Goal: Transaction & Acquisition: Purchase product/service

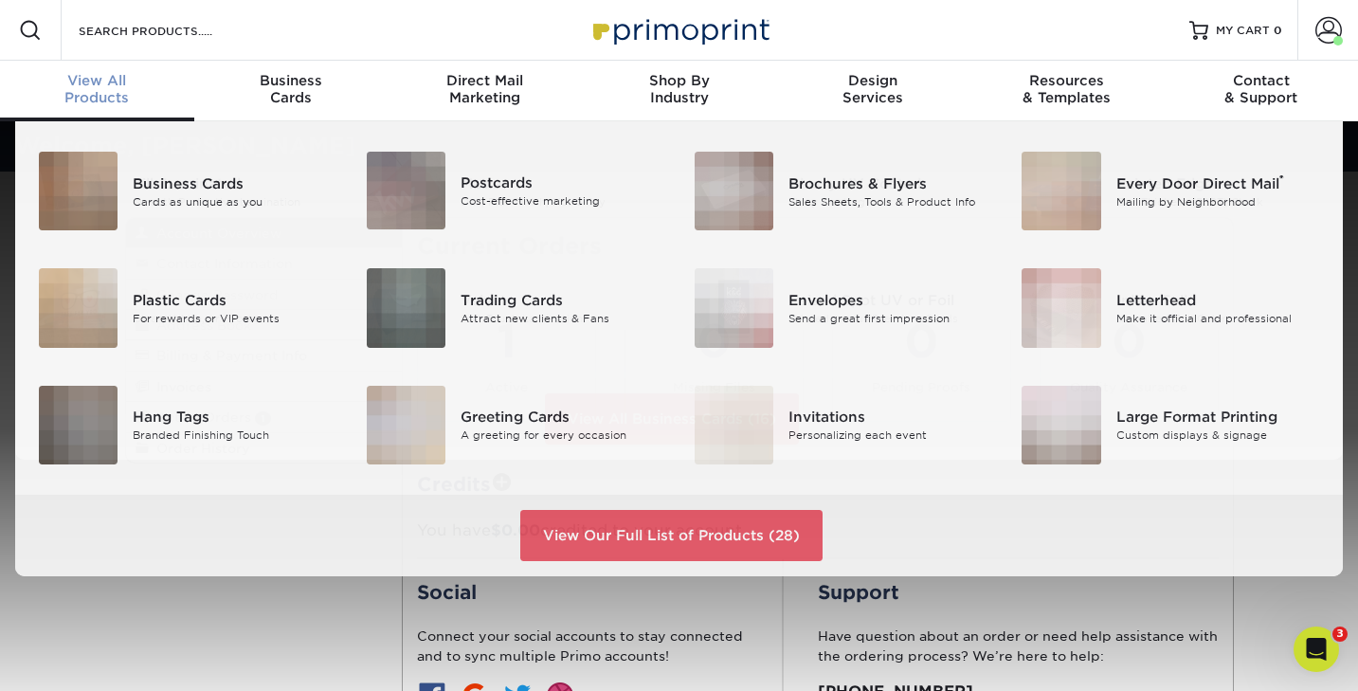
click at [105, 94] on div "View All Products" at bounding box center [97, 89] width 194 height 34
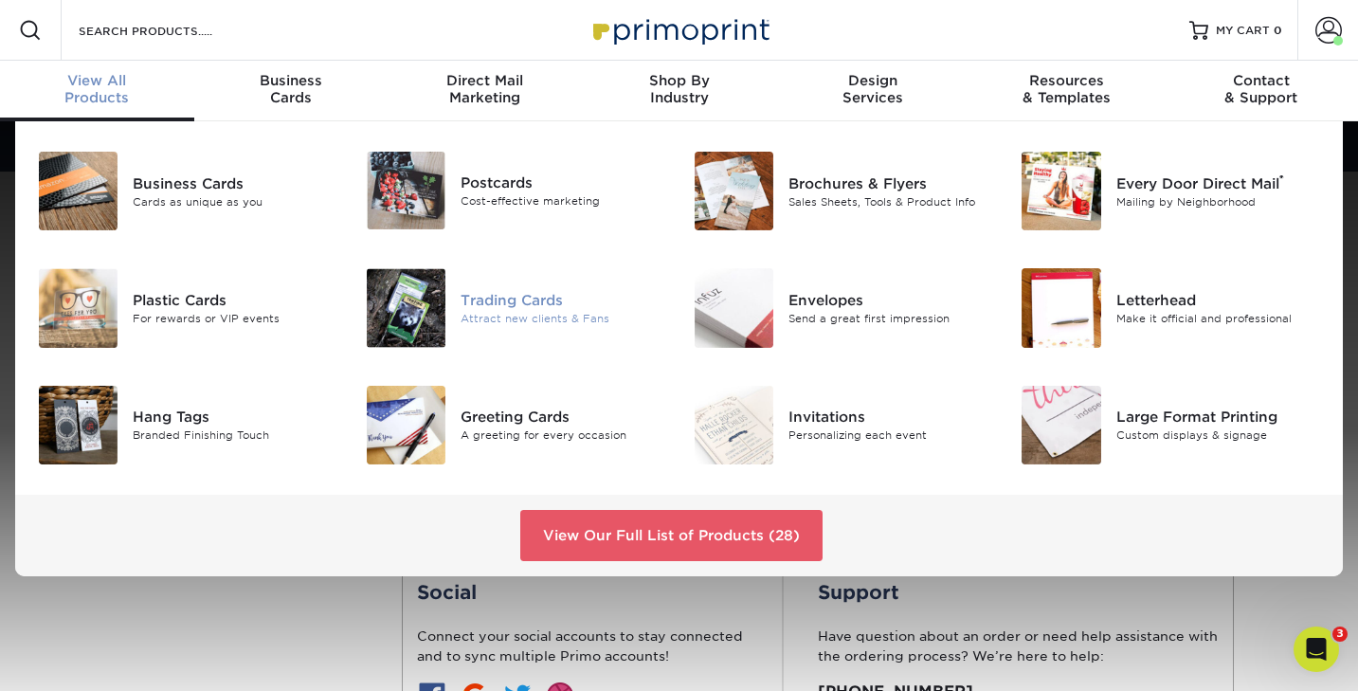
click at [491, 304] on div "Trading Cards" at bounding box center [563, 300] width 205 height 21
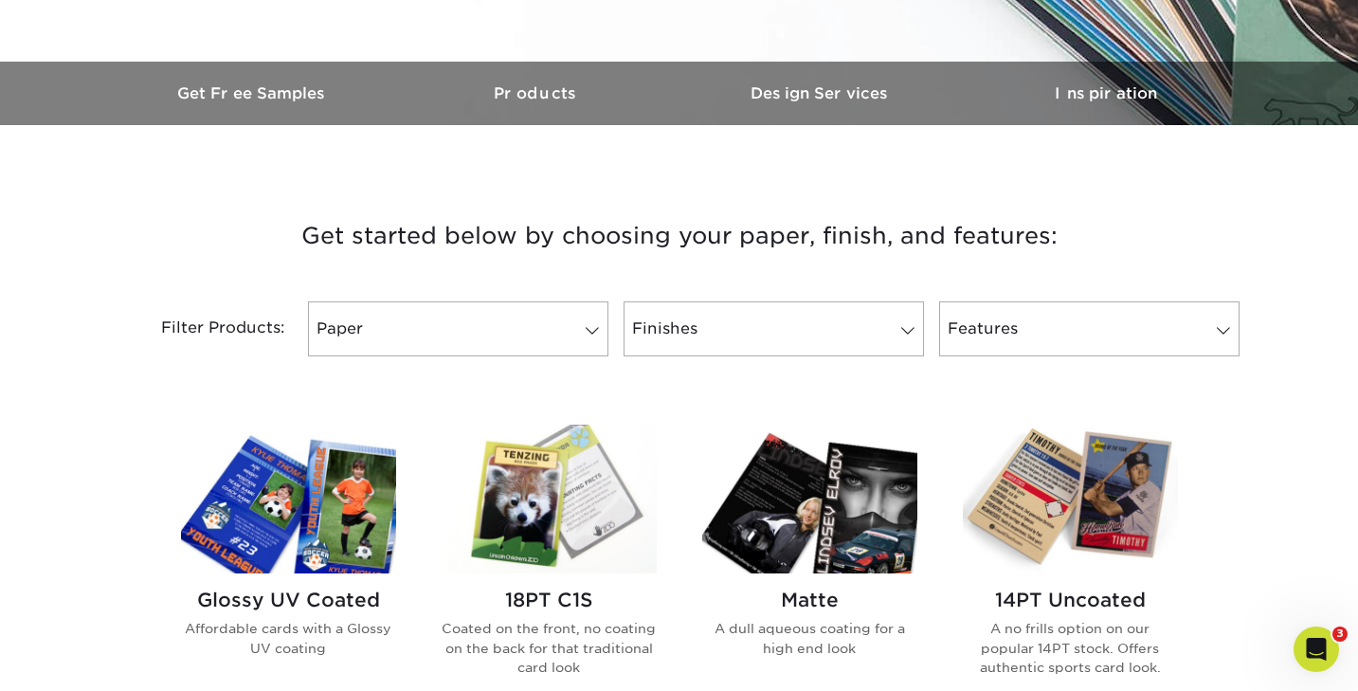
scroll to position [564, 0]
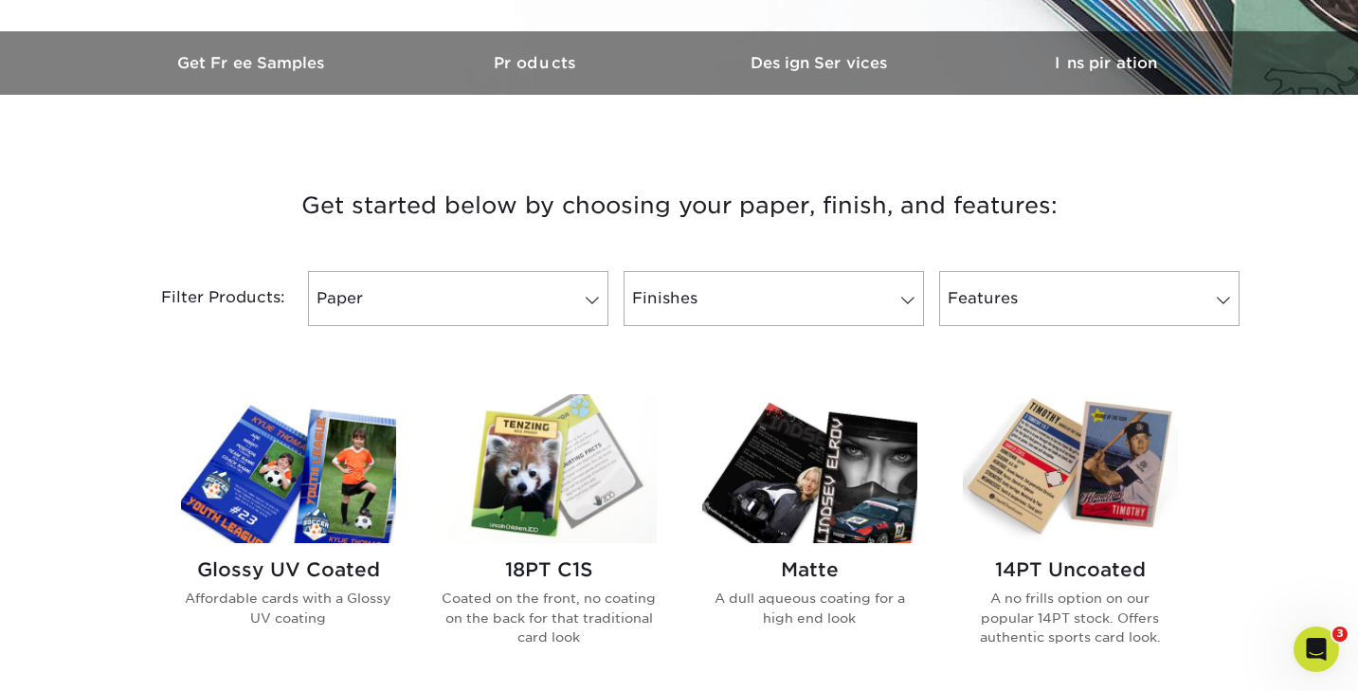
click at [336, 483] on img at bounding box center [288, 468] width 215 height 149
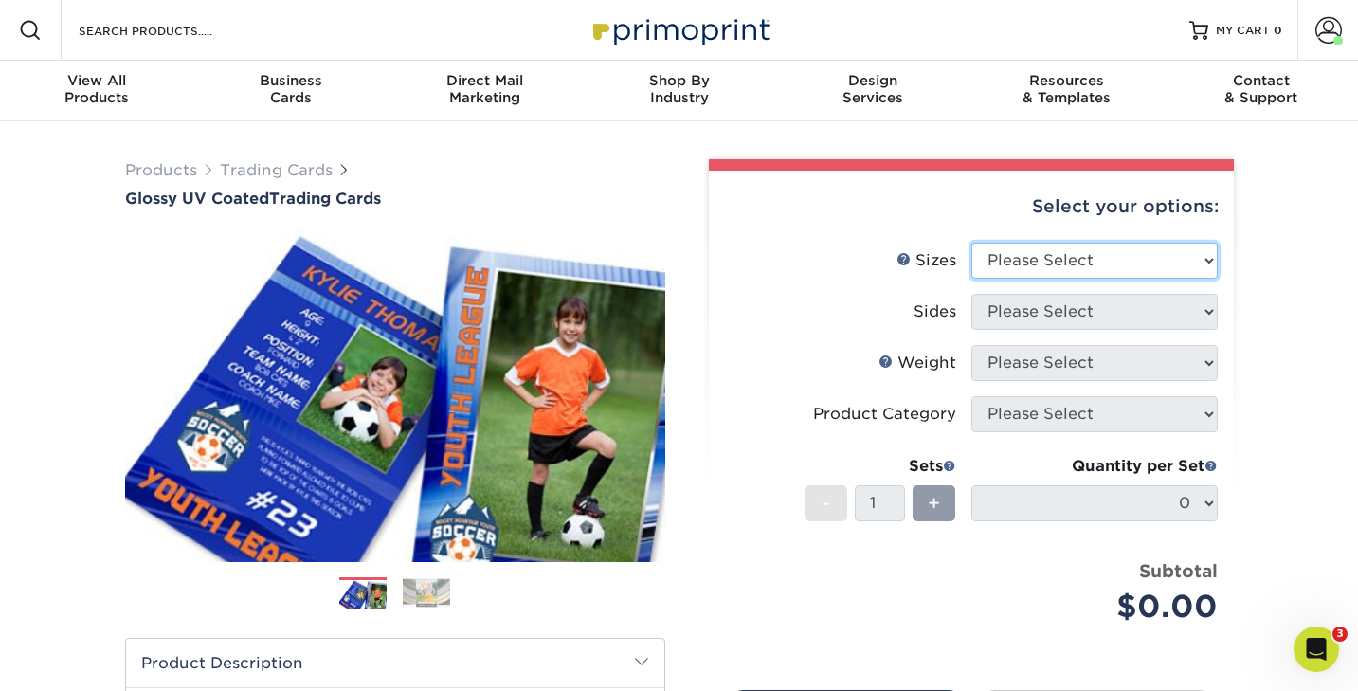
click at [1058, 261] on select "Please Select 2.5" x 3.5"" at bounding box center [1094, 261] width 246 height 36
select select "2.50x3.50"
click at [971, 243] on select "Please Select 2.5" x 3.5"" at bounding box center [1094, 261] width 246 height 36
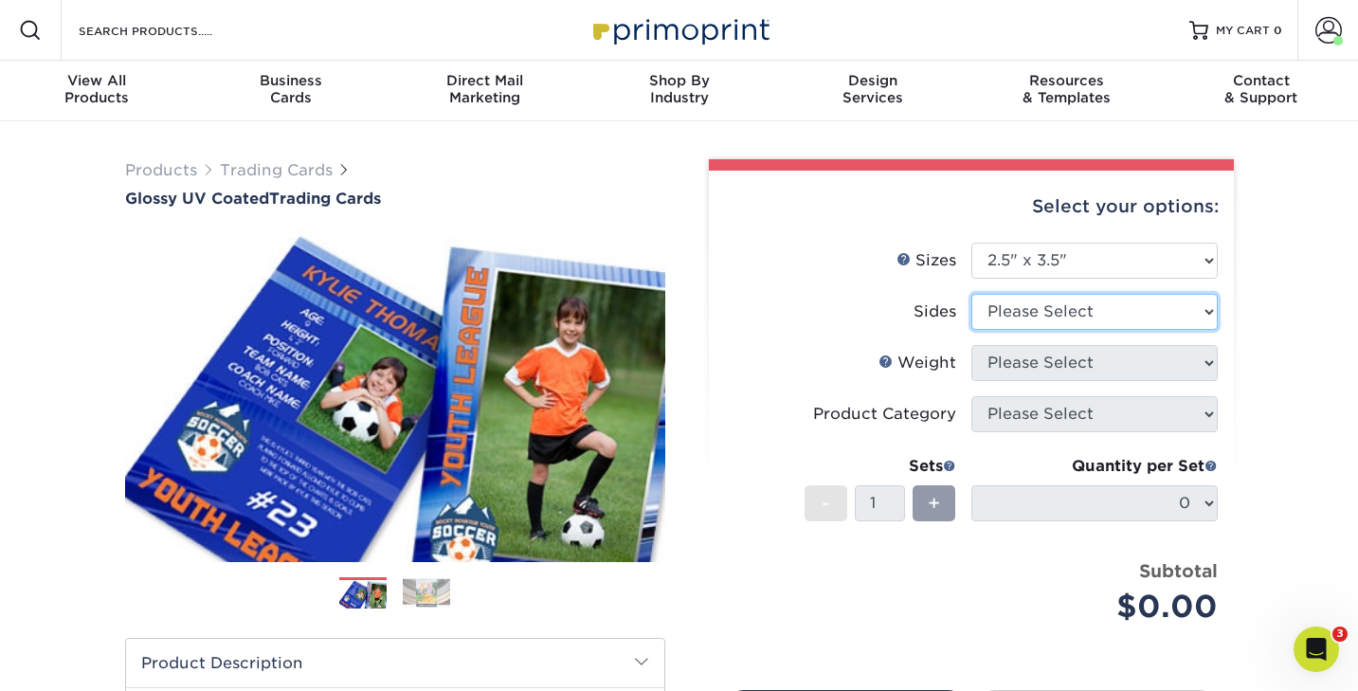
click at [1024, 313] on select "Please Select Print Both Sides Print Front Only" at bounding box center [1094, 312] width 246 height 36
select select "13abbda7-1d64-4f25-8bb2-c179b224825d"
click at [971, 294] on select "Please Select Print Both Sides Print Front Only" at bounding box center [1094, 312] width 246 height 36
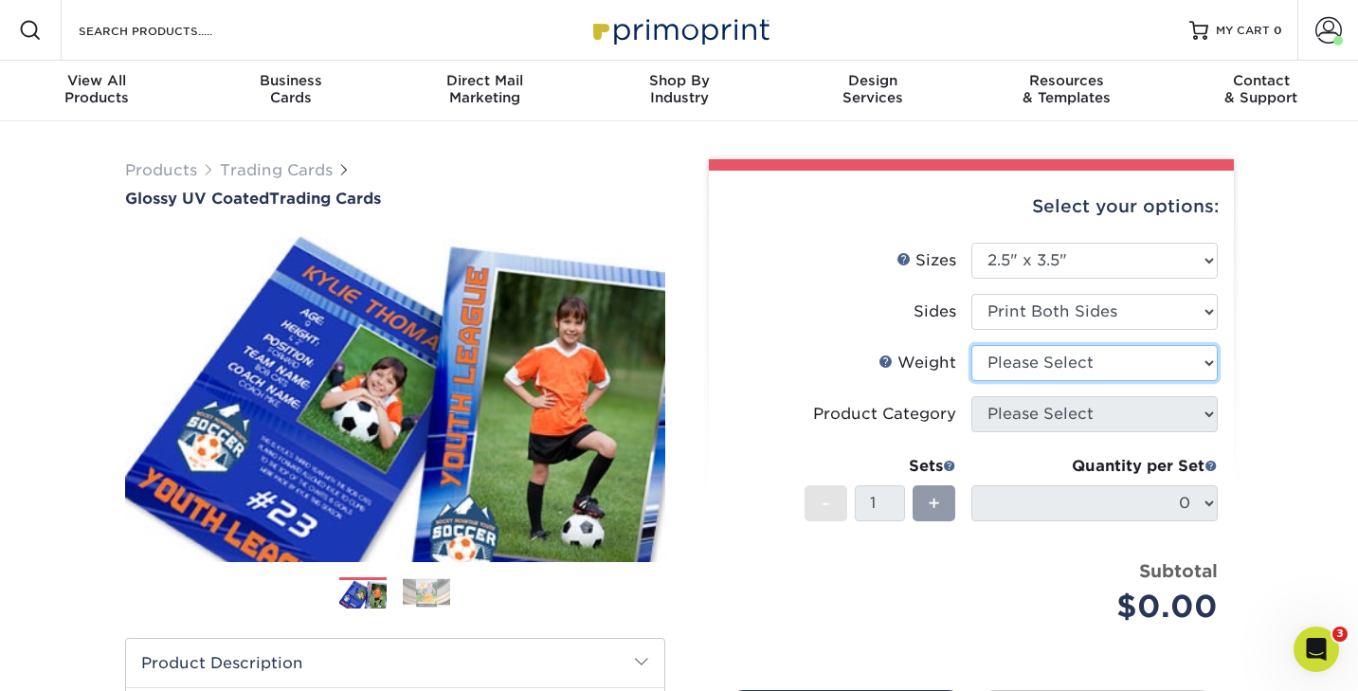
click at [1009, 358] on select "Please Select 16PT 14PT 18PT C1S" at bounding box center [1094, 363] width 246 height 36
select select "16PT"
click at [971, 345] on select "Please Select 16PT 14PT 18PT C1S" at bounding box center [1094, 363] width 246 height 36
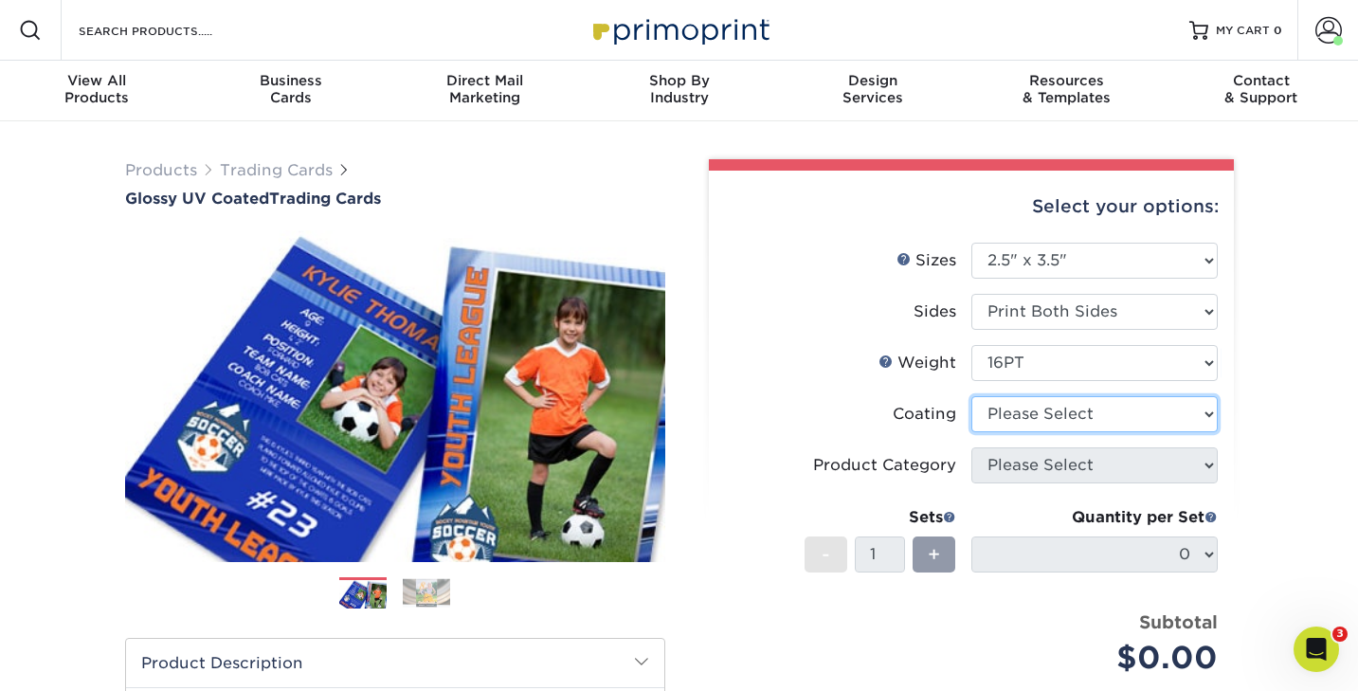
click at [1006, 417] on select at bounding box center [1094, 414] width 246 height 36
select select "ae367451-b2b8-45df-a344-0f05b6a12993"
click at [971, 396] on select at bounding box center [1094, 414] width 246 height 36
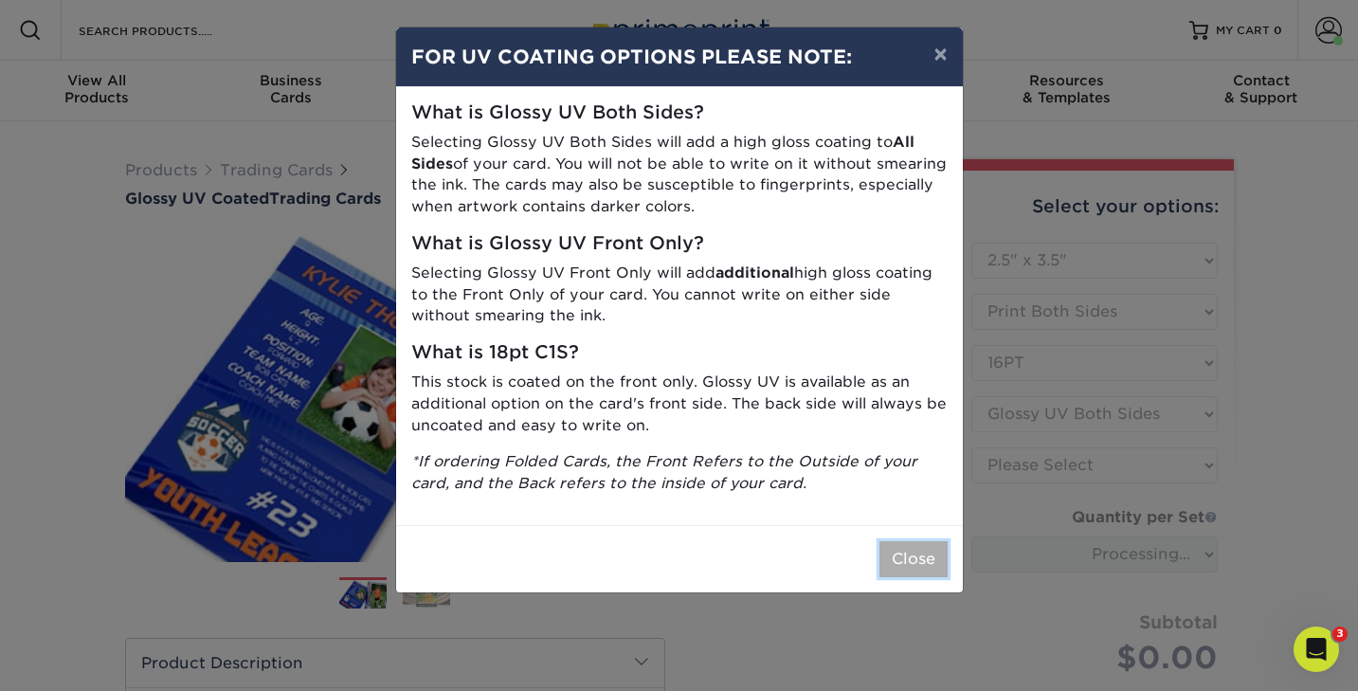
click at [910, 546] on button "Close" at bounding box center [913, 559] width 68 height 36
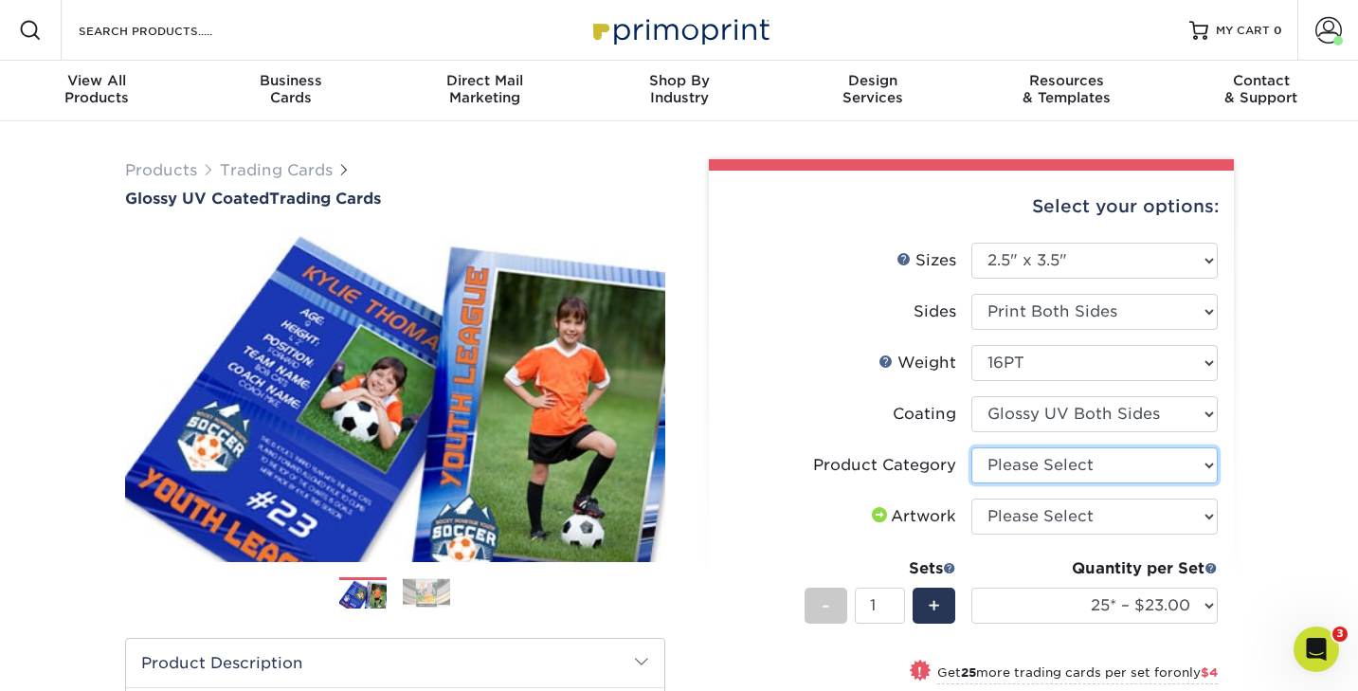
click at [1020, 468] on select "Please Select Trading Cards" at bounding box center [1094, 465] width 246 height 36
select select "c2f9bce9-36c2-409d-b101-c29d9d031e18"
click at [971, 447] on select "Please Select Trading Cards" at bounding box center [1094, 465] width 246 height 36
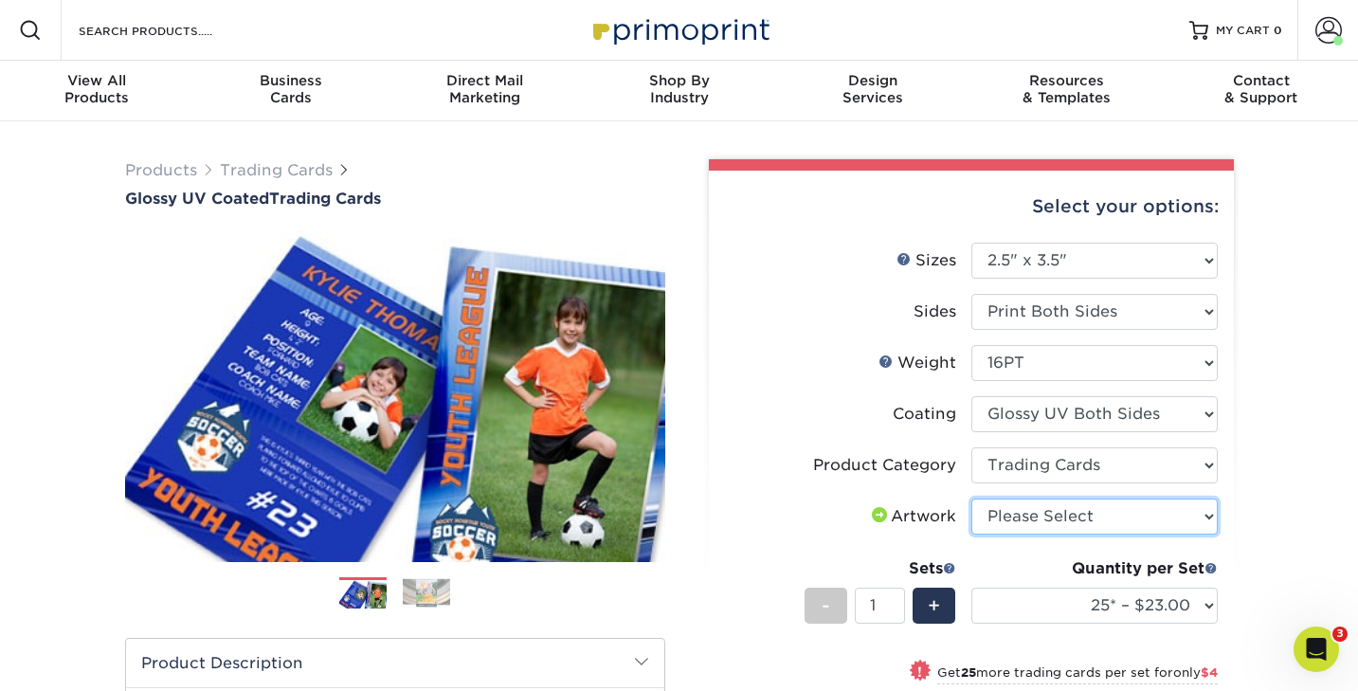
click at [1026, 513] on select "Please Select I will upload files I need a design - $100" at bounding box center [1094, 516] width 246 height 36
select select "upload"
click at [971, 498] on select "Please Select I will upload files I need a design - $100" at bounding box center [1094, 516] width 246 height 36
click at [1003, 567] on div "Quantity per Set" at bounding box center [1094, 568] width 246 height 23
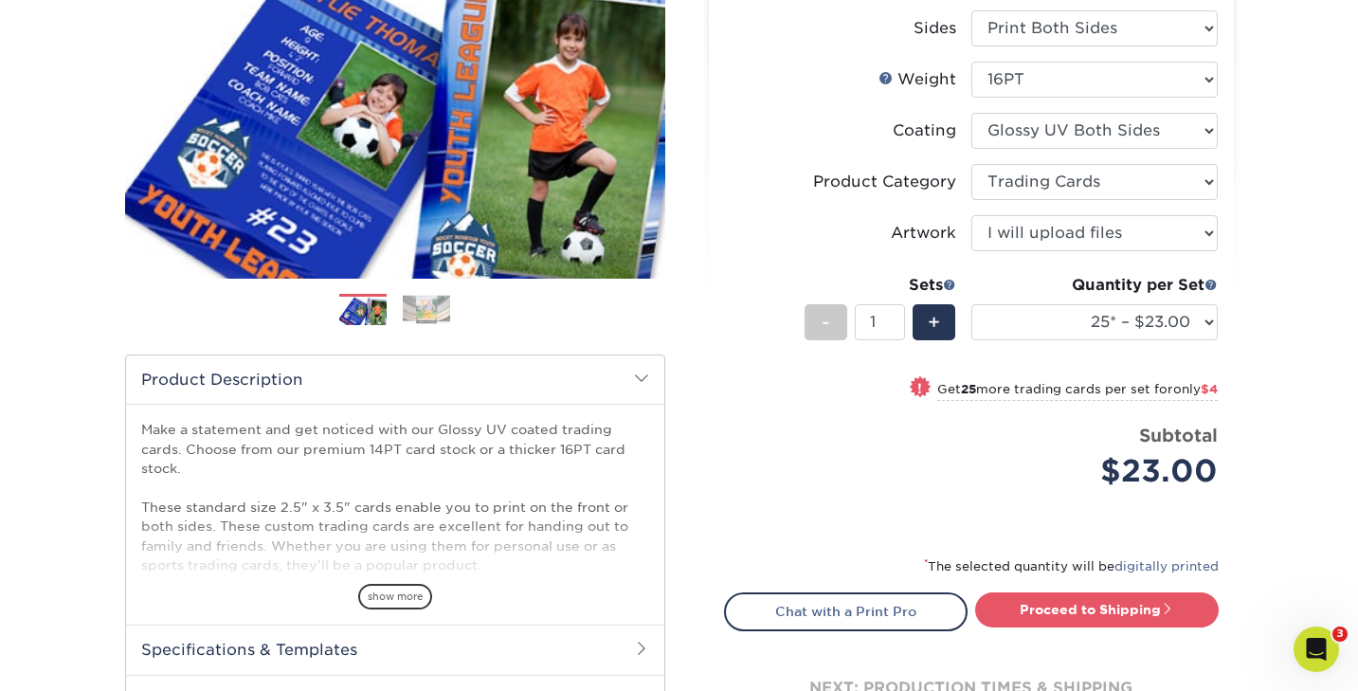
scroll to position [288, 0]
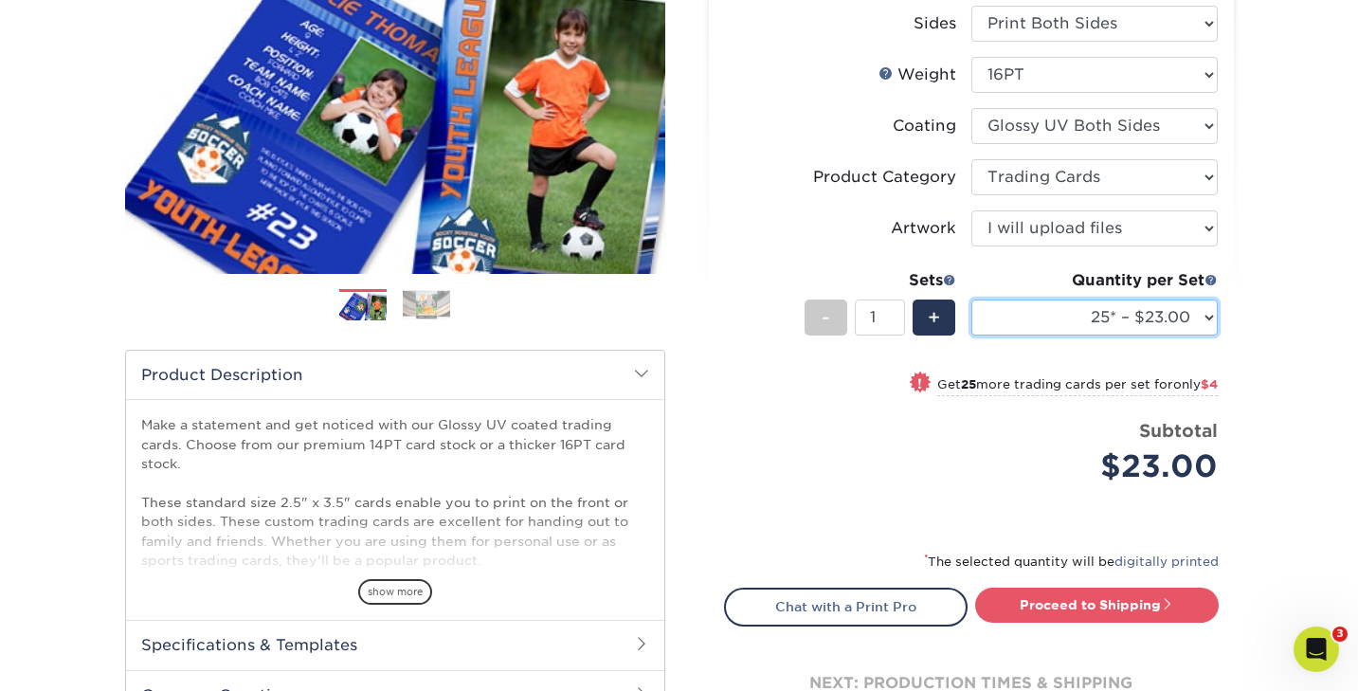
click at [1092, 324] on select "25* – $23.00 50* – $27.00 75* – $33.00 100* – $37.00 250* – $47.00 500 – $58.00…" at bounding box center [1094, 317] width 246 height 36
select select "50* – $27.00"
click at [971, 299] on select "25* – $23.00 50* – $27.00 75* – $33.00 100* – $37.00 250* – $47.00 500 – $58.00…" at bounding box center [1094, 317] width 246 height 36
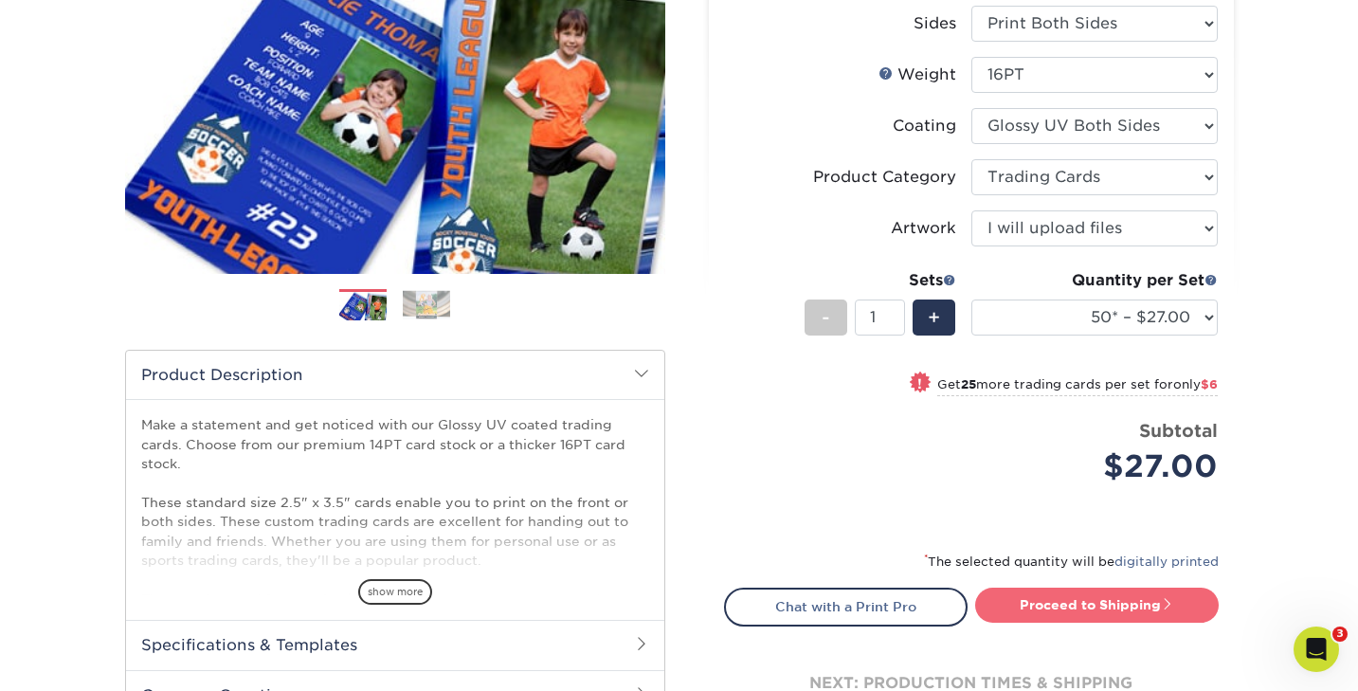
click at [1065, 604] on link "Proceed to Shipping" at bounding box center [1097, 605] width 244 height 34
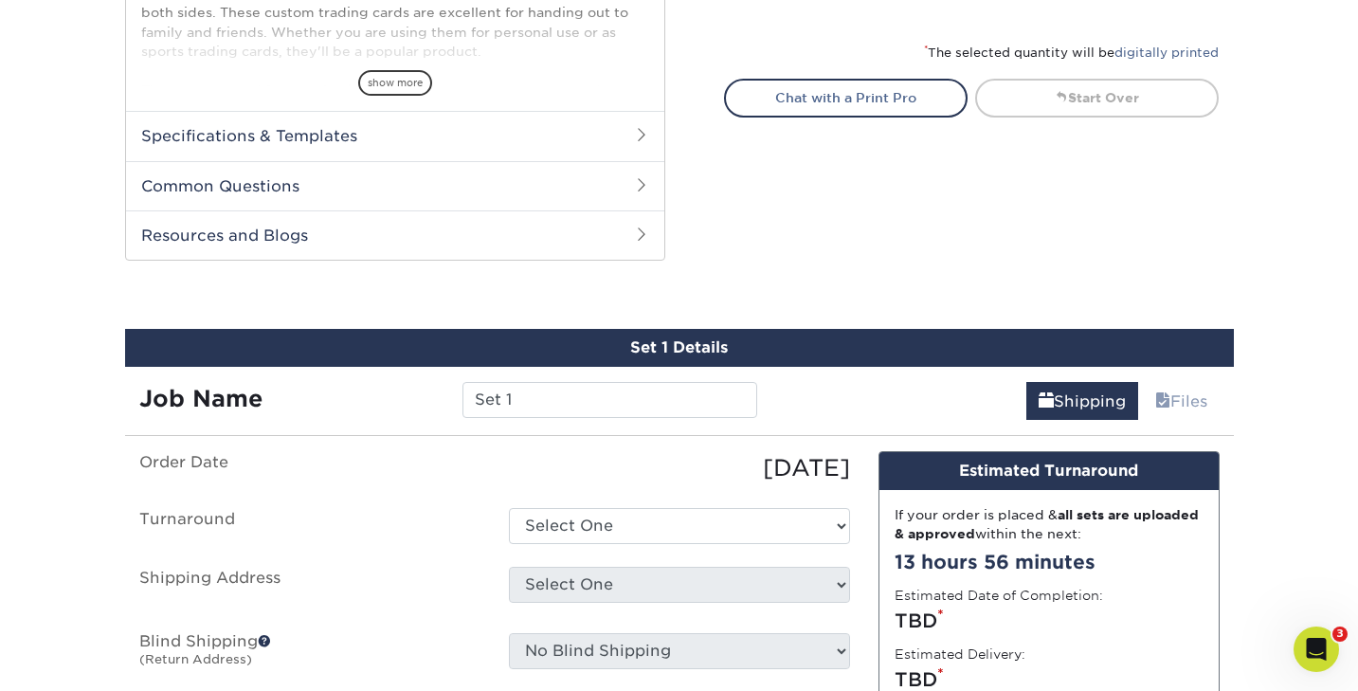
scroll to position [964, 0]
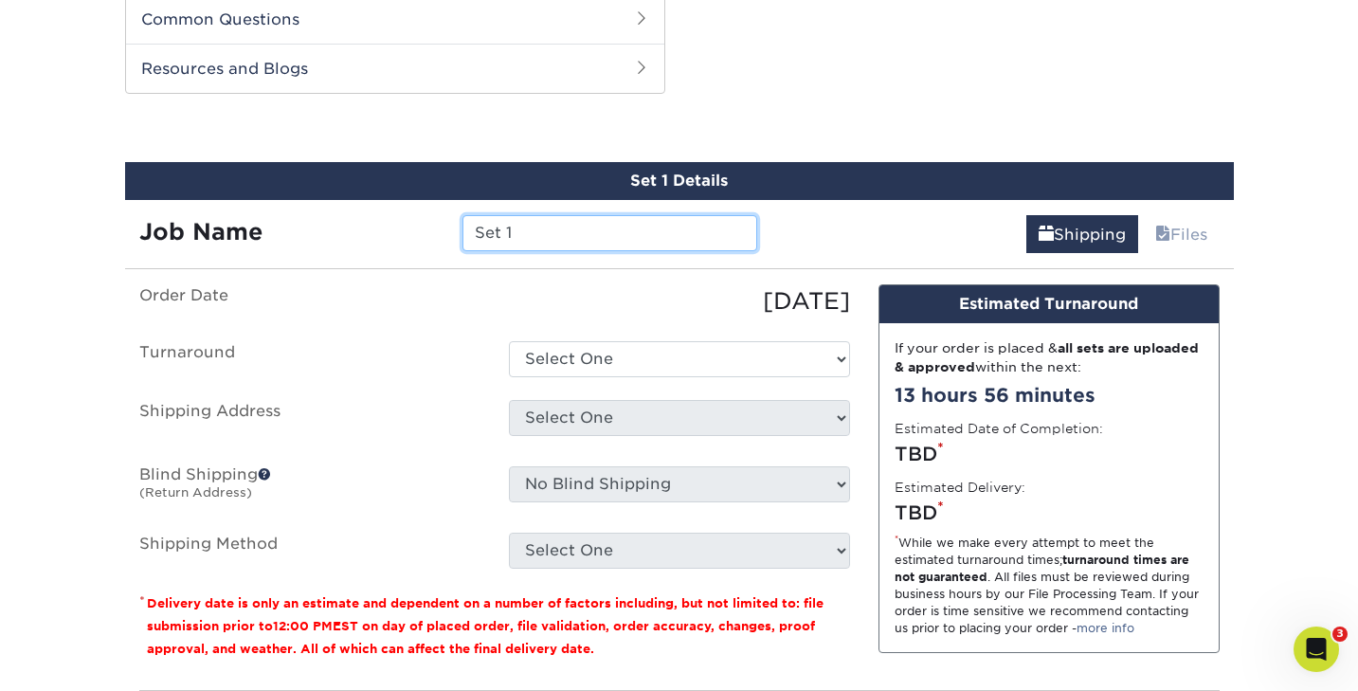
drag, startPoint x: 517, startPoint y: 234, endPoint x: 471, endPoint y: 233, distance: 46.4
click at [471, 233] on input "Set 1" at bounding box center [609, 233] width 295 height 36
type input "Astrid Character"
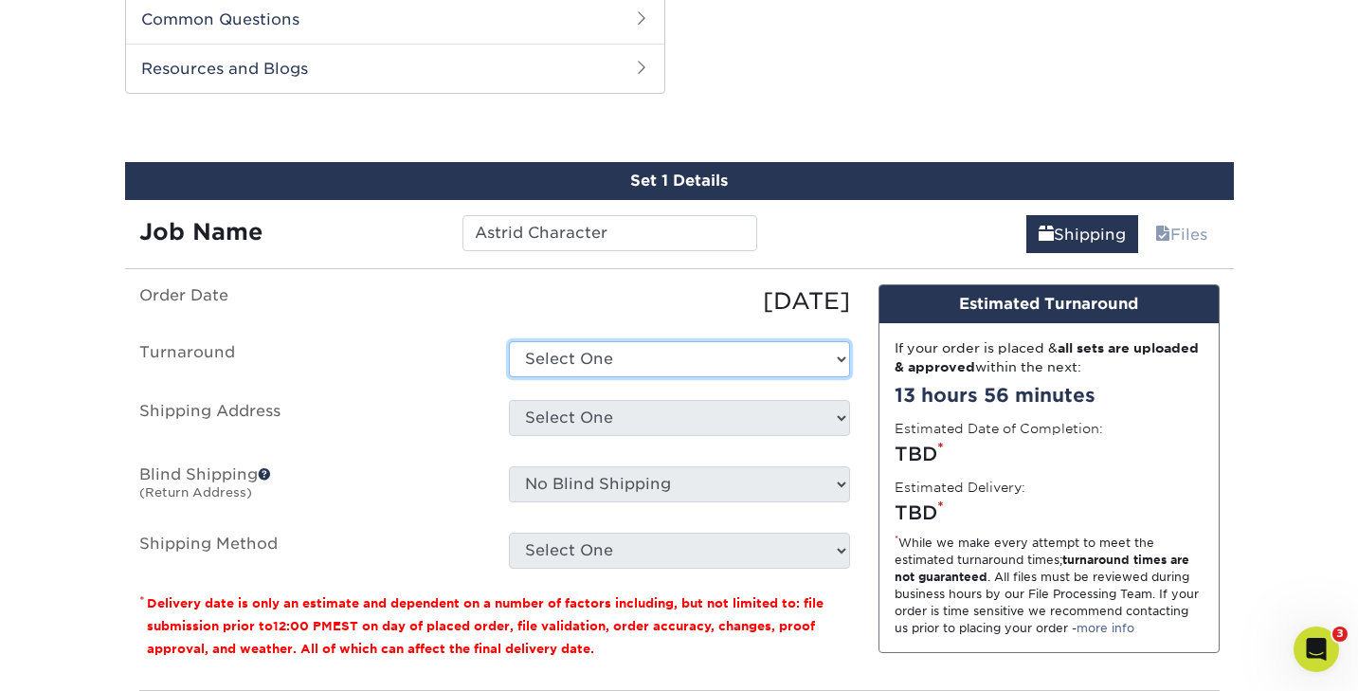
click at [615, 353] on select "Select One 2-4 Business Days 2 Day Next Business Day" at bounding box center [679, 359] width 341 height 36
select select "39596162-017c-462f-bc43-9f550c8c2591"
click at [509, 341] on select "Select One 2-4 Business Days 2 Day Next Business Day" at bounding box center [679, 359] width 341 height 36
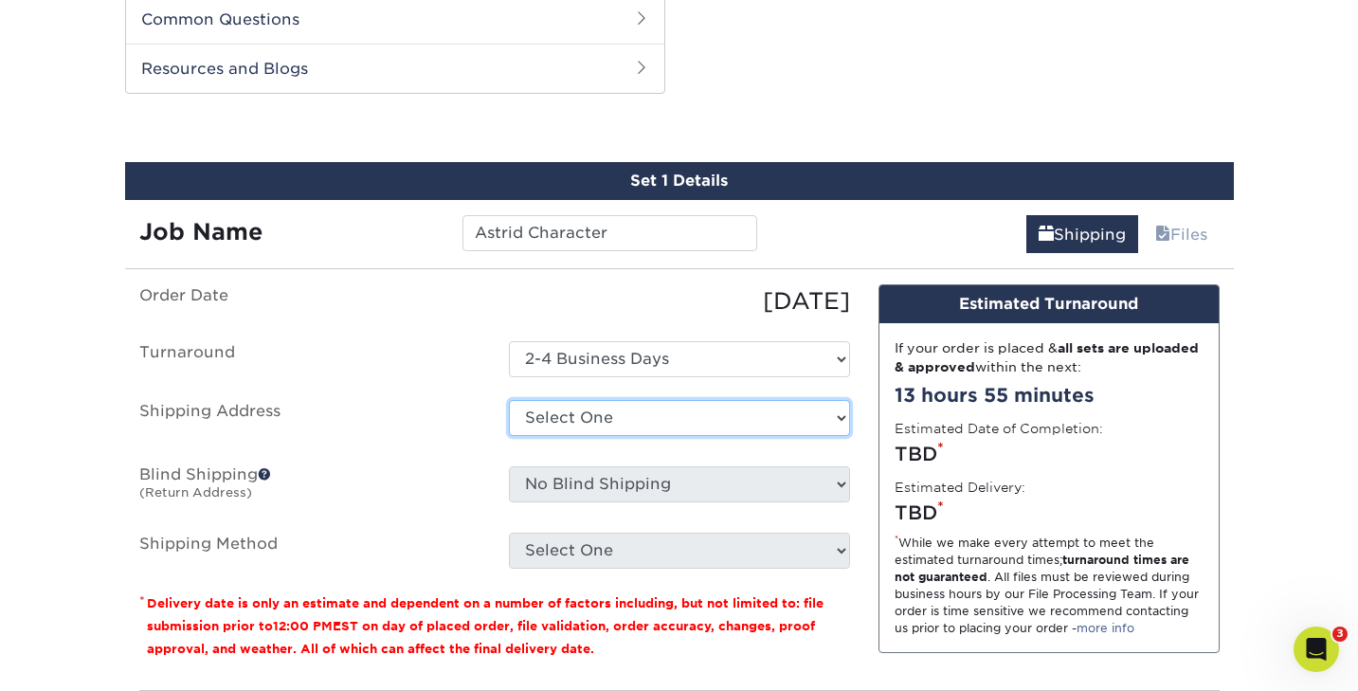
click at [580, 410] on select "Select One [PERSON_NAME] + Add New Address" at bounding box center [679, 418] width 341 height 36
select select "285248"
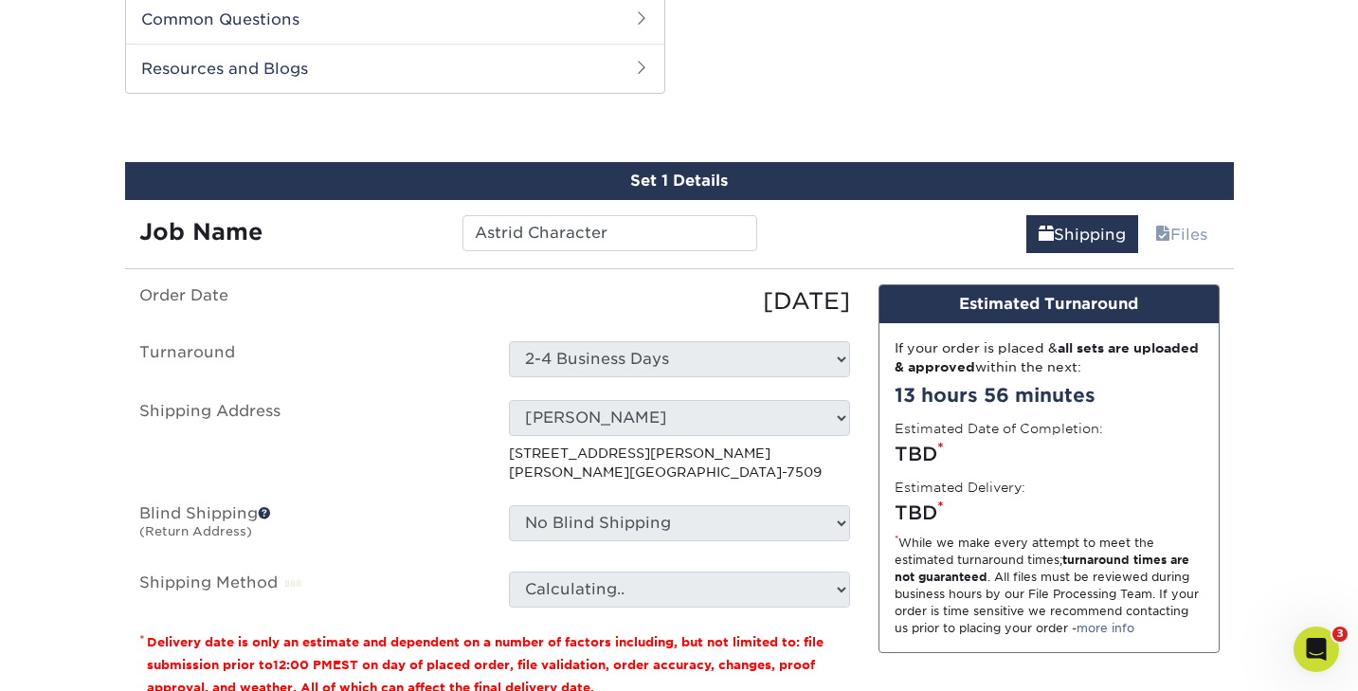
scroll to position [1040, 0]
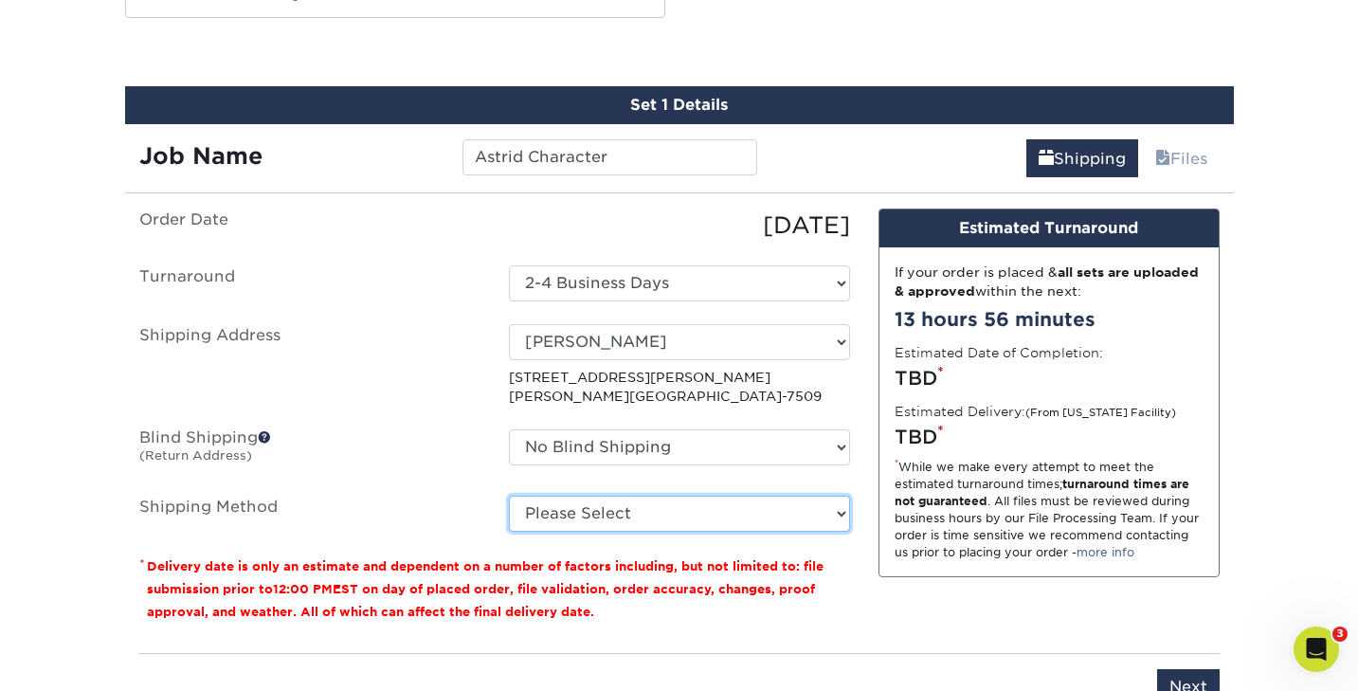
click at [607, 513] on select "Please Select 3 Day Shipping Service (+$23.30) 2 Day Air Shipping (+$23.77) Gro…" at bounding box center [679, 514] width 341 height 36
select select "02"
click at [509, 496] on select "Please Select 3 Day Shipping Service (+$23.30) 2 Day Air Shipping (+$23.77) Gro…" at bounding box center [679, 514] width 341 height 36
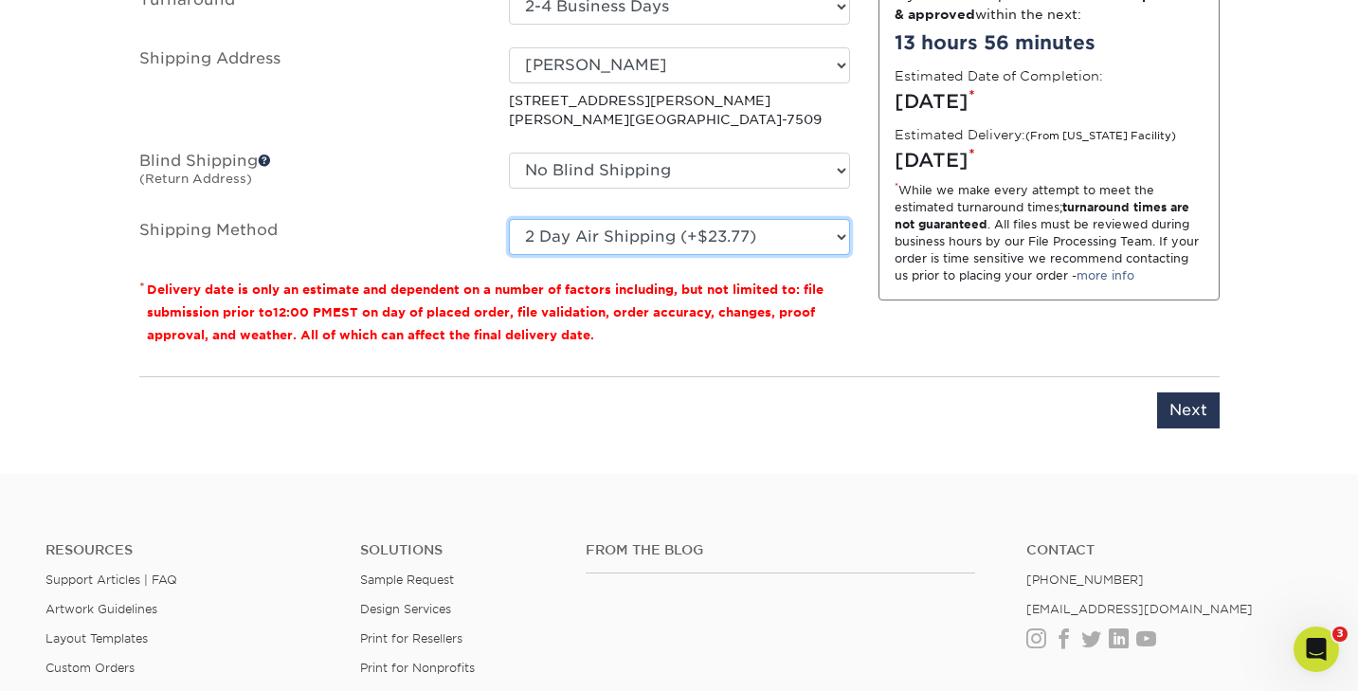
scroll to position [1319, 0]
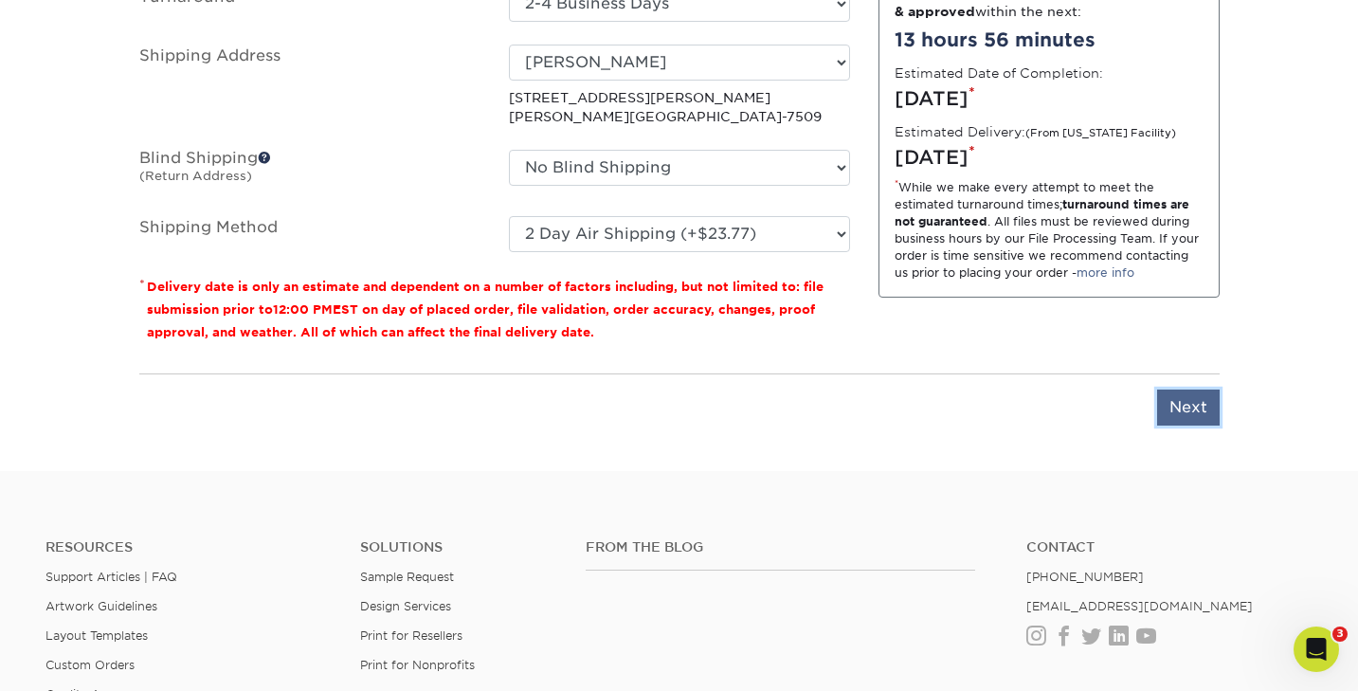
click at [1201, 408] on input "Next" at bounding box center [1188, 407] width 63 height 36
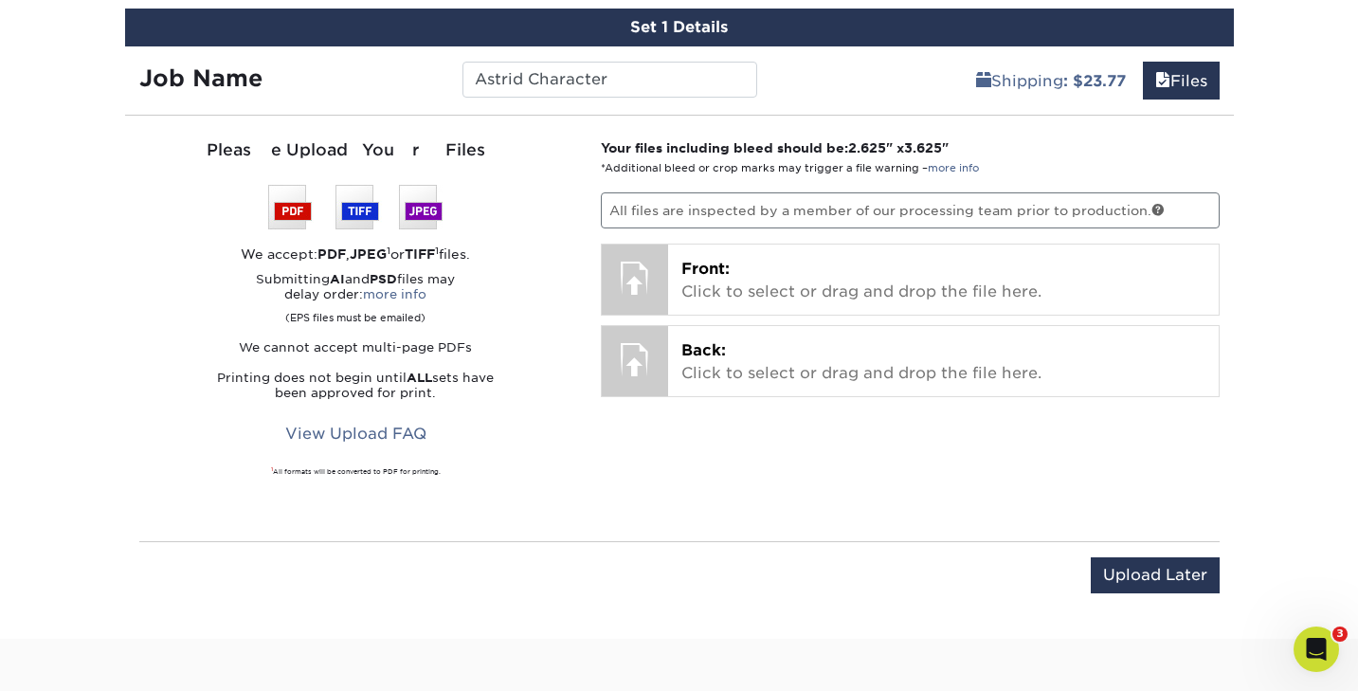
scroll to position [1116, 0]
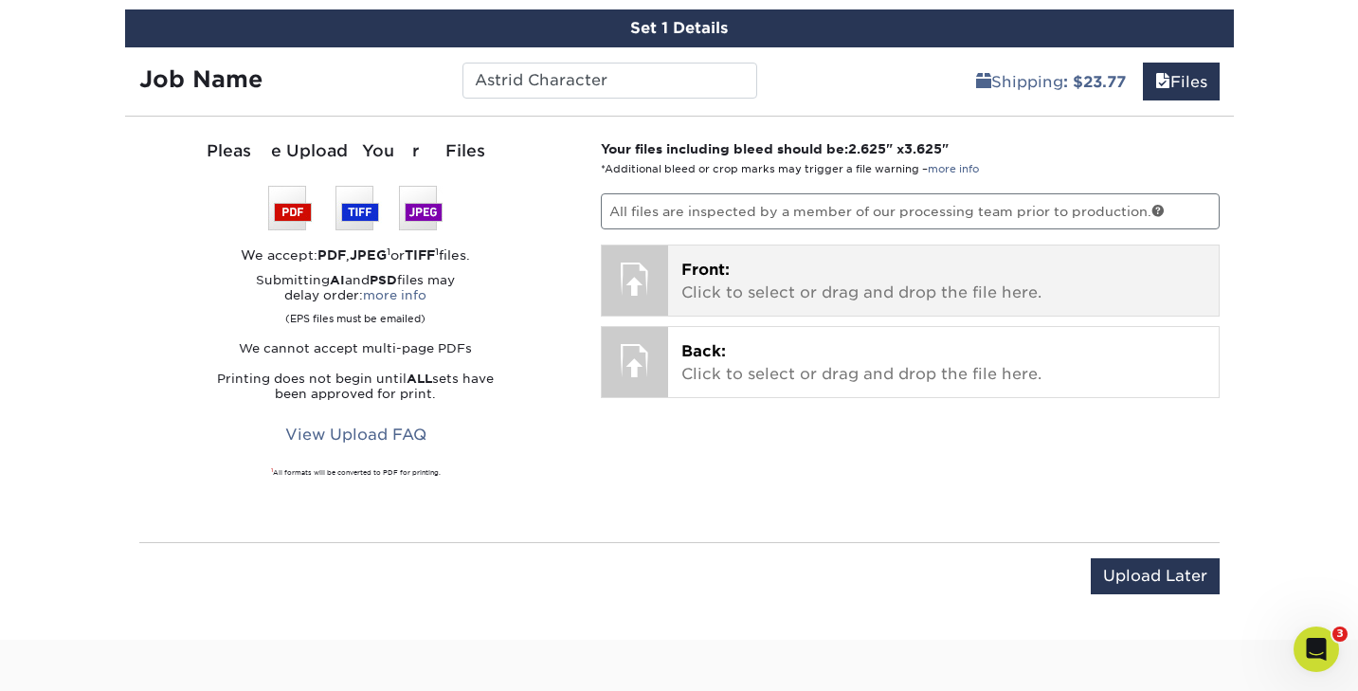
click at [711, 279] on p "Front: Click to select or drag and drop the file here." at bounding box center [943, 281] width 524 height 45
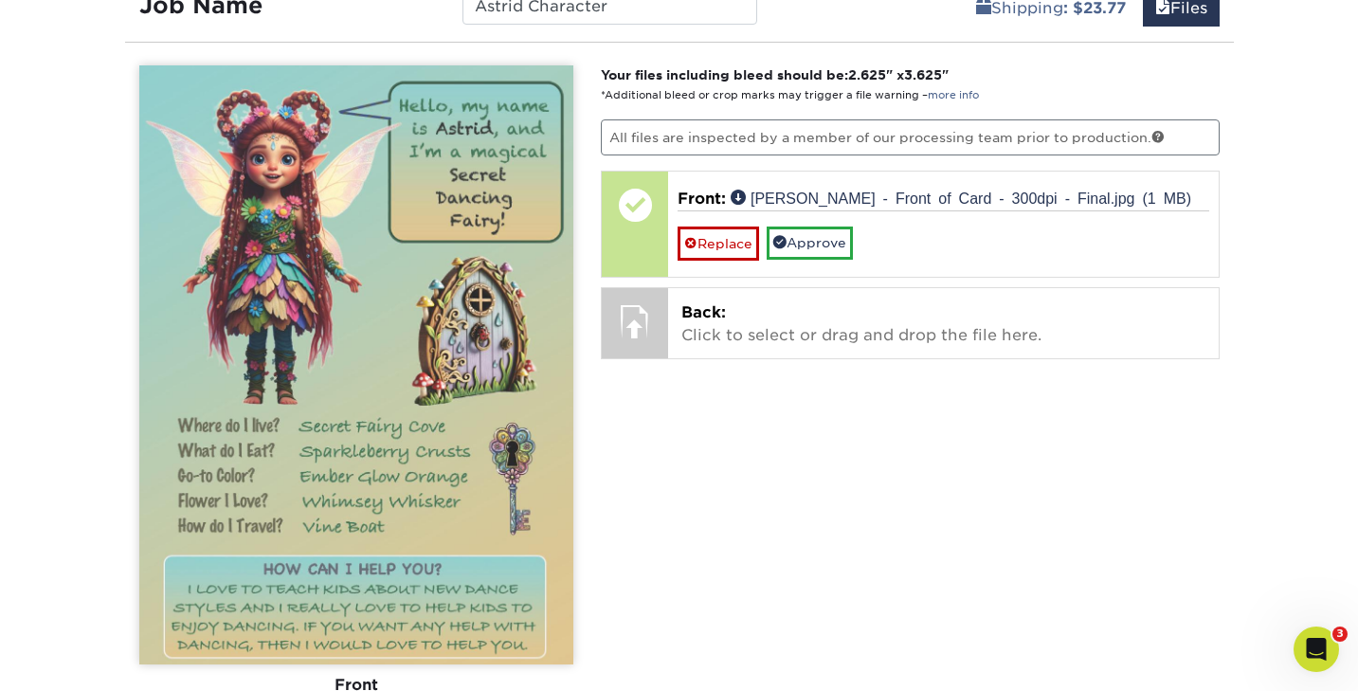
scroll to position [1165, 0]
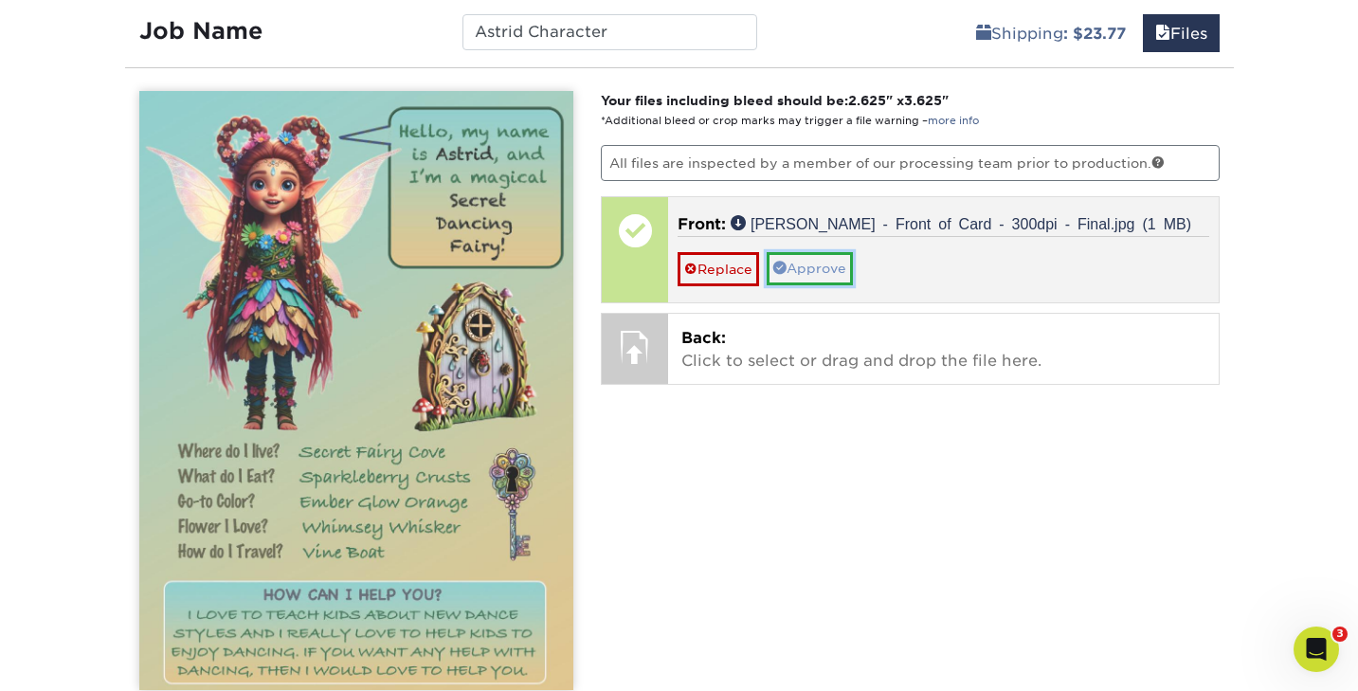
click at [811, 262] on link "Approve" at bounding box center [810, 268] width 86 height 32
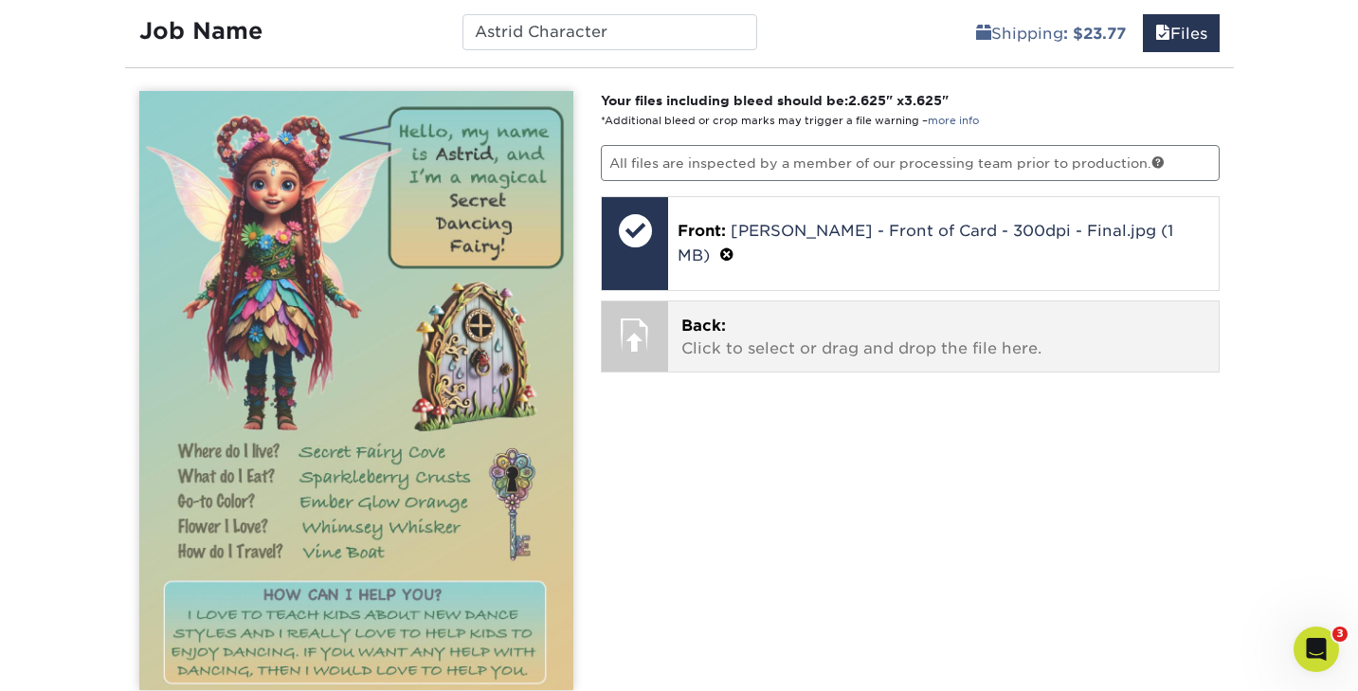
click at [703, 315] on p "Back: Click to select or drag and drop the file here." at bounding box center [943, 337] width 524 height 45
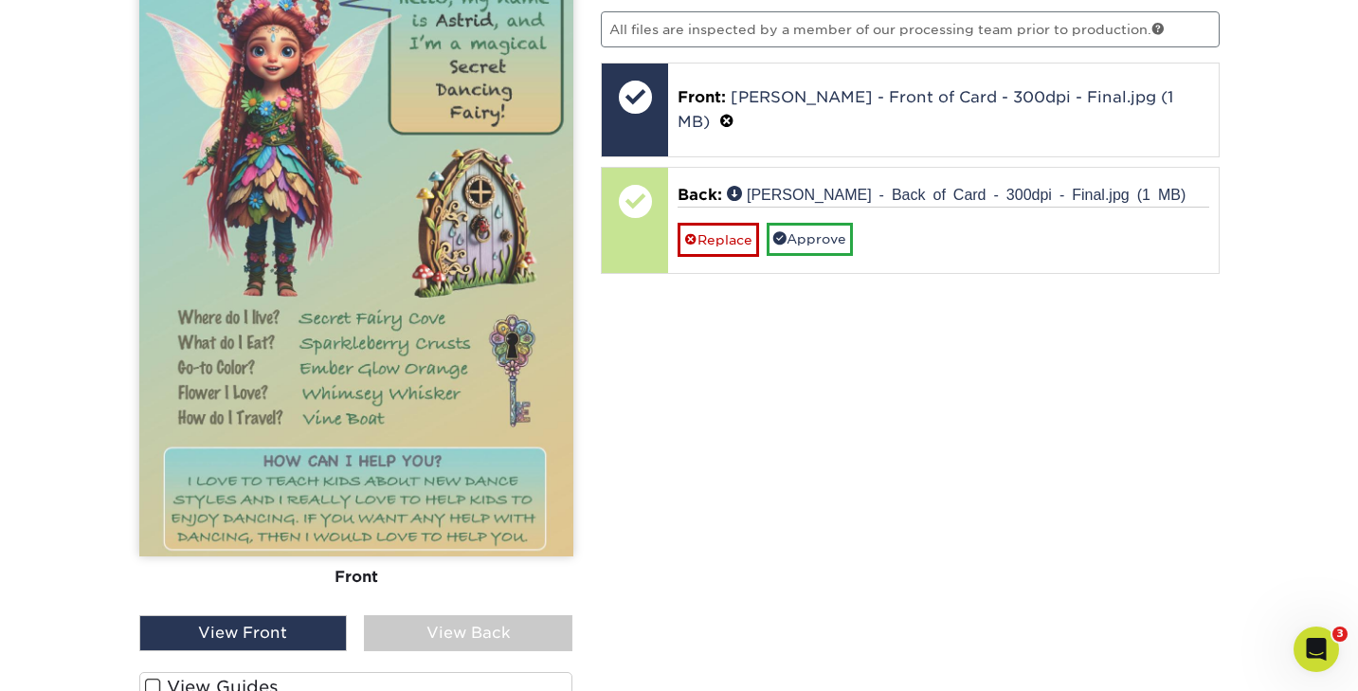
scroll to position [1299, 0]
click at [518, 625] on div "View Back" at bounding box center [468, 632] width 208 height 36
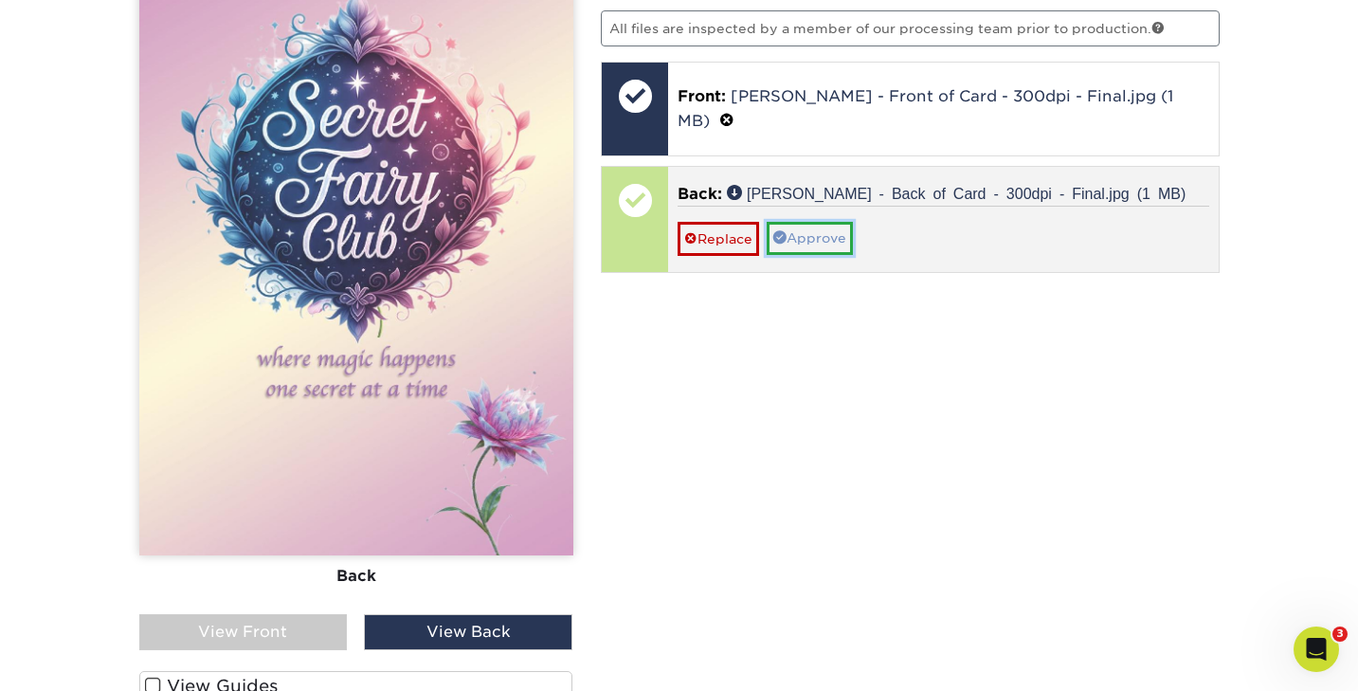
click at [810, 222] on link "Approve" at bounding box center [810, 238] width 86 height 32
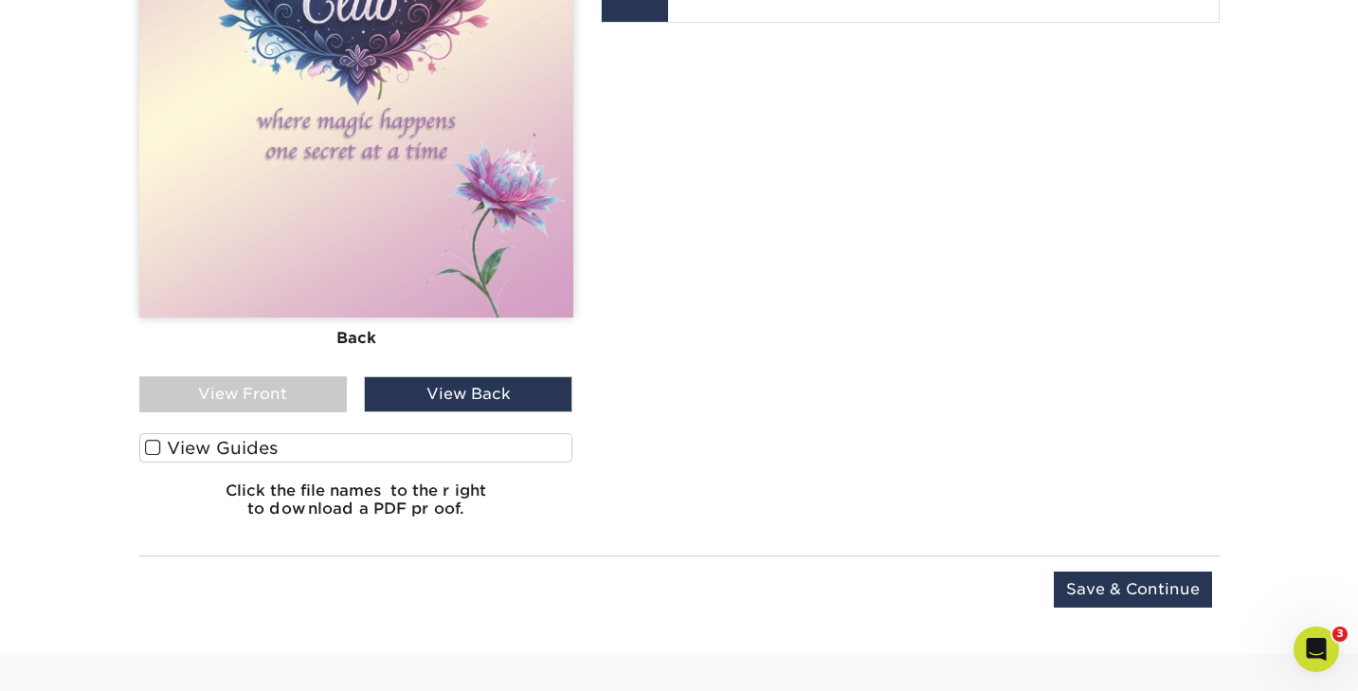
scroll to position [1557, 0]
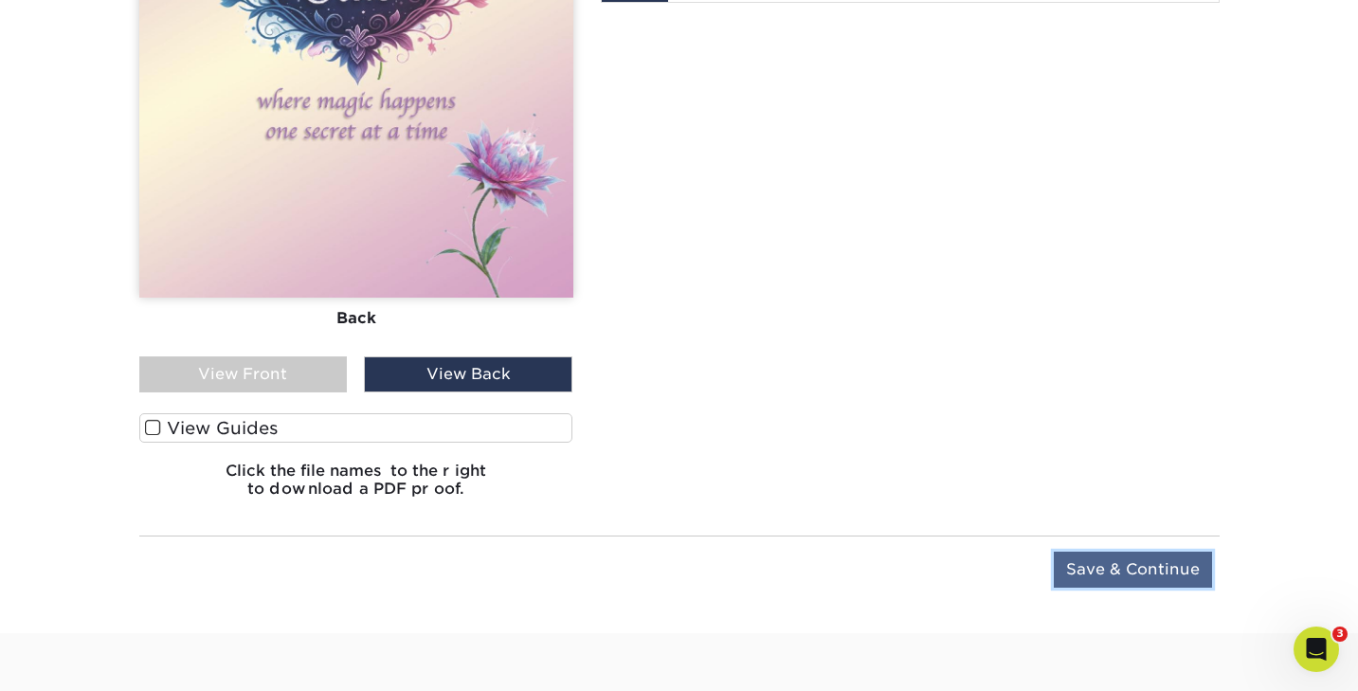
click at [1103, 567] on input "Save & Continue" at bounding box center [1133, 570] width 158 height 36
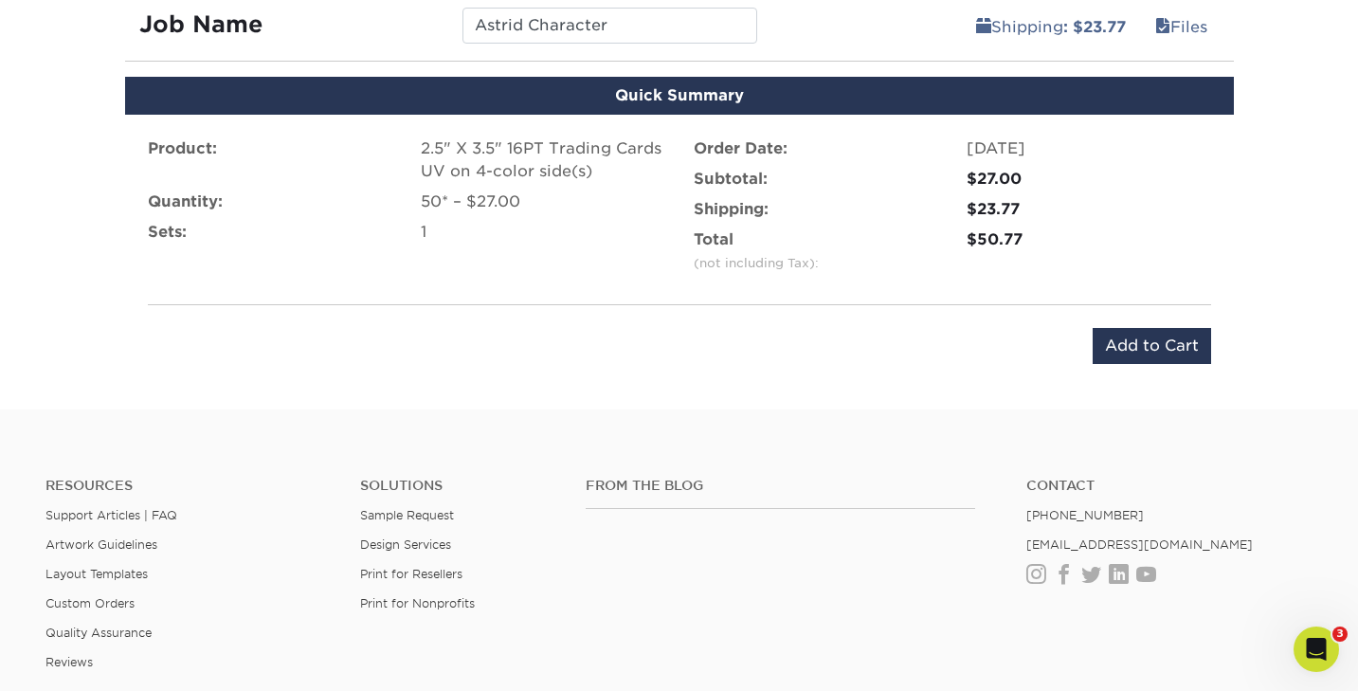
scroll to position [1174, 0]
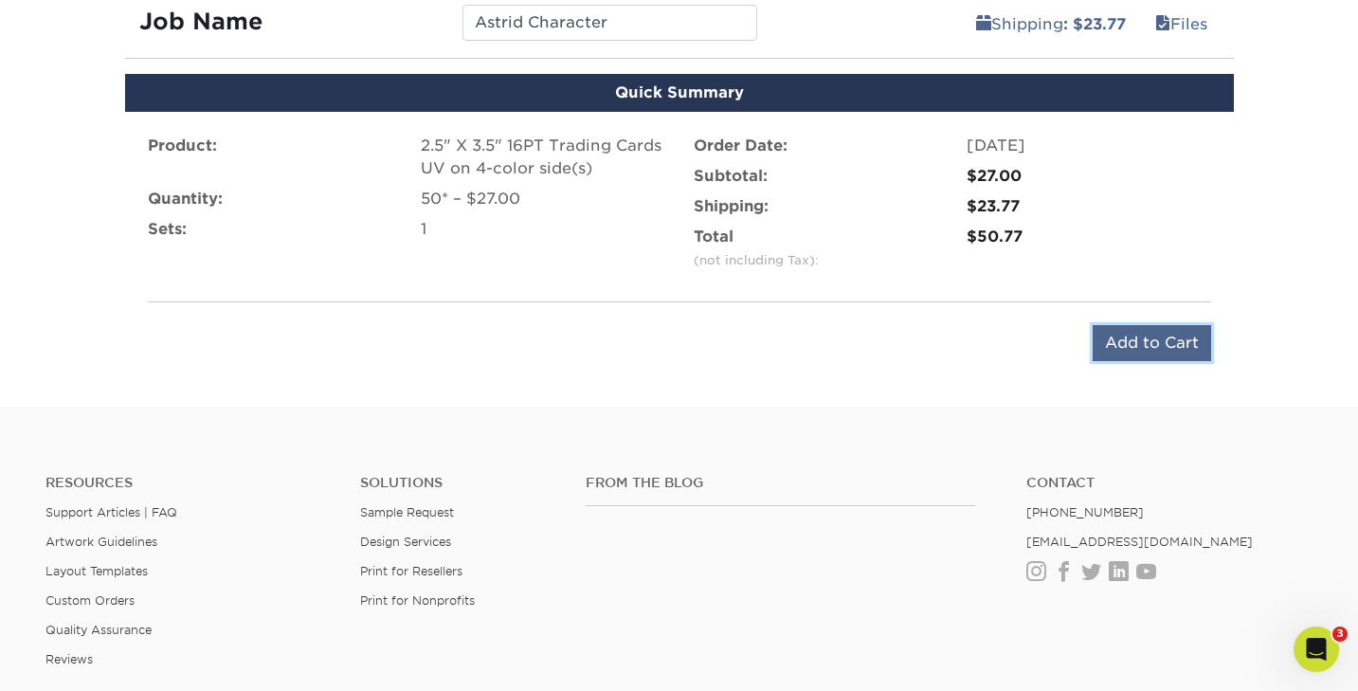
click at [1119, 341] on input "Add to Cart" at bounding box center [1152, 343] width 118 height 36
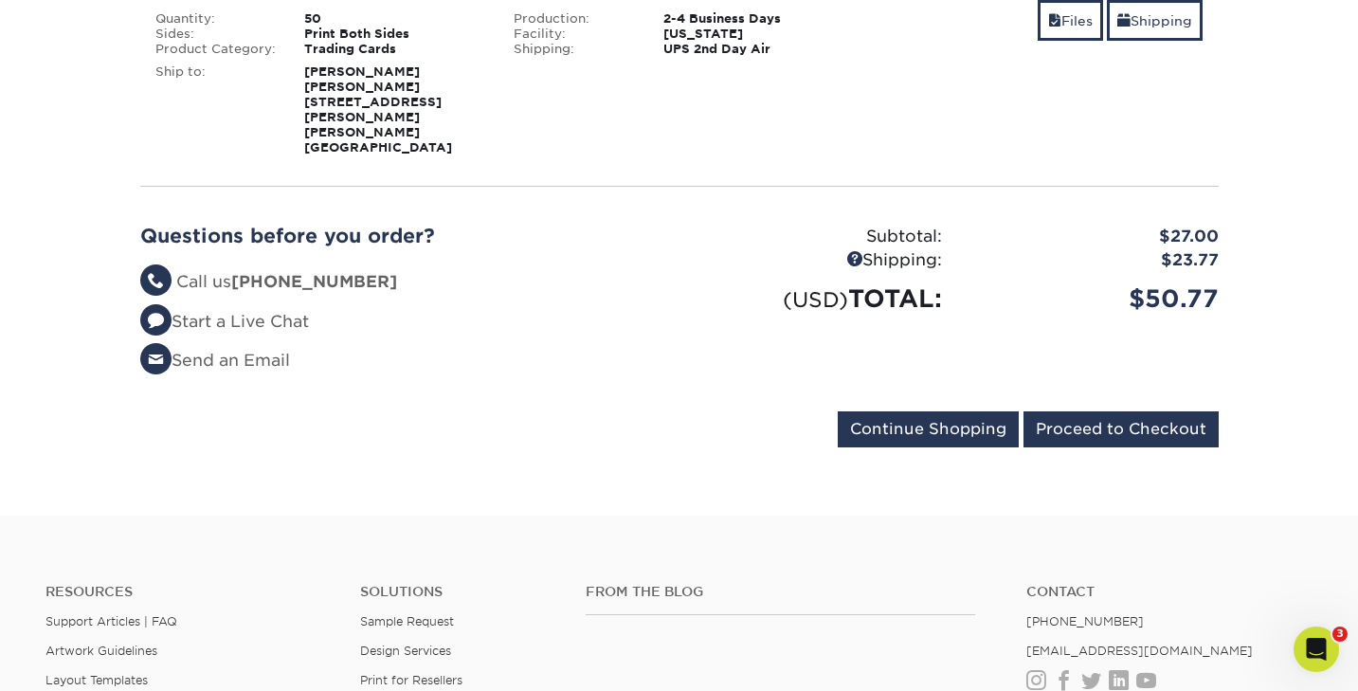
scroll to position [372, 0]
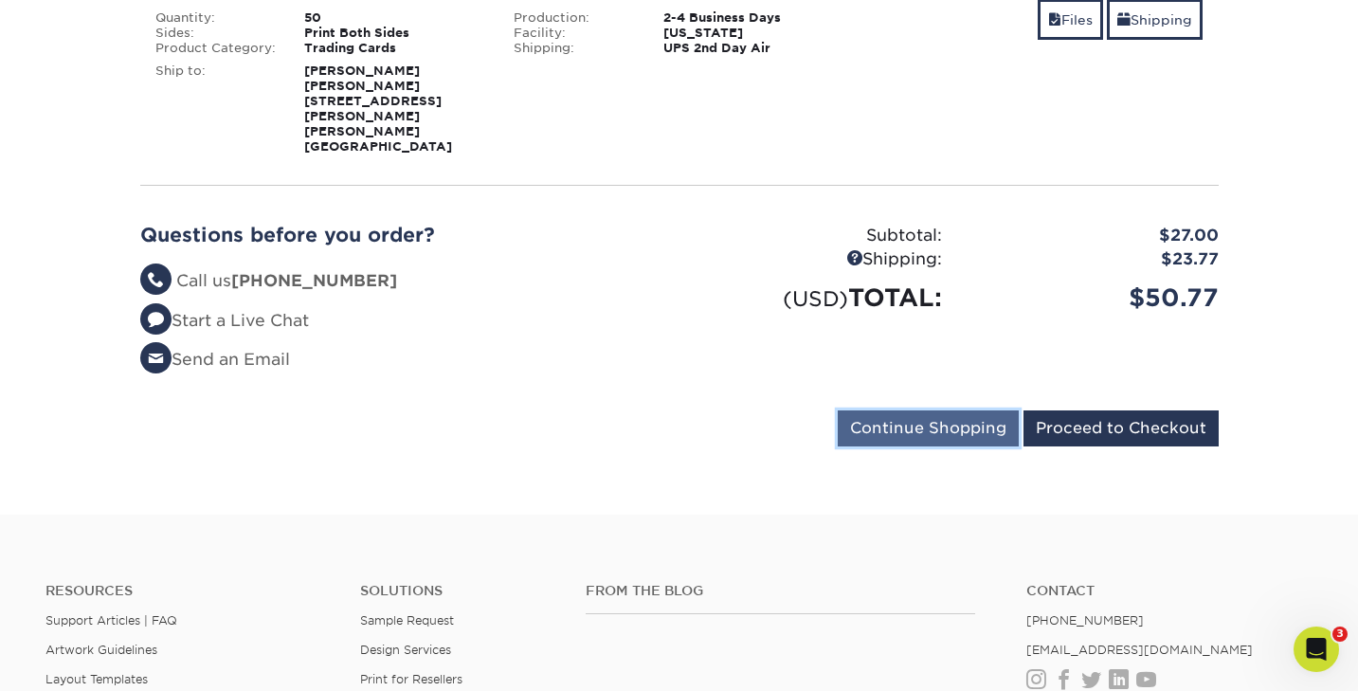
click at [923, 410] on input "Continue Shopping" at bounding box center [928, 428] width 181 height 36
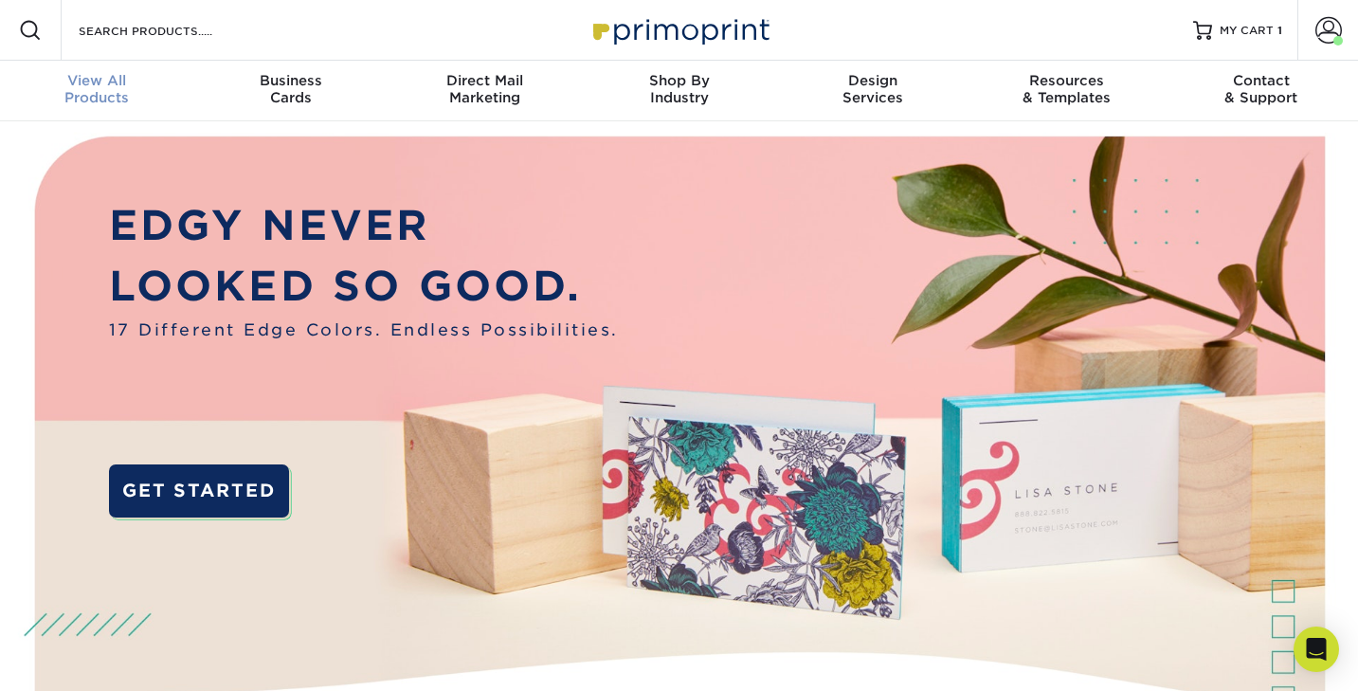
click at [97, 92] on div "View All Products" at bounding box center [97, 89] width 194 height 34
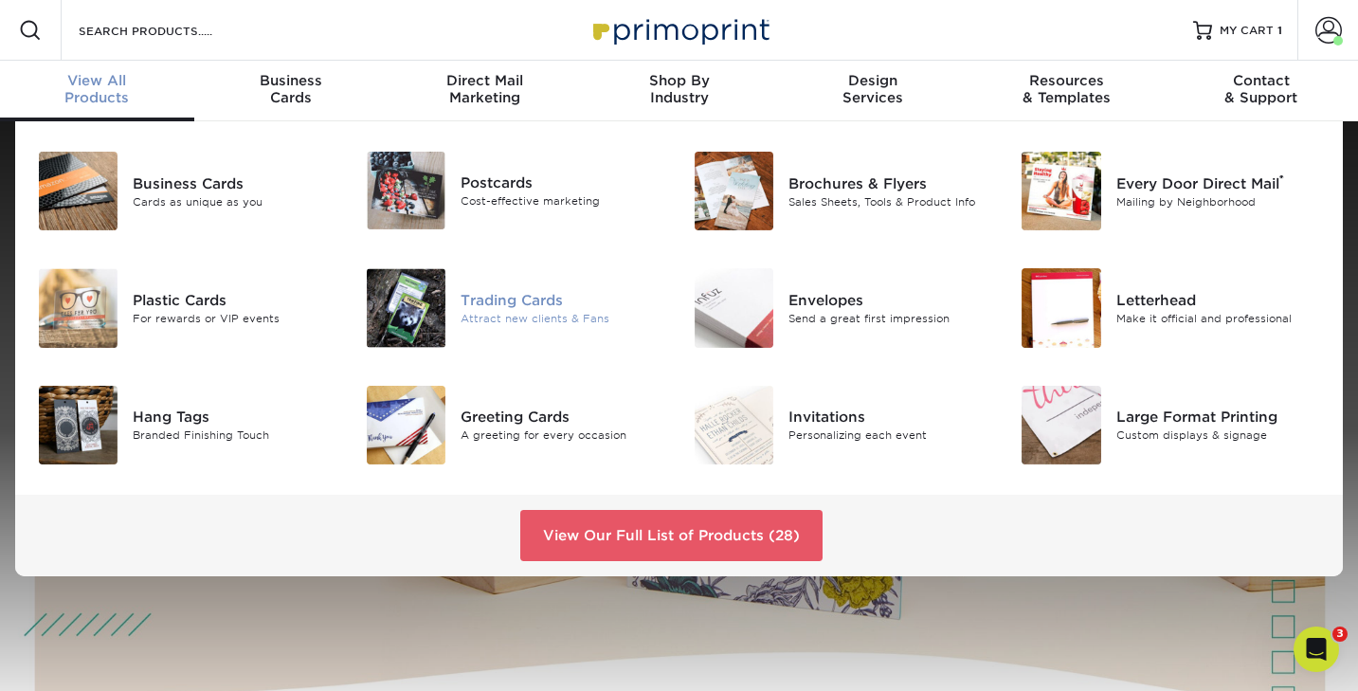
click at [480, 300] on div "Trading Cards" at bounding box center [563, 300] width 205 height 21
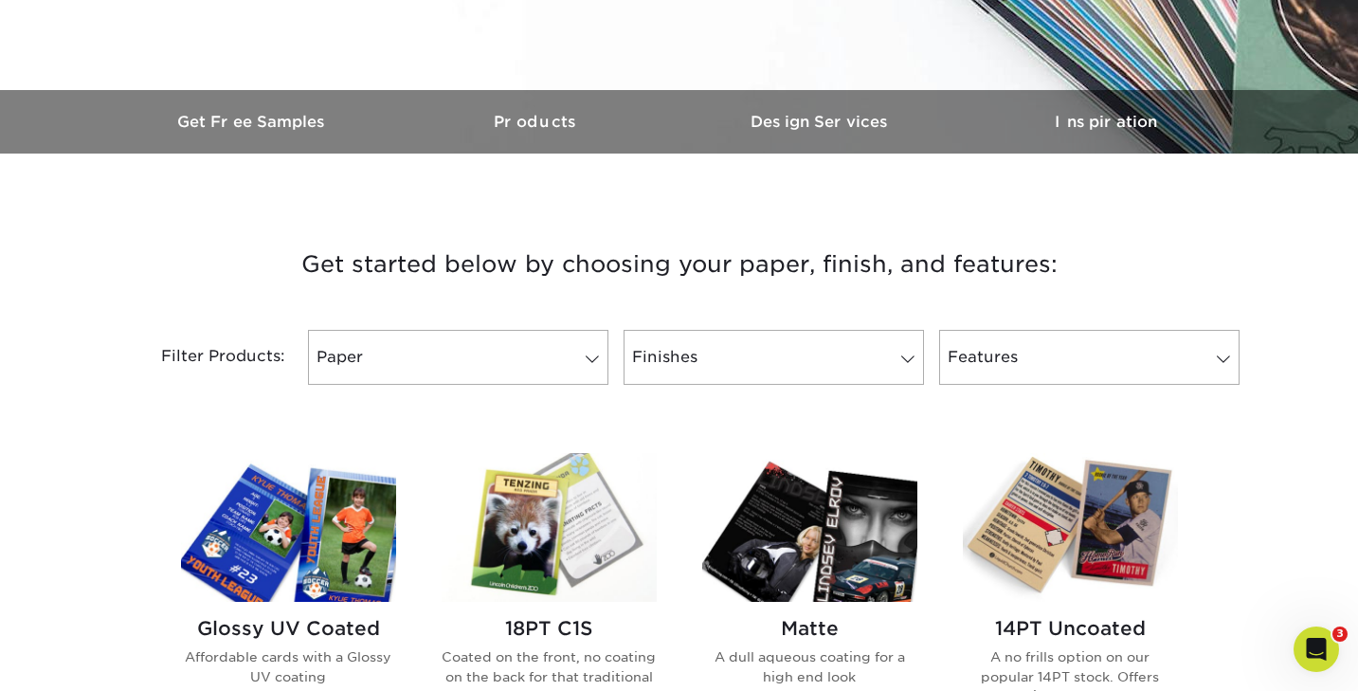
scroll to position [515, 0]
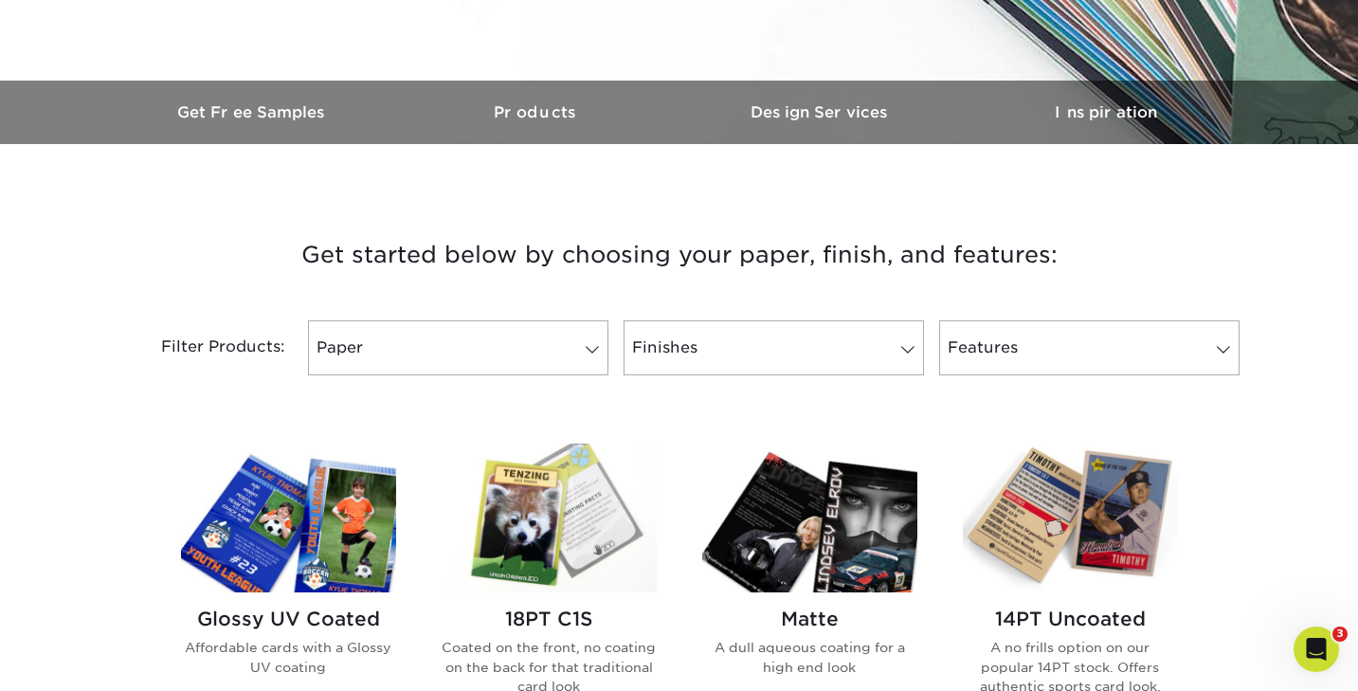
click at [279, 533] on img at bounding box center [288, 518] width 215 height 149
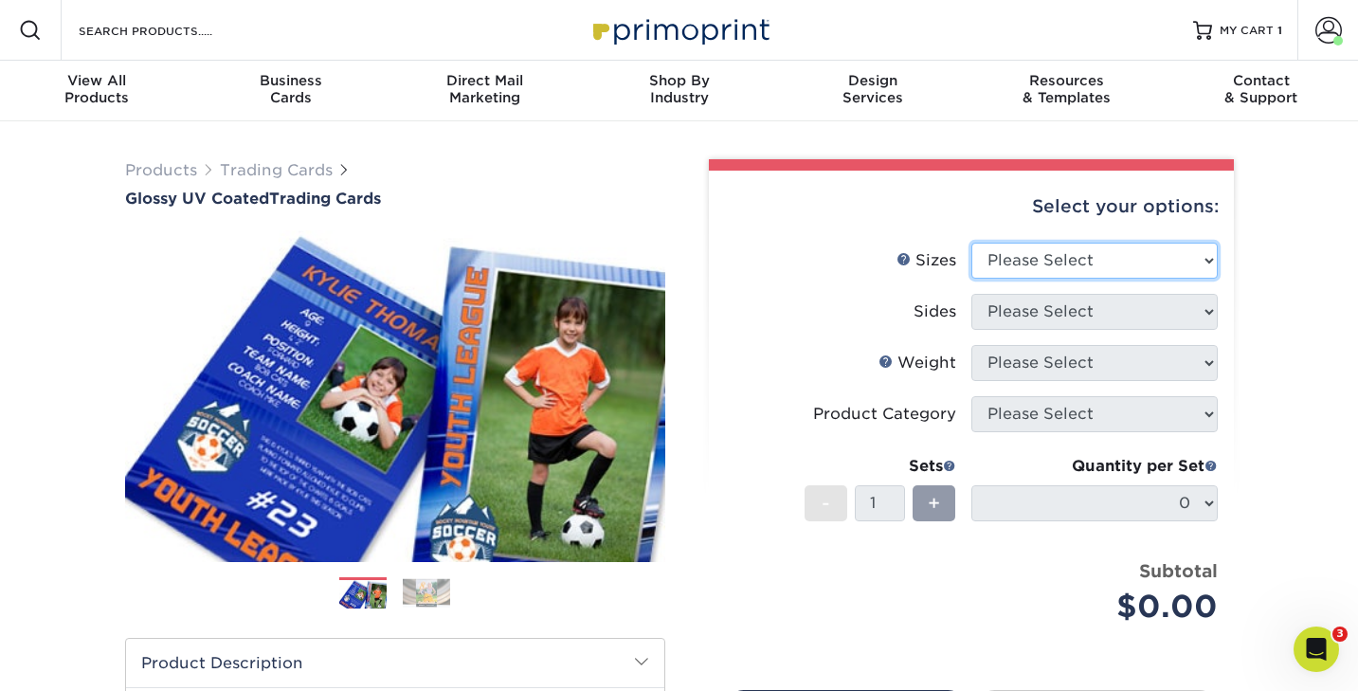
click at [1059, 265] on select "Please Select 2.5" x 3.5"" at bounding box center [1094, 261] width 246 height 36
select select "2.50x3.50"
click at [971, 243] on select "Please Select 2.5" x 3.5"" at bounding box center [1094, 261] width 246 height 36
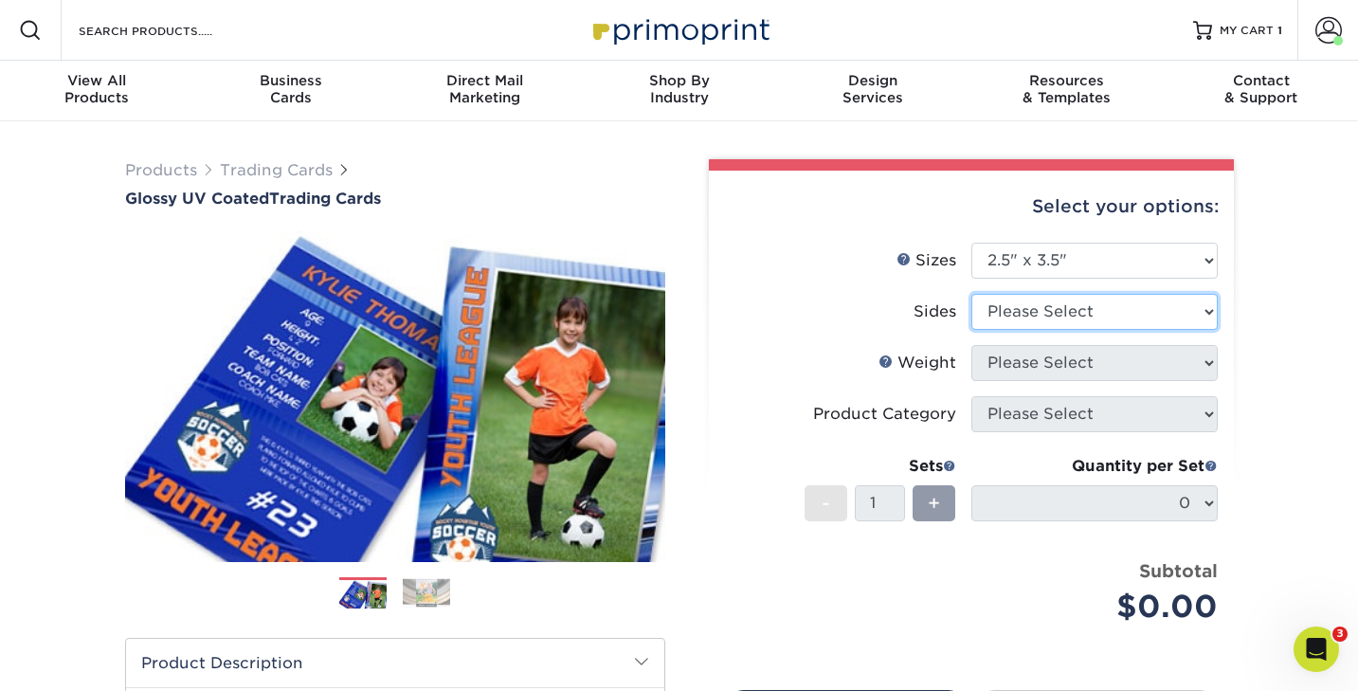
click at [1025, 313] on select "Please Select Print Both Sides Print Front Only" at bounding box center [1094, 312] width 246 height 36
select select "13abbda7-1d64-4f25-8bb2-c179b224825d"
click at [971, 294] on select "Please Select Print Both Sides Print Front Only" at bounding box center [1094, 312] width 246 height 36
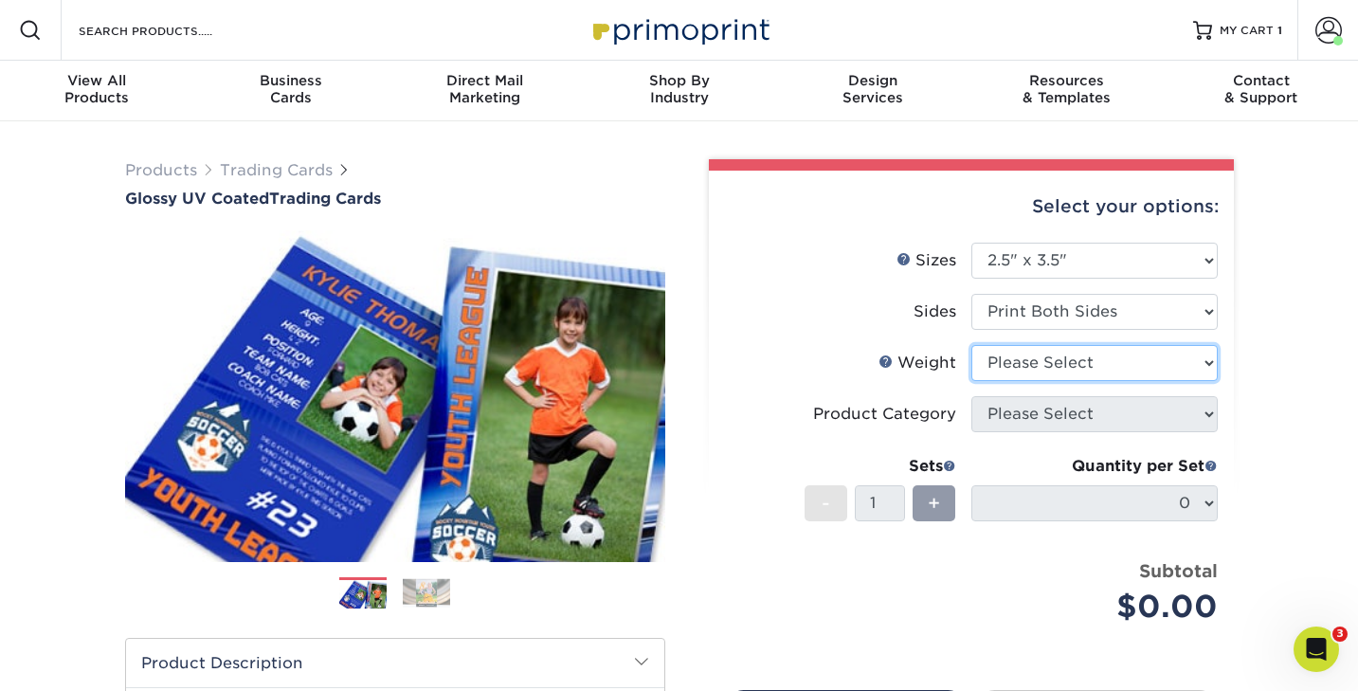
click at [1016, 359] on select "Please Select 16PT 14PT 18PT C1S" at bounding box center [1094, 363] width 246 height 36
select select "16PT"
click at [971, 345] on select "Please Select 16PT 14PT 18PT C1S" at bounding box center [1094, 363] width 246 height 36
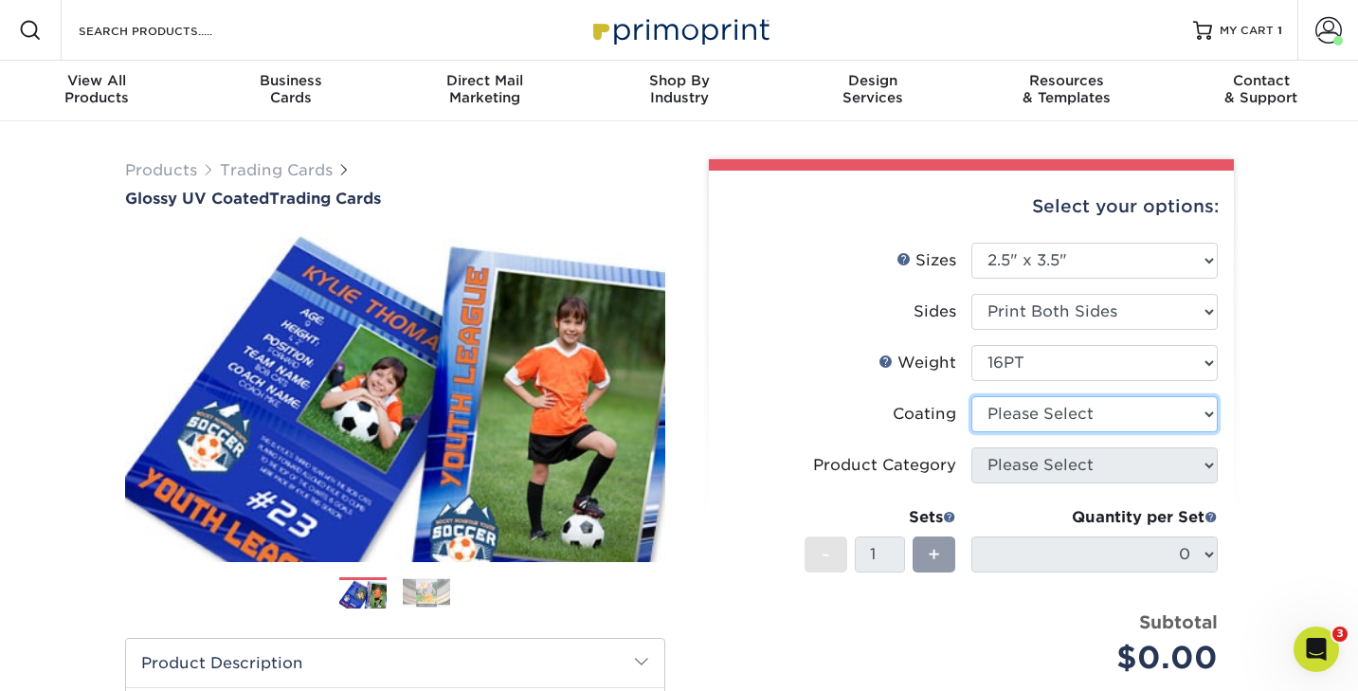
click at [1008, 413] on select at bounding box center [1094, 414] width 246 height 36
select select "ae367451-b2b8-45df-a344-0f05b6a12993"
click at [971, 396] on select at bounding box center [1094, 414] width 246 height 36
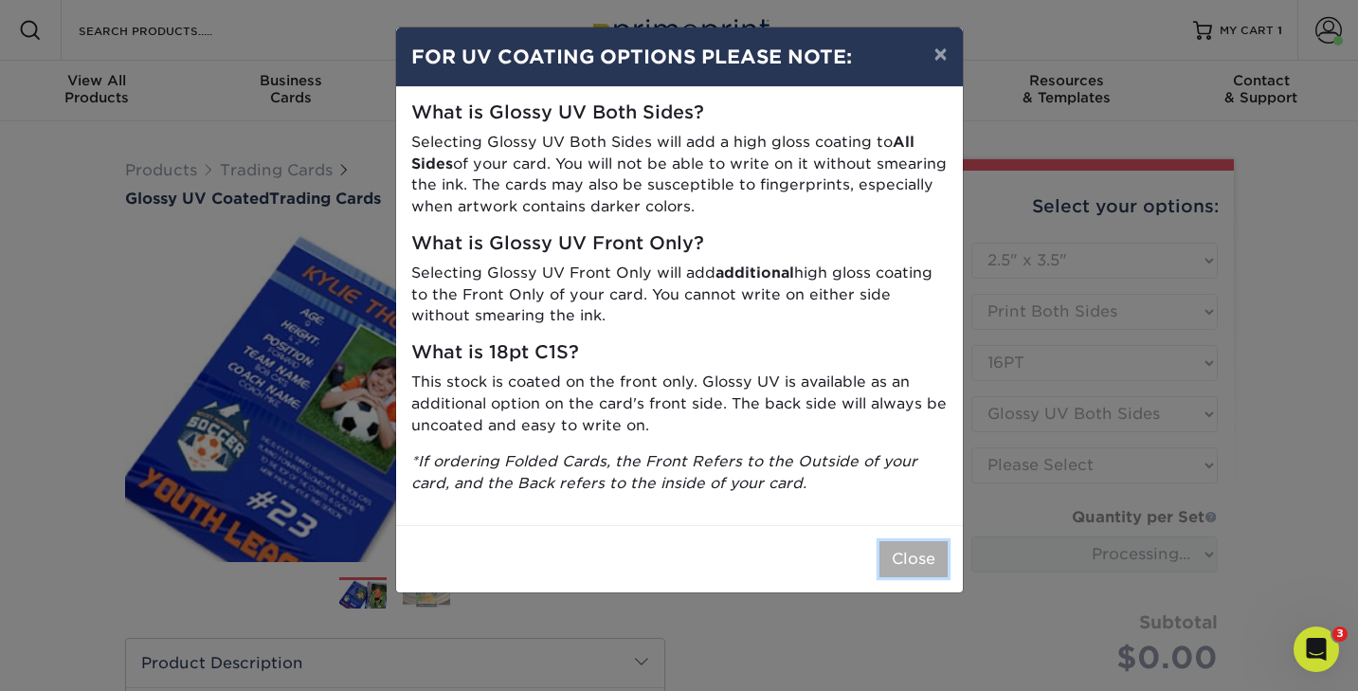
click at [897, 554] on button "Close" at bounding box center [913, 559] width 68 height 36
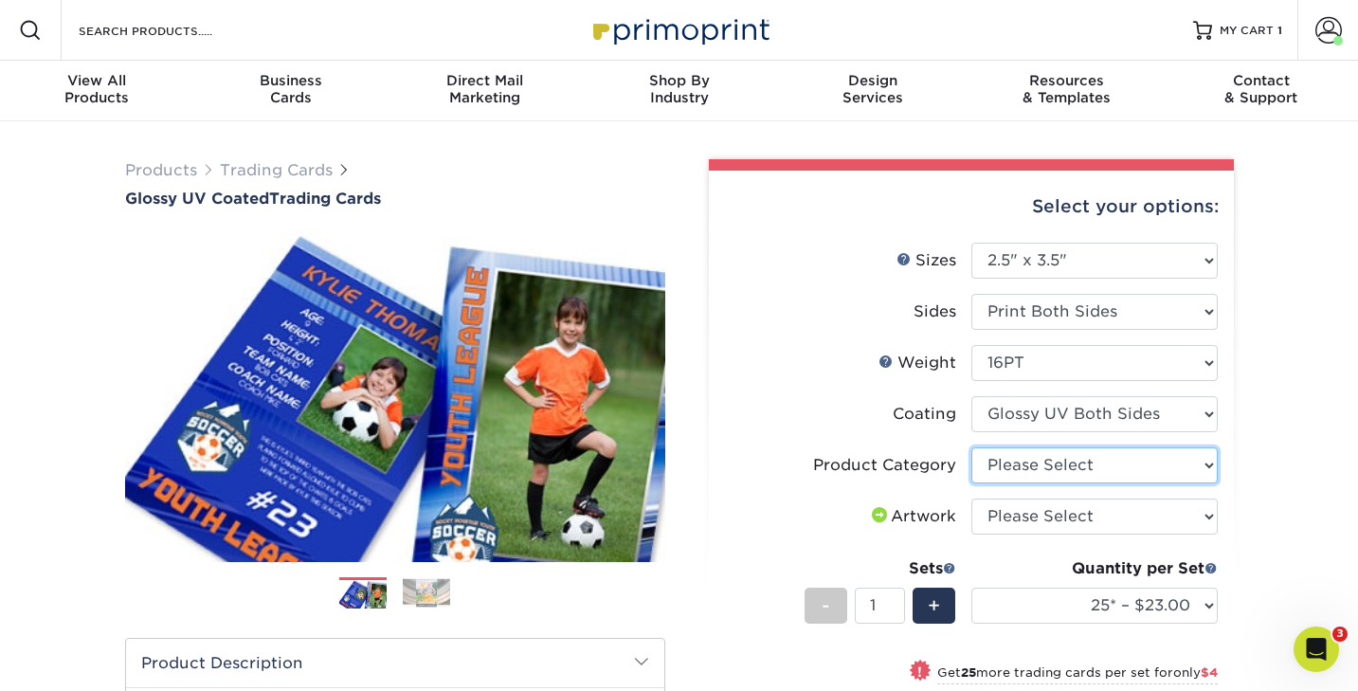
click at [1054, 466] on select "Please Select Trading Cards" at bounding box center [1094, 465] width 246 height 36
select select "c2f9bce9-36c2-409d-b101-c29d9d031e18"
click at [971, 447] on select "Please Select Trading Cards" at bounding box center [1094, 465] width 246 height 36
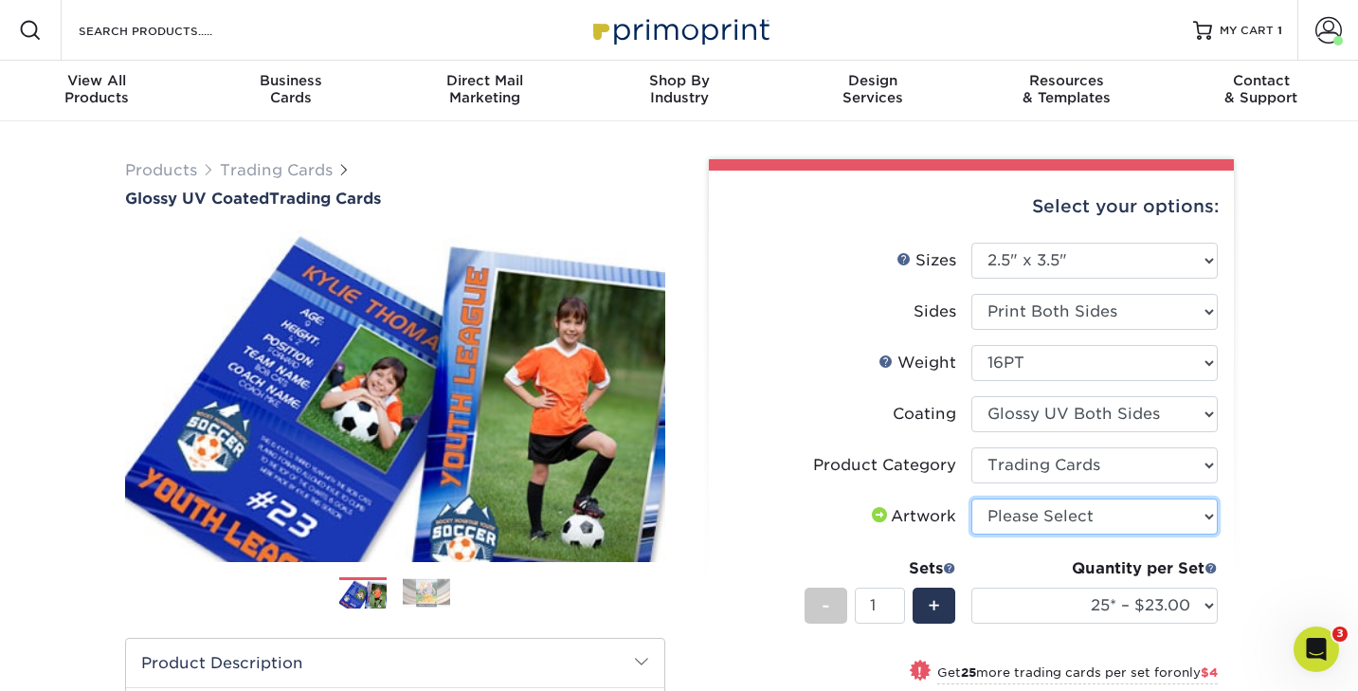
click at [1038, 511] on select "Please Select I will upload files I need a design - $100" at bounding box center [1094, 516] width 246 height 36
select select "upload"
click at [971, 498] on select "Please Select I will upload files I need a design - $100" at bounding box center [1094, 516] width 246 height 36
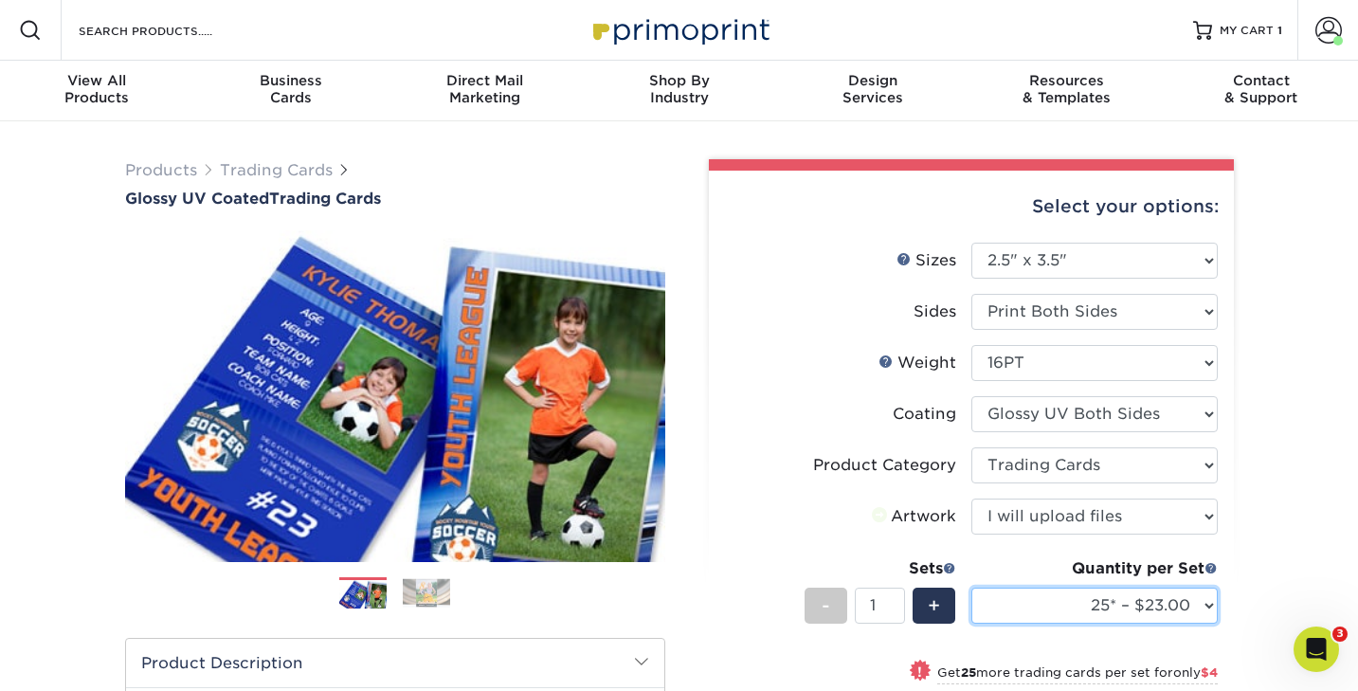
click at [1018, 611] on select "25* – $23.00 50* – $27.00 75* – $33.00 100* – $37.00 250* – $47.00 500 – $58.00…" at bounding box center [1094, 606] width 246 height 36
select select "50* – $27.00"
click at [971, 588] on select "25* – $23.00 50* – $27.00 75* – $33.00 100* – $37.00 250* – $47.00 500 – $58.00…" at bounding box center [1094, 606] width 246 height 36
click at [757, 550] on li "Sets - 1 + Quantity per Set 25* – $23.00 50* – $27.00 75* – $33.00 100* – $37.0…" at bounding box center [971, 605] width 493 height 111
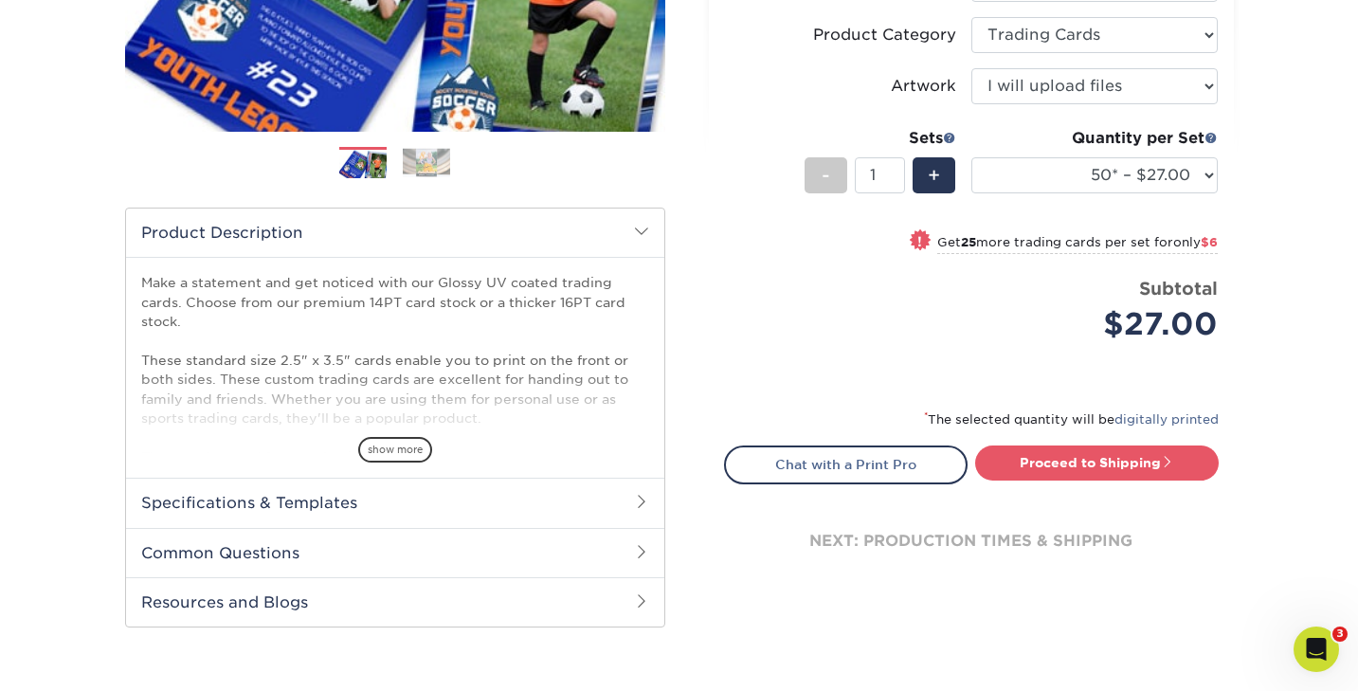
scroll to position [435, 0]
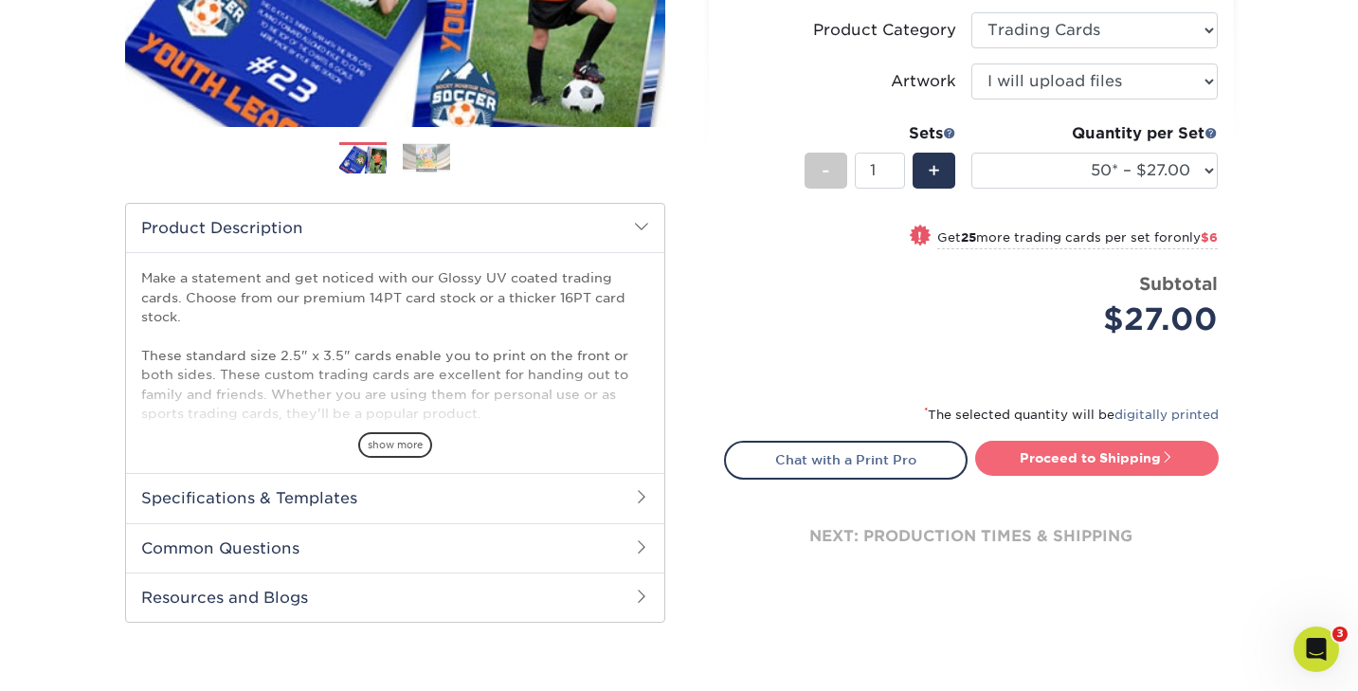
click at [1046, 453] on link "Proceed to Shipping" at bounding box center [1097, 458] width 244 height 34
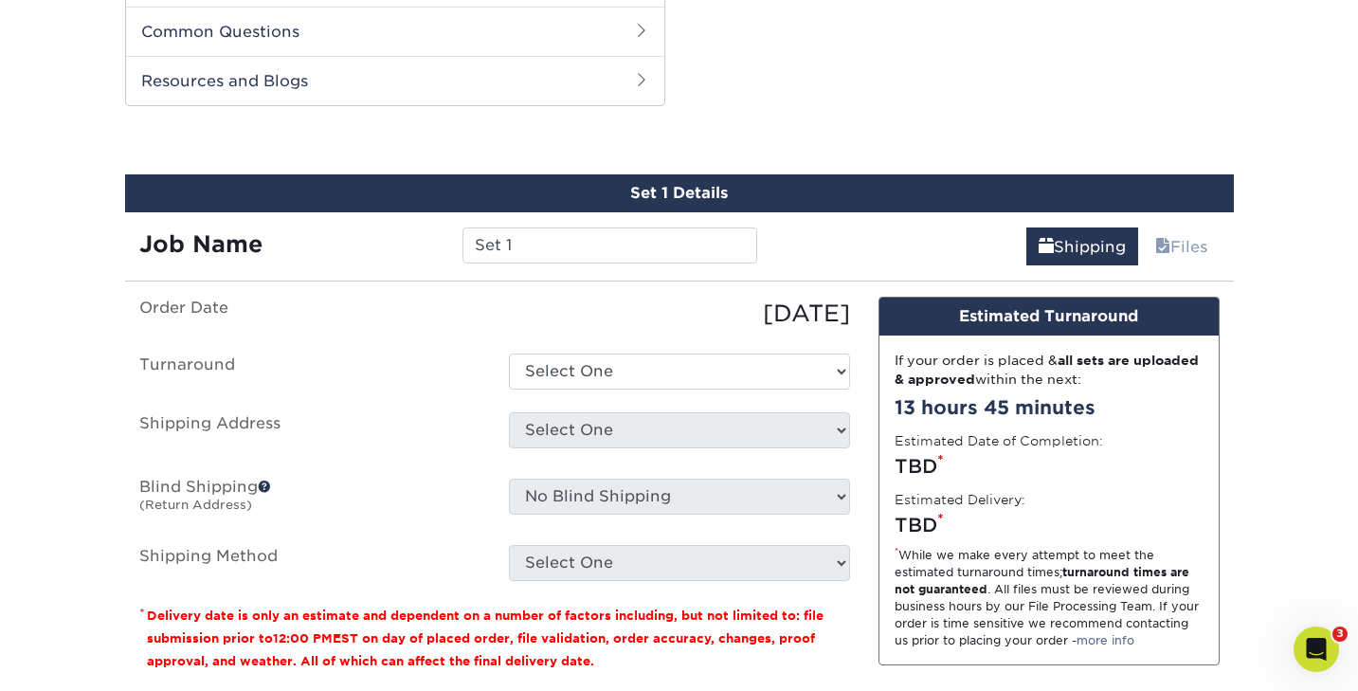
scroll to position [964, 0]
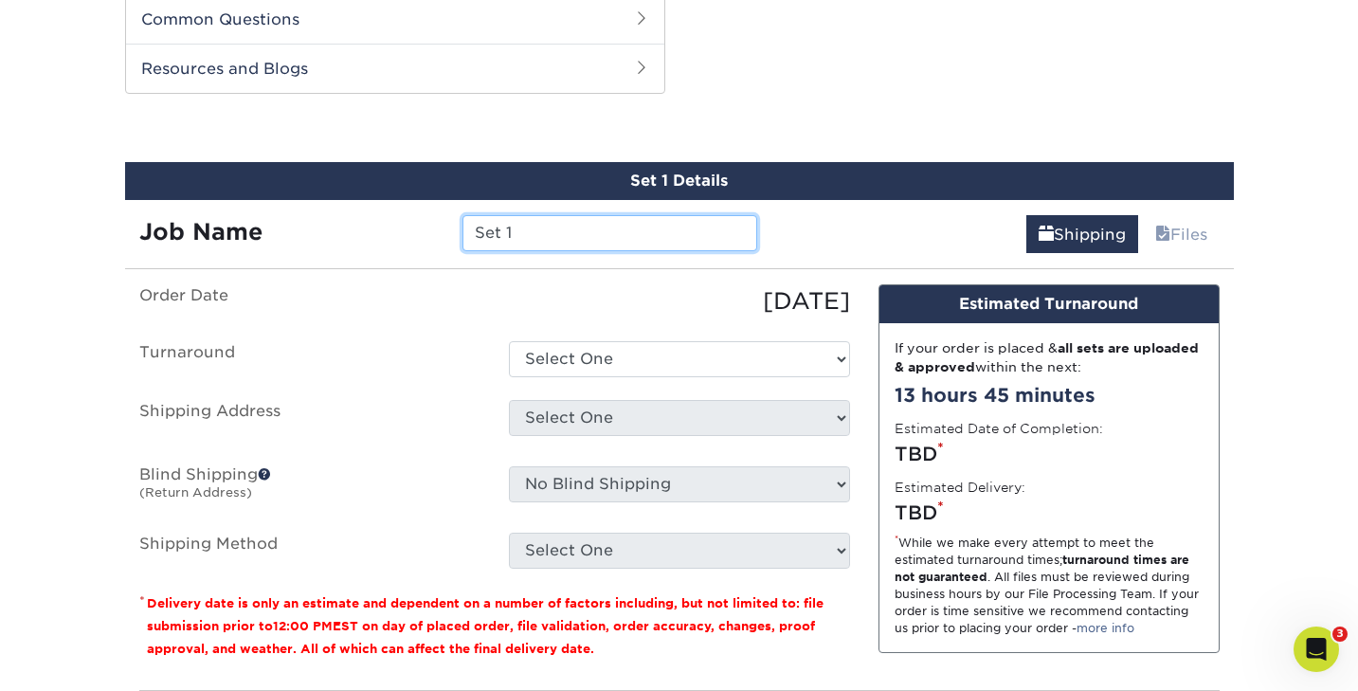
drag, startPoint x: 534, startPoint y: 237, endPoint x: 462, endPoint y: 237, distance: 73.0
click at [462, 237] on input "Set 1" at bounding box center [609, 233] width 295 height 36
type input "Dewdrop Character"
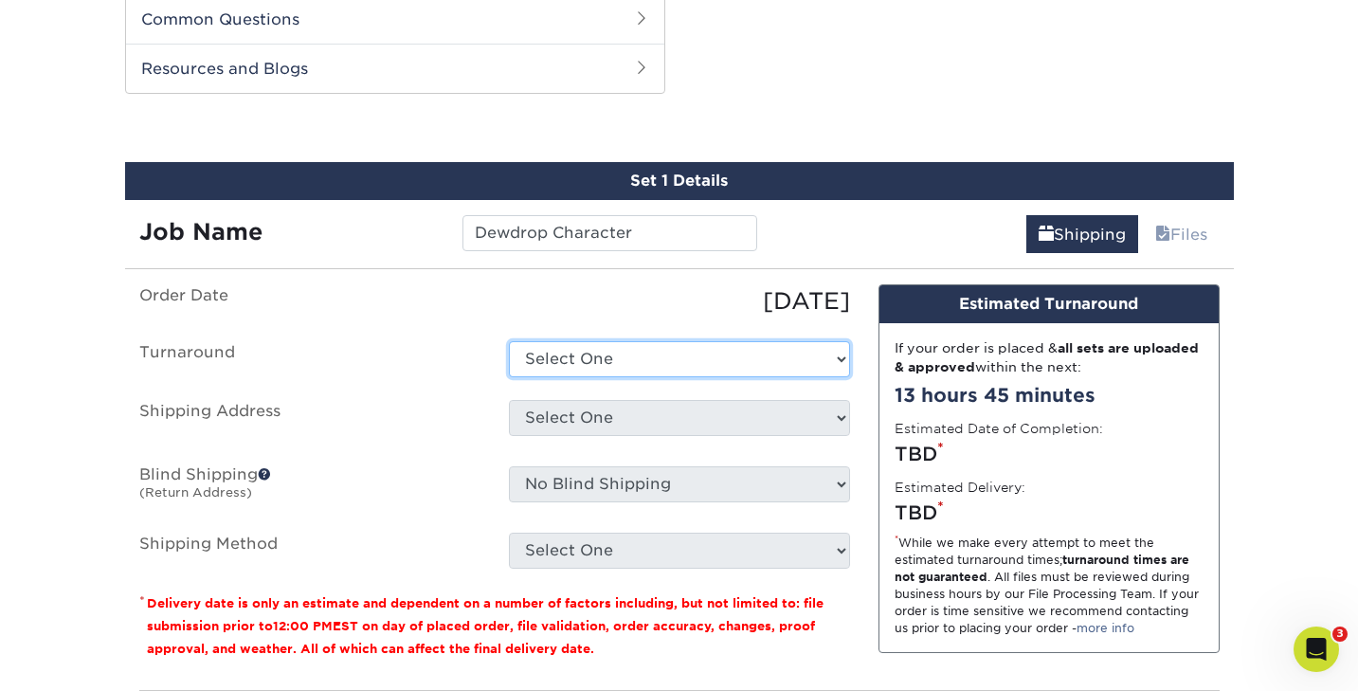
click at [560, 359] on select "Select One 2-4 Business Days 2 Day Next Business Day" at bounding box center [679, 359] width 341 height 36
select select "39596162-017c-462f-bc43-9f550c8c2591"
click at [509, 341] on select "Select One 2-4 Business Days 2 Day Next Business Day" at bounding box center [679, 359] width 341 height 36
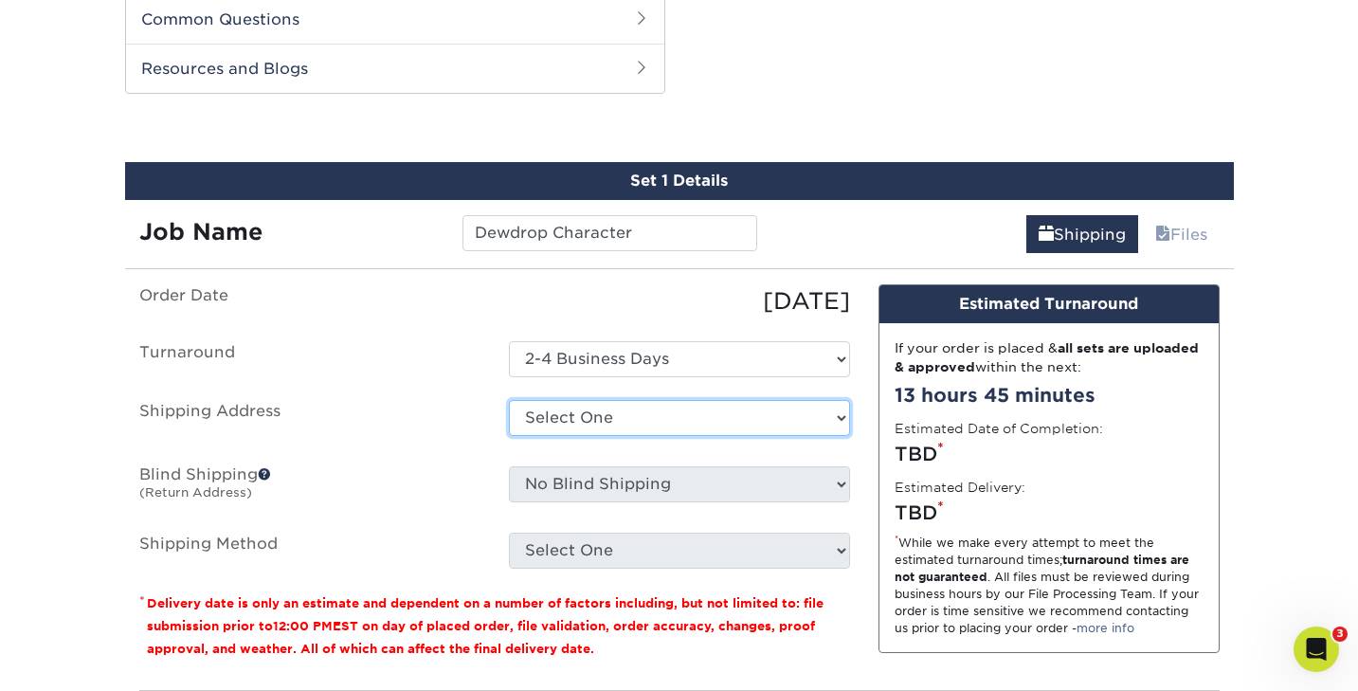
click at [561, 412] on select "Select One BirdSong + Add New Address" at bounding box center [679, 418] width 341 height 36
select select "285248"
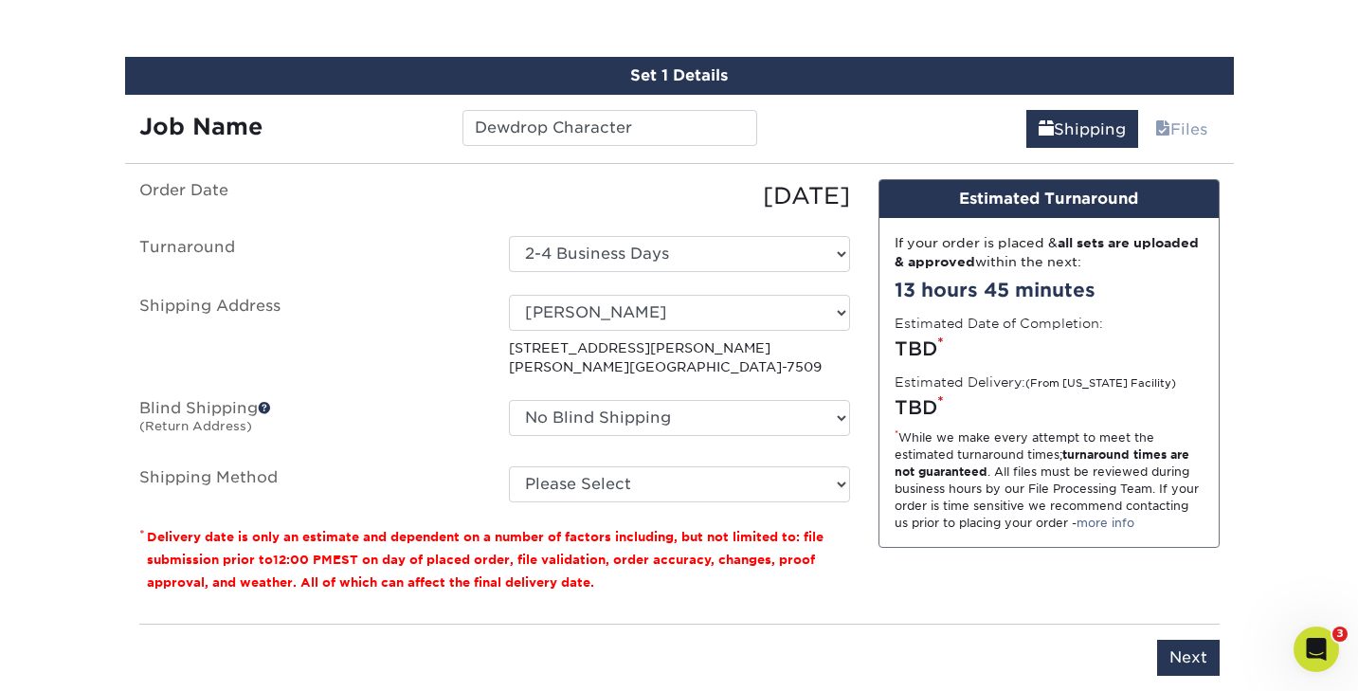
scroll to position [1072, 0]
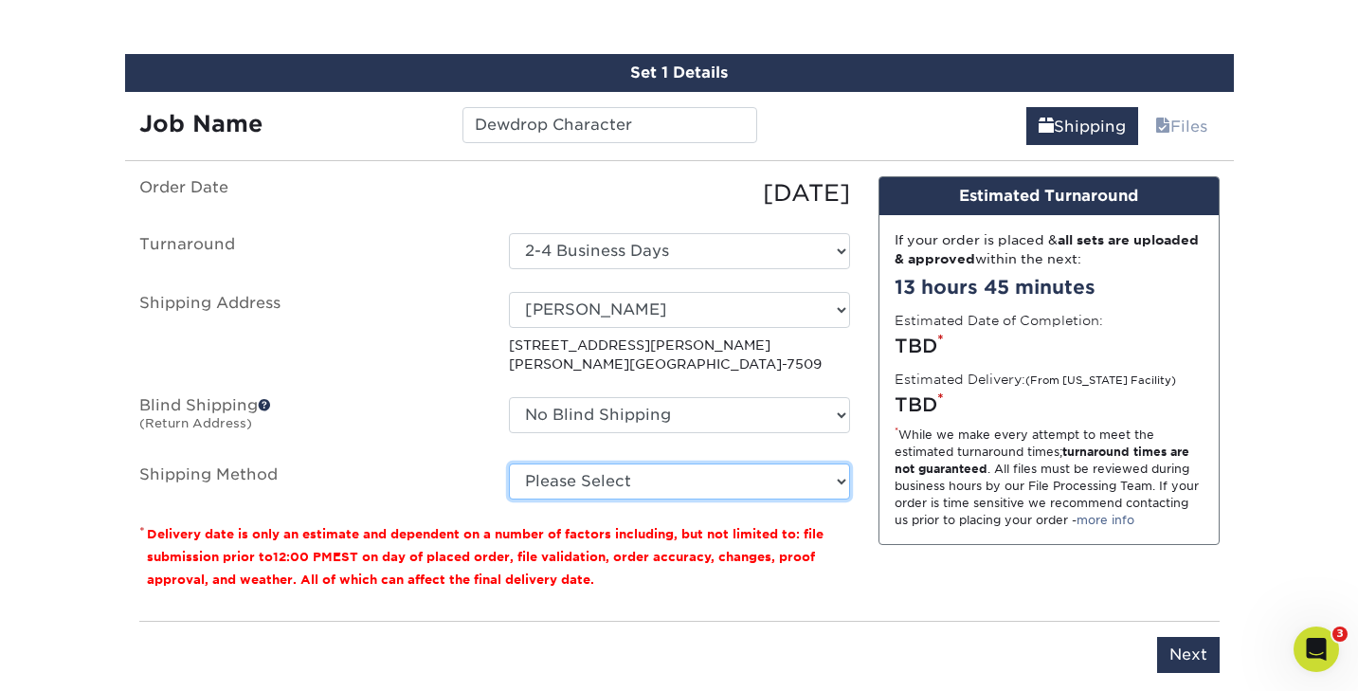
click at [589, 483] on select "Please Select 3 Day Shipping Service (+$23.30) 2 Day Air Shipping (+$23.77) Gro…" at bounding box center [679, 481] width 341 height 36
select select "02"
click at [509, 463] on select "Please Select 3 Day Shipping Service (+$23.30) 2 Day Air Shipping (+$23.77) Gro…" at bounding box center [679, 481] width 341 height 36
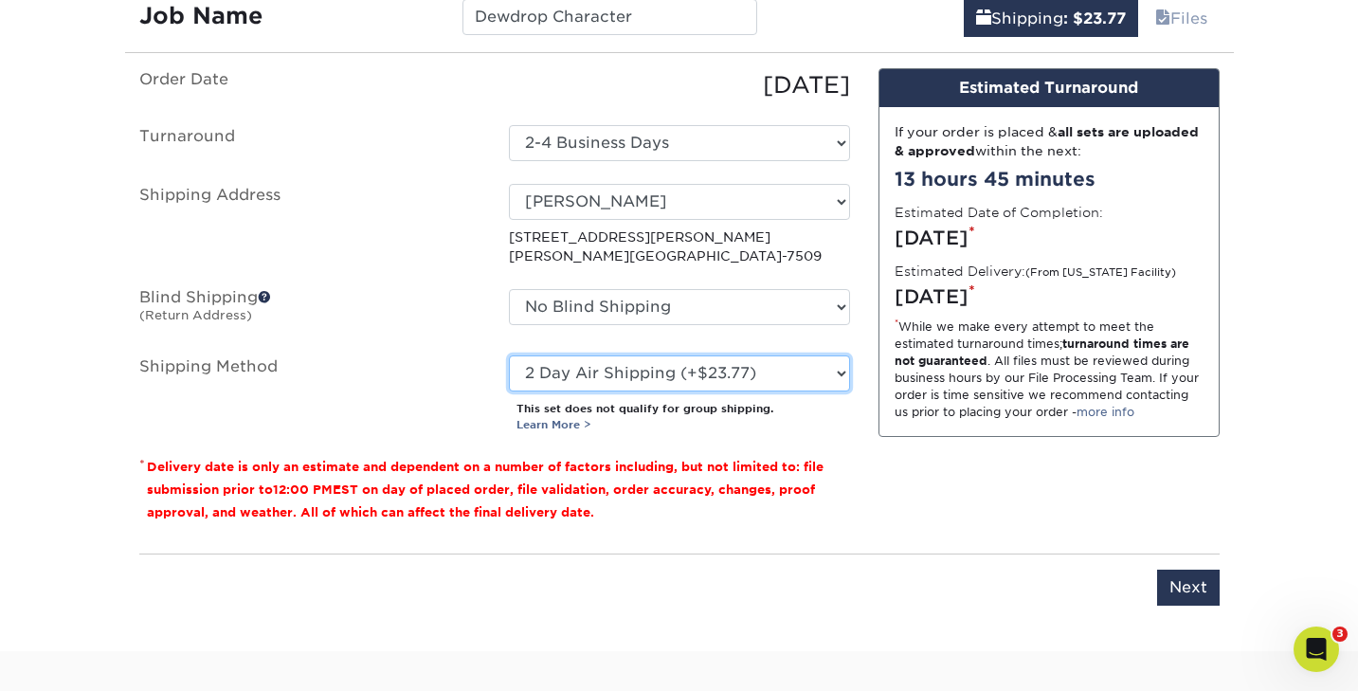
scroll to position [1185, 0]
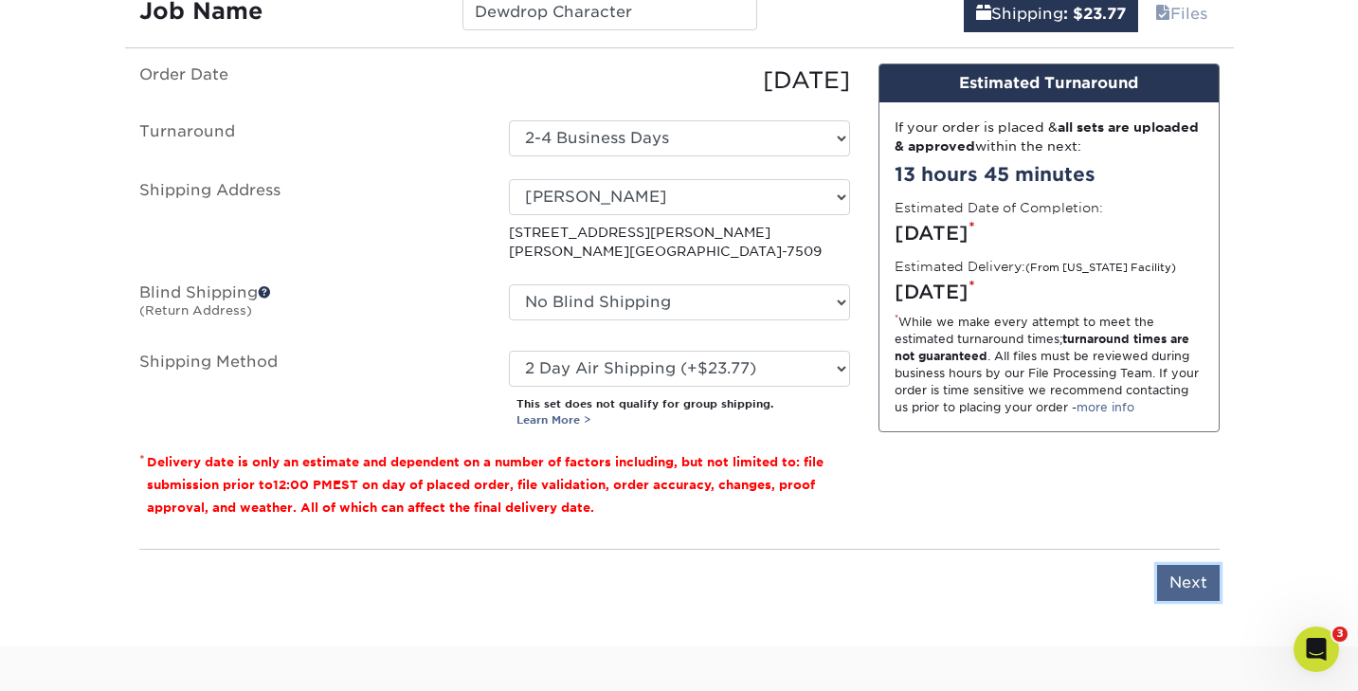
click at [1181, 578] on input "Next" at bounding box center [1188, 583] width 63 height 36
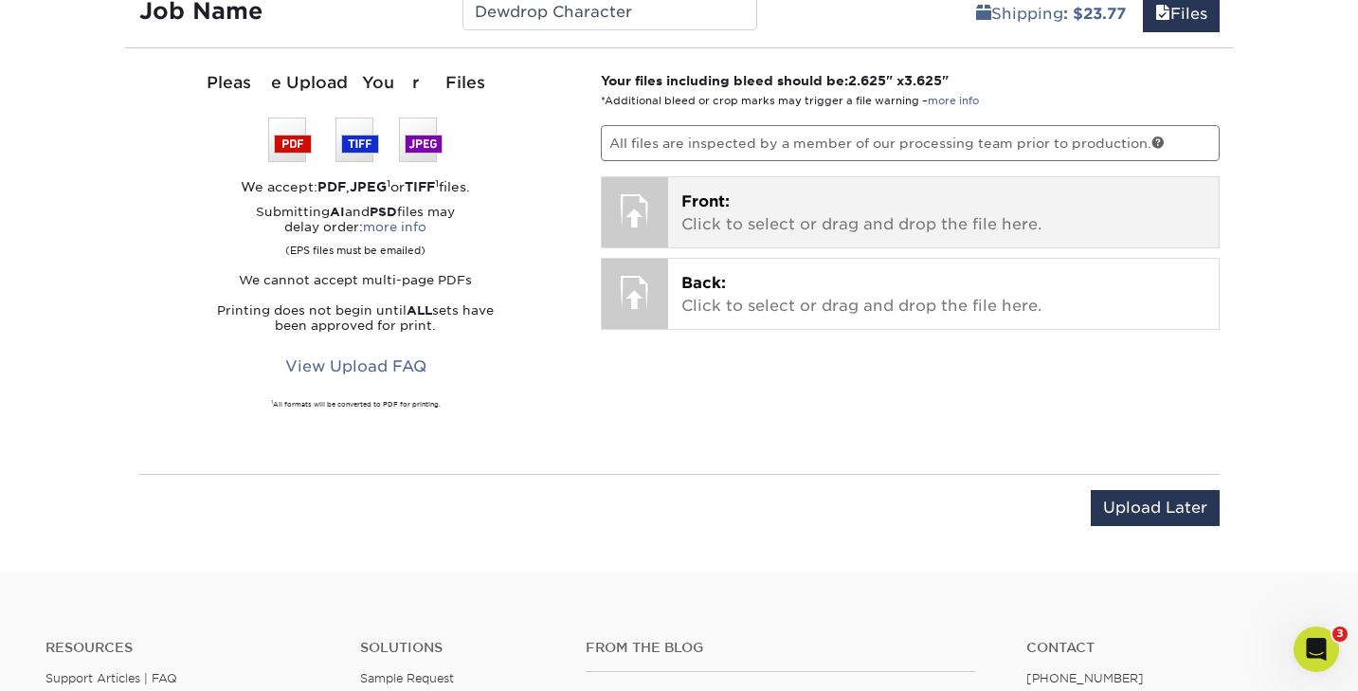
click at [717, 214] on p "Front: Click to select or drag and drop the file here." at bounding box center [943, 212] width 524 height 45
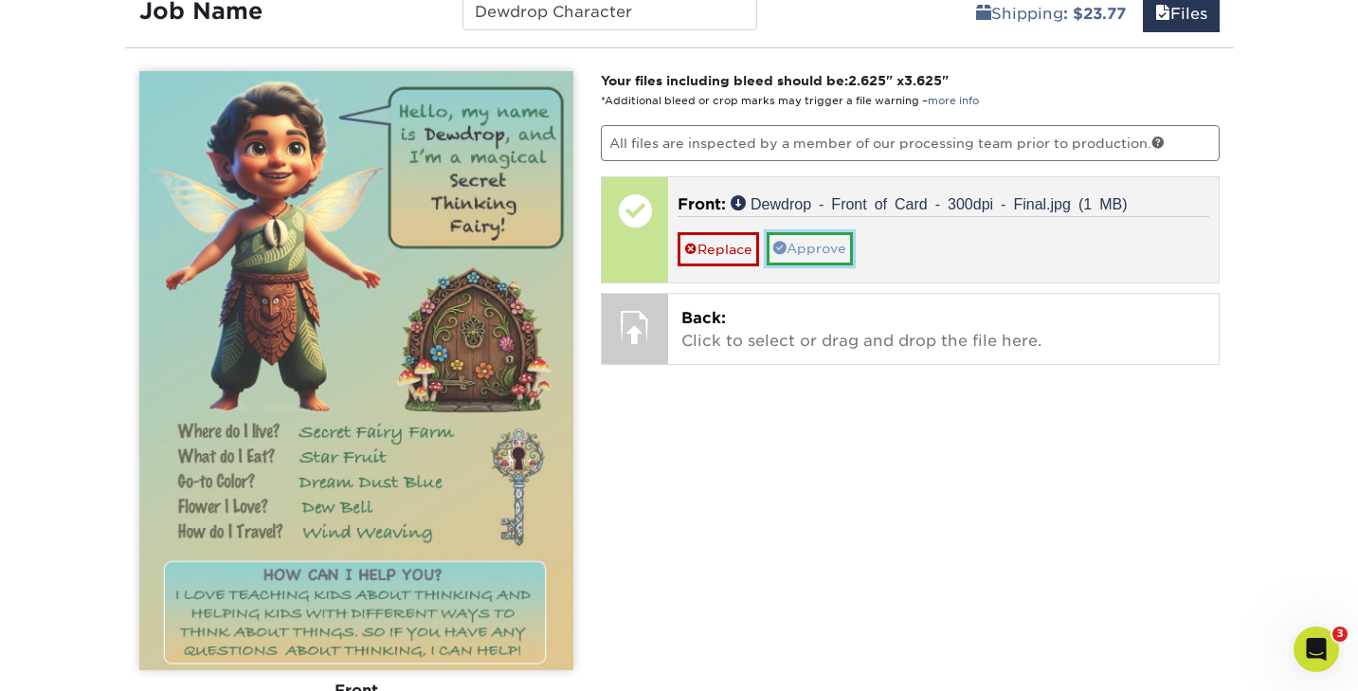
click at [818, 244] on link "Approve" at bounding box center [810, 248] width 86 height 32
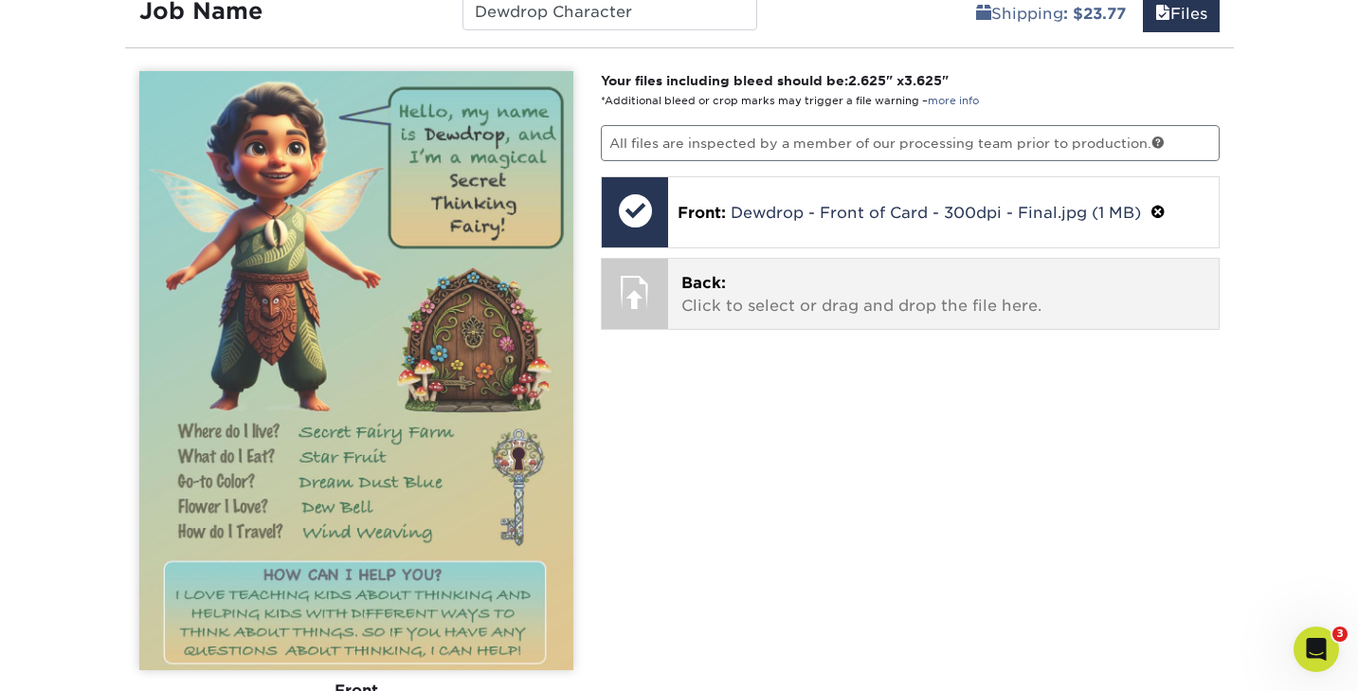
click at [691, 290] on p "Back: Click to select or drag and drop the file here." at bounding box center [943, 294] width 524 height 45
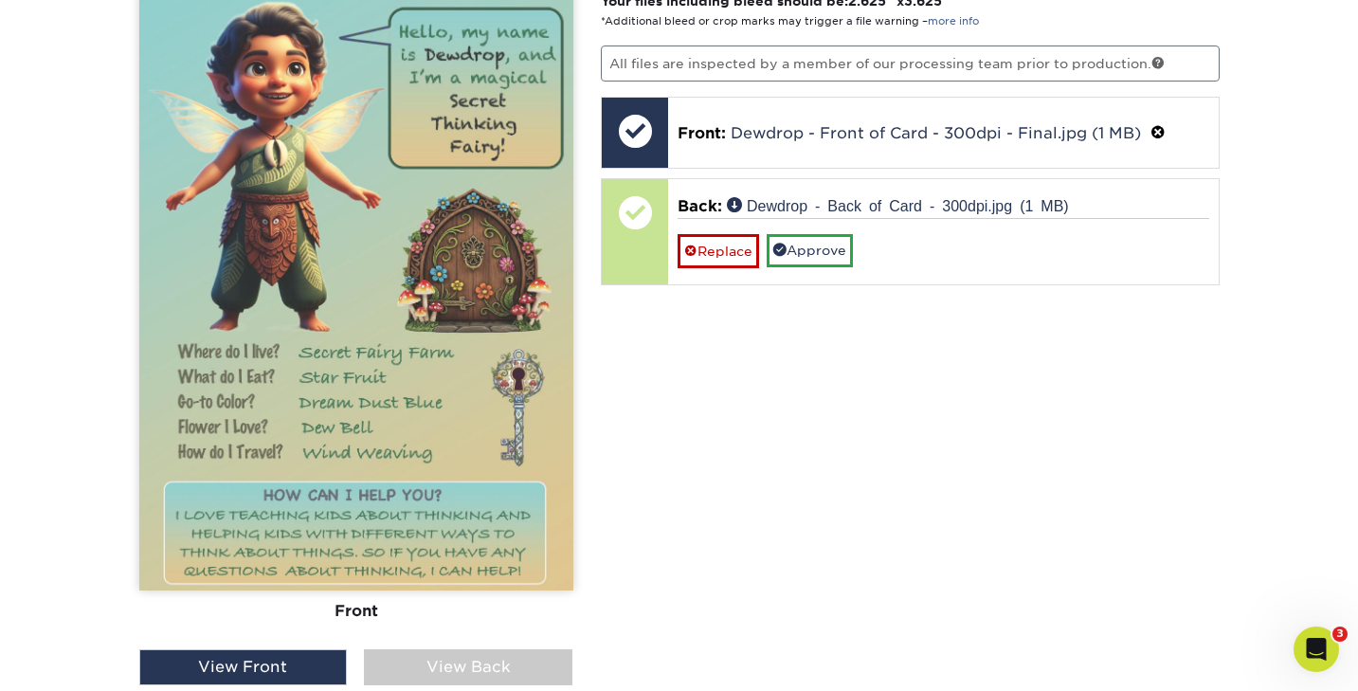
scroll to position [1256, 0]
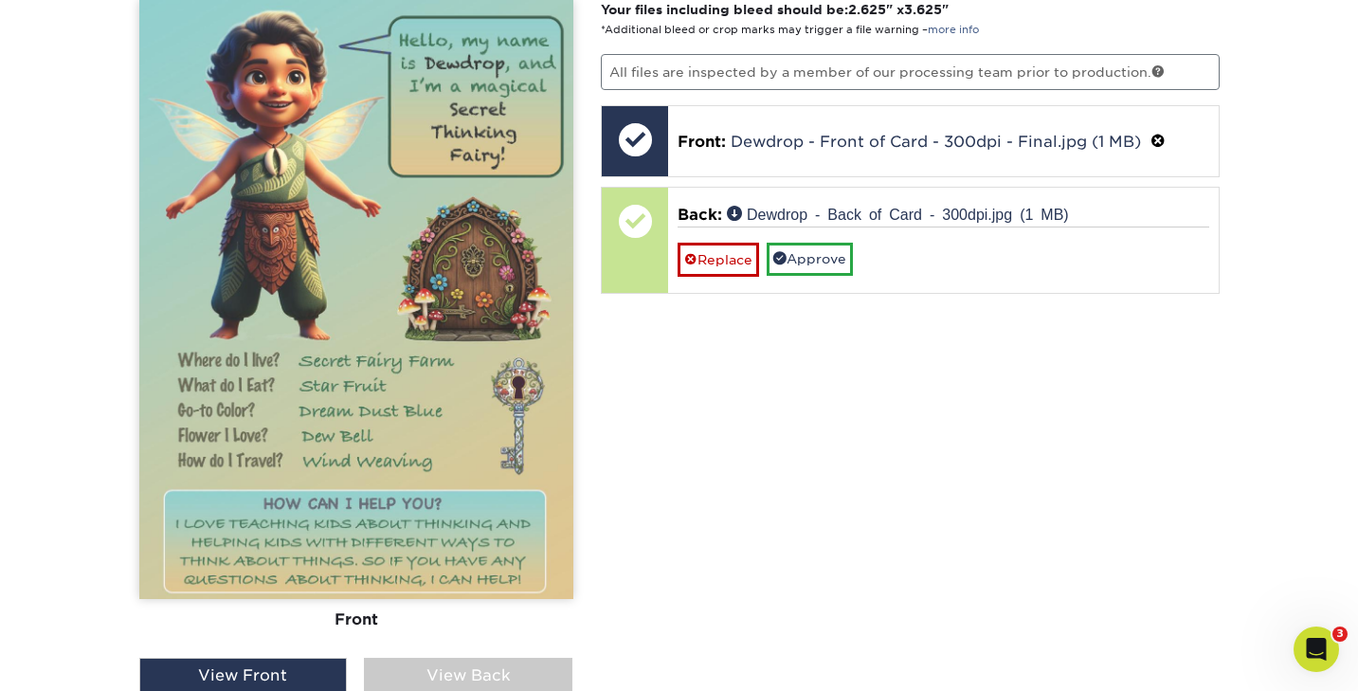
click at [498, 682] on div "View Back" at bounding box center [468, 676] width 208 height 36
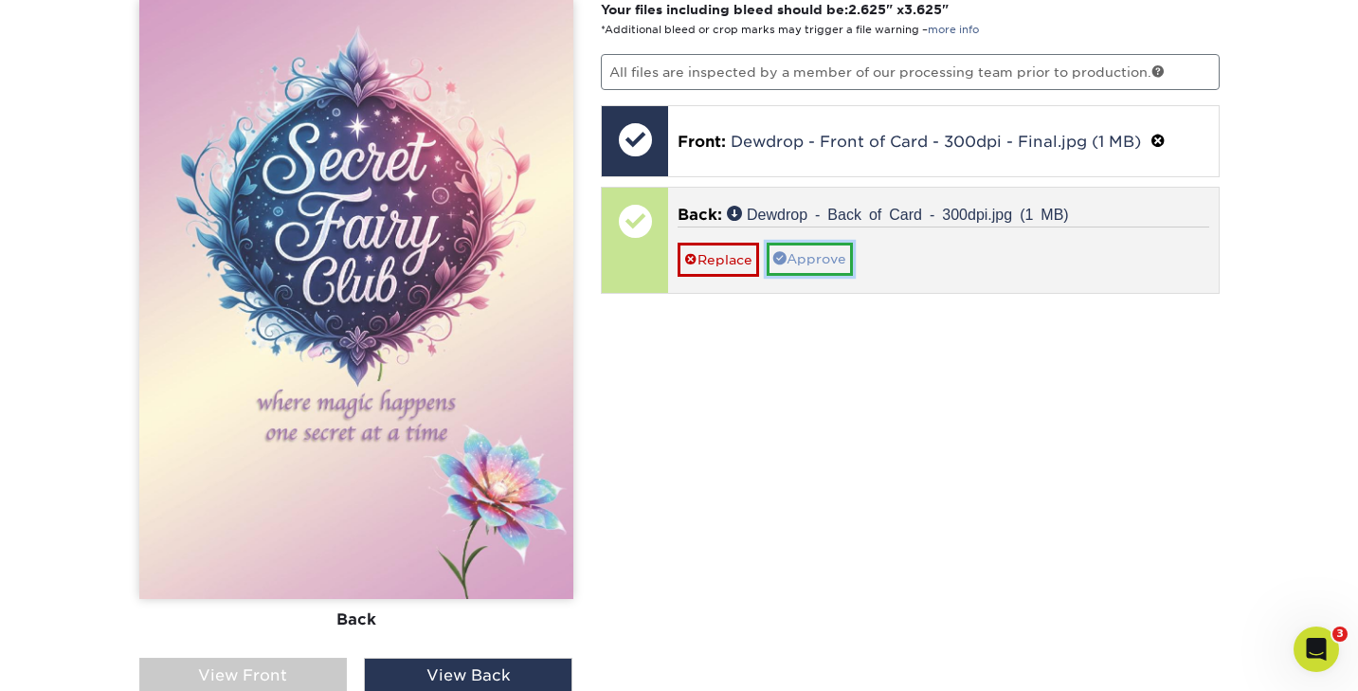
click at [812, 253] on link "Approve" at bounding box center [810, 259] width 86 height 32
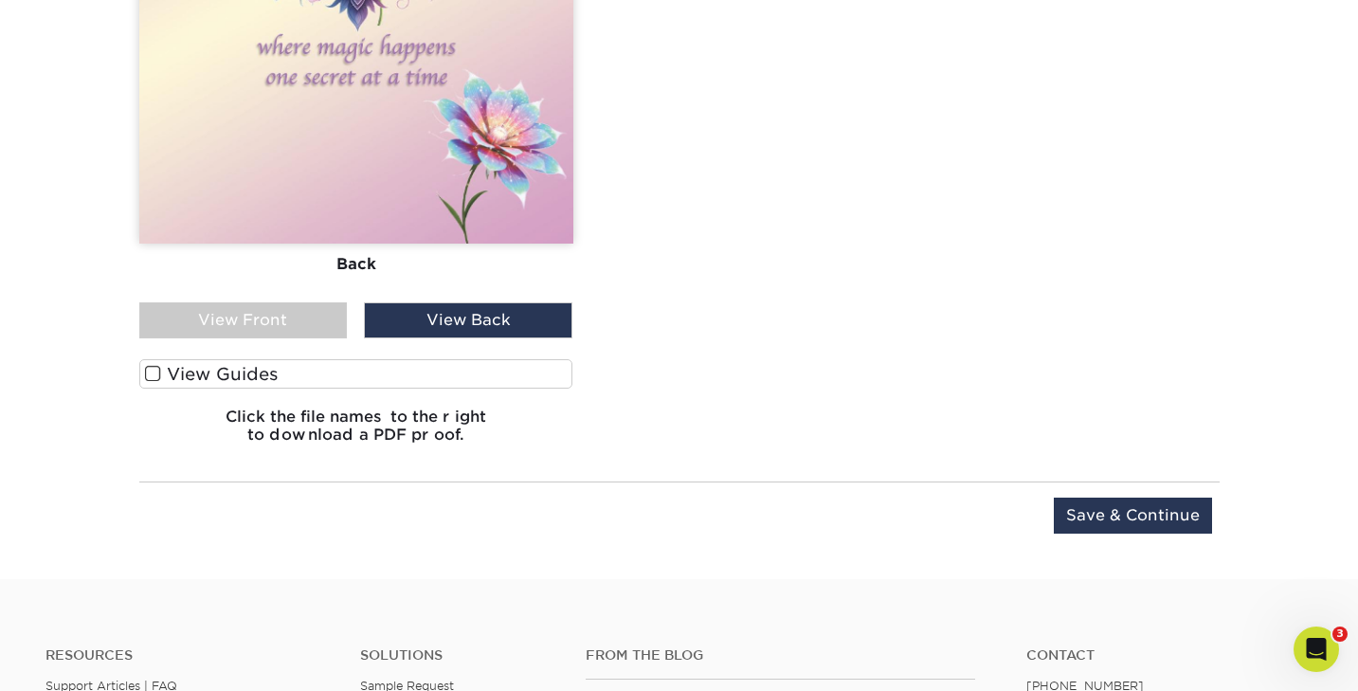
scroll to position [1618, 0]
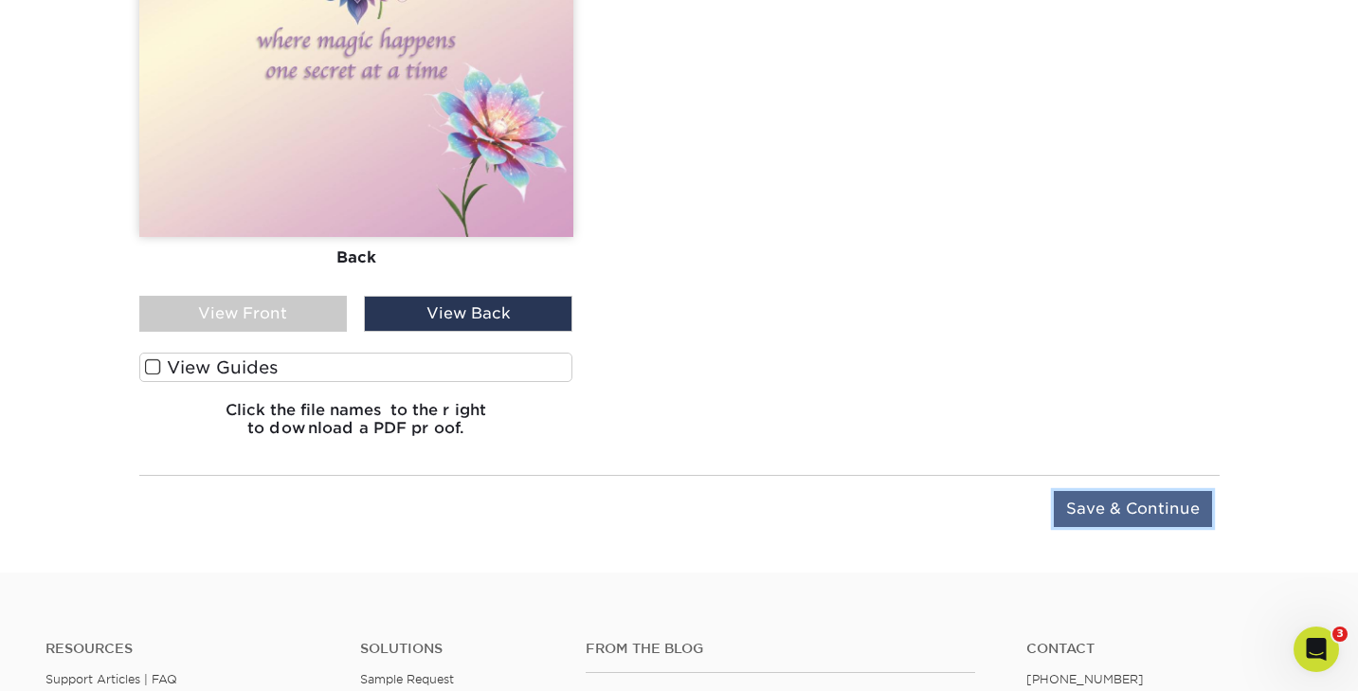
click at [1115, 505] on input "Save & Continue" at bounding box center [1133, 509] width 158 height 36
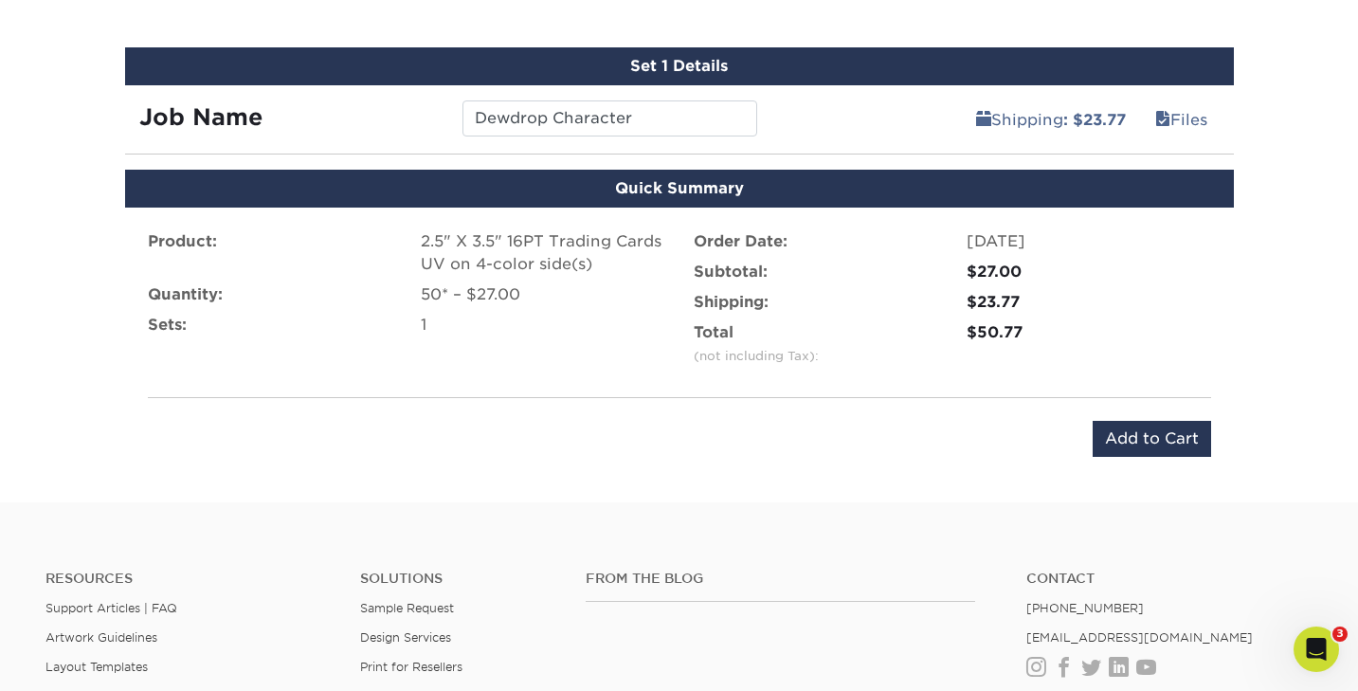
scroll to position [1079, 0]
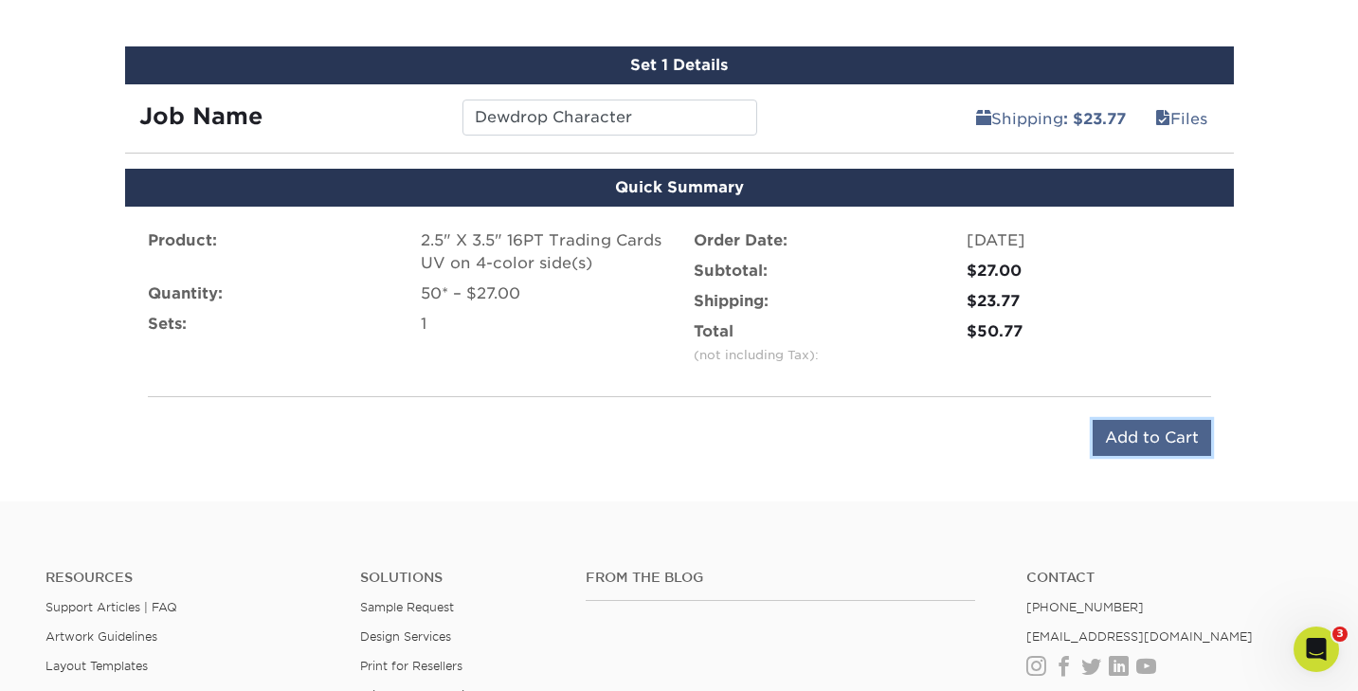
click at [1133, 439] on input "Add to Cart" at bounding box center [1152, 438] width 118 height 36
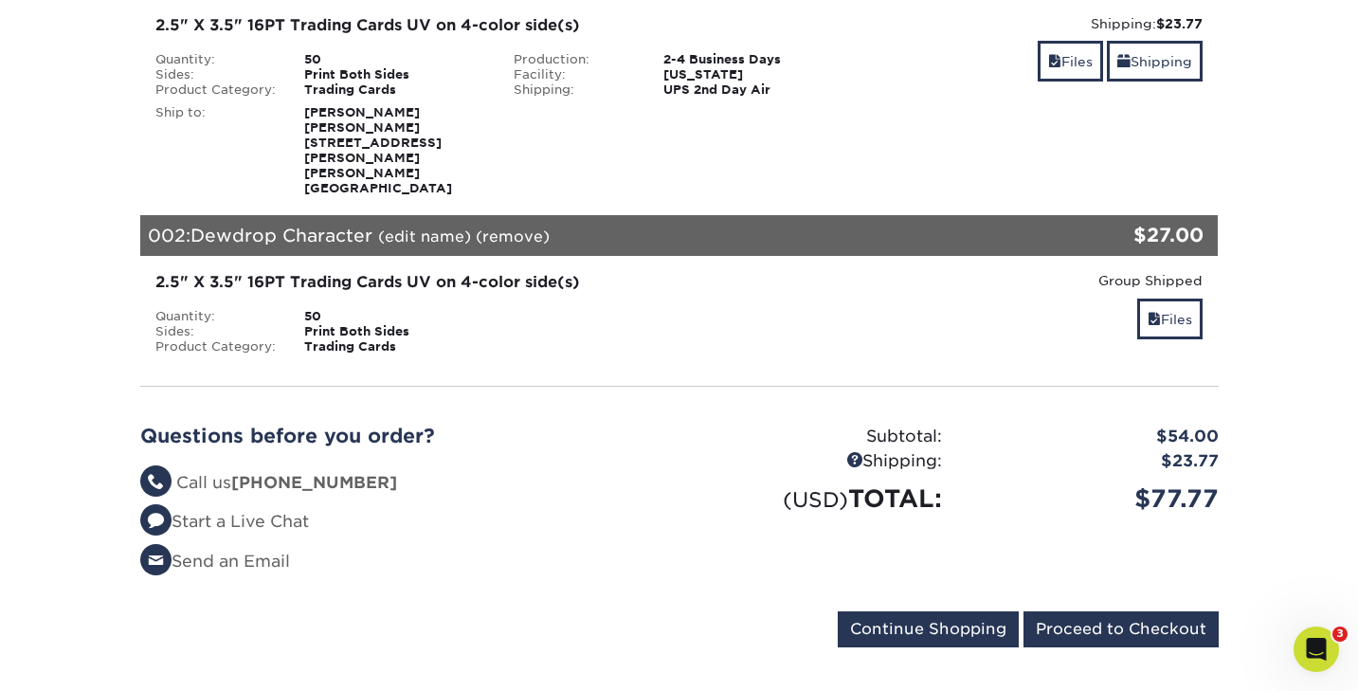
scroll to position [427, 0]
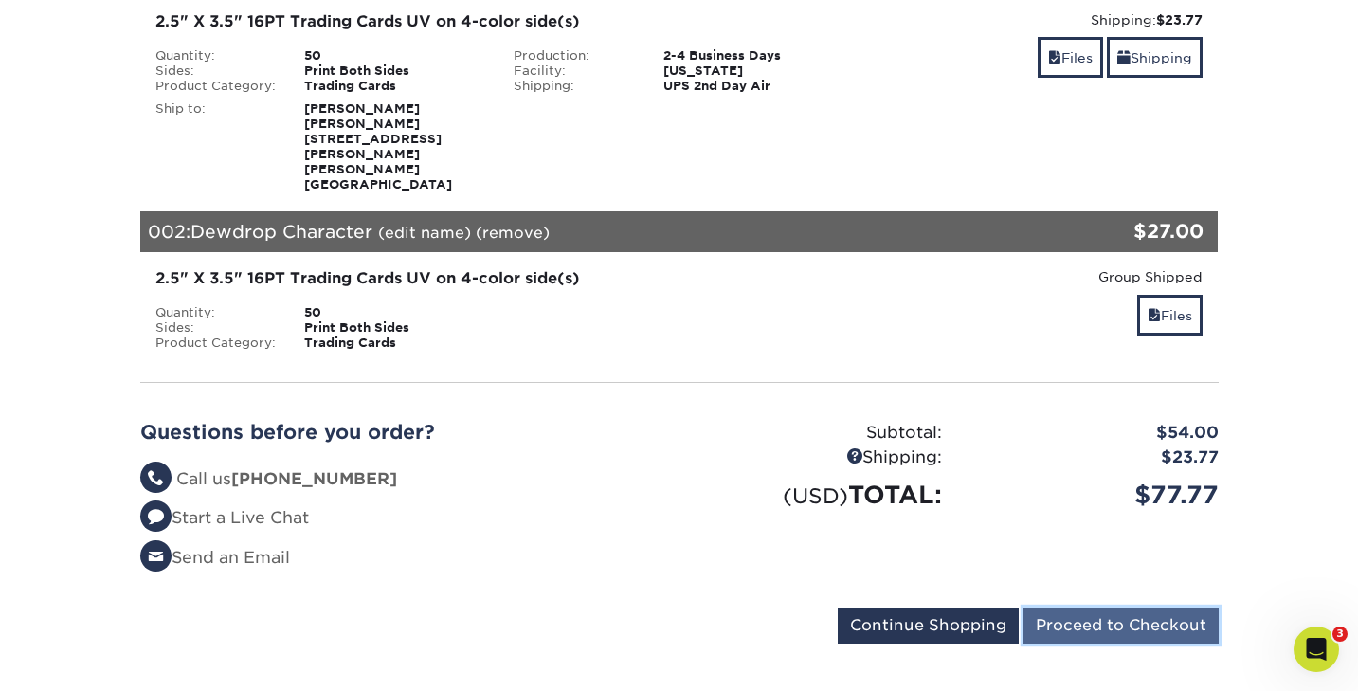
click at [1076, 607] on input "Proceed to Checkout" at bounding box center [1120, 625] width 195 height 36
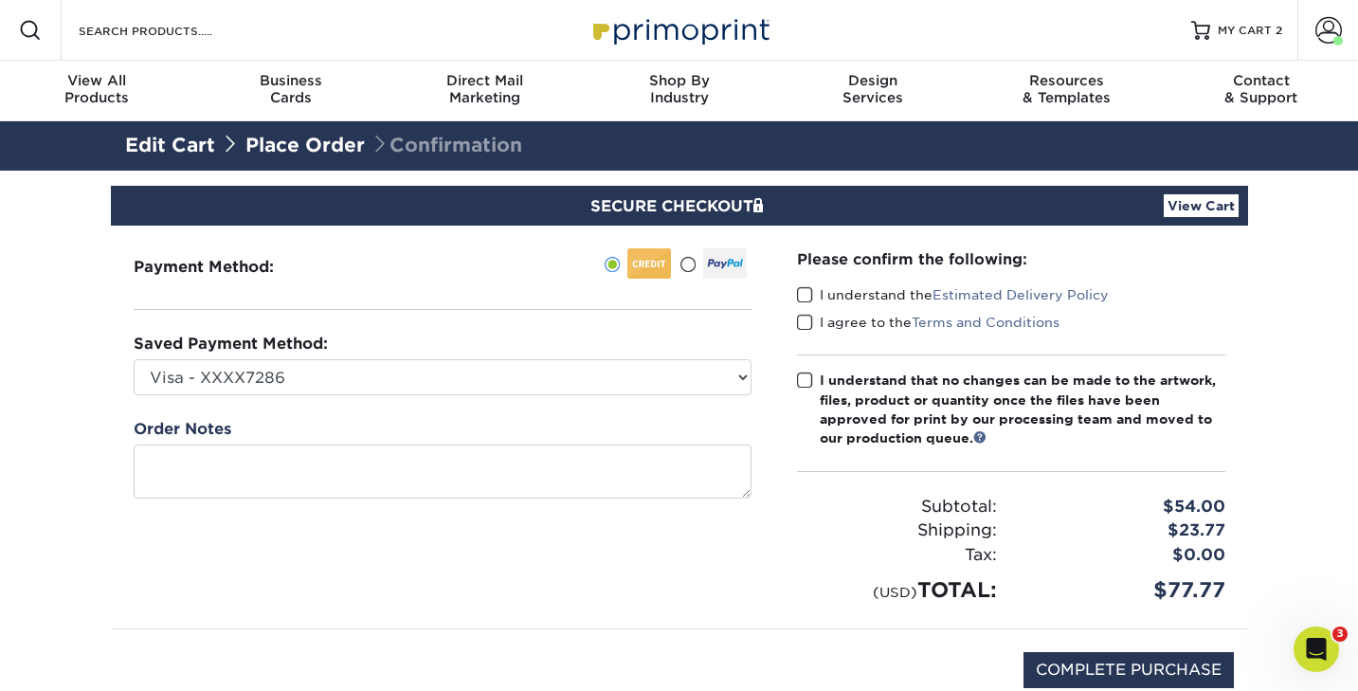
click at [805, 300] on span at bounding box center [805, 295] width 16 height 18
click at [0, 0] on input "I understand the Estimated Delivery Policy" at bounding box center [0, 0] width 0 height 0
click at [805, 321] on span at bounding box center [805, 323] width 16 height 18
click at [0, 0] on input "I agree to the Terms and Conditions" at bounding box center [0, 0] width 0 height 0
click at [801, 373] on span at bounding box center [805, 380] width 16 height 18
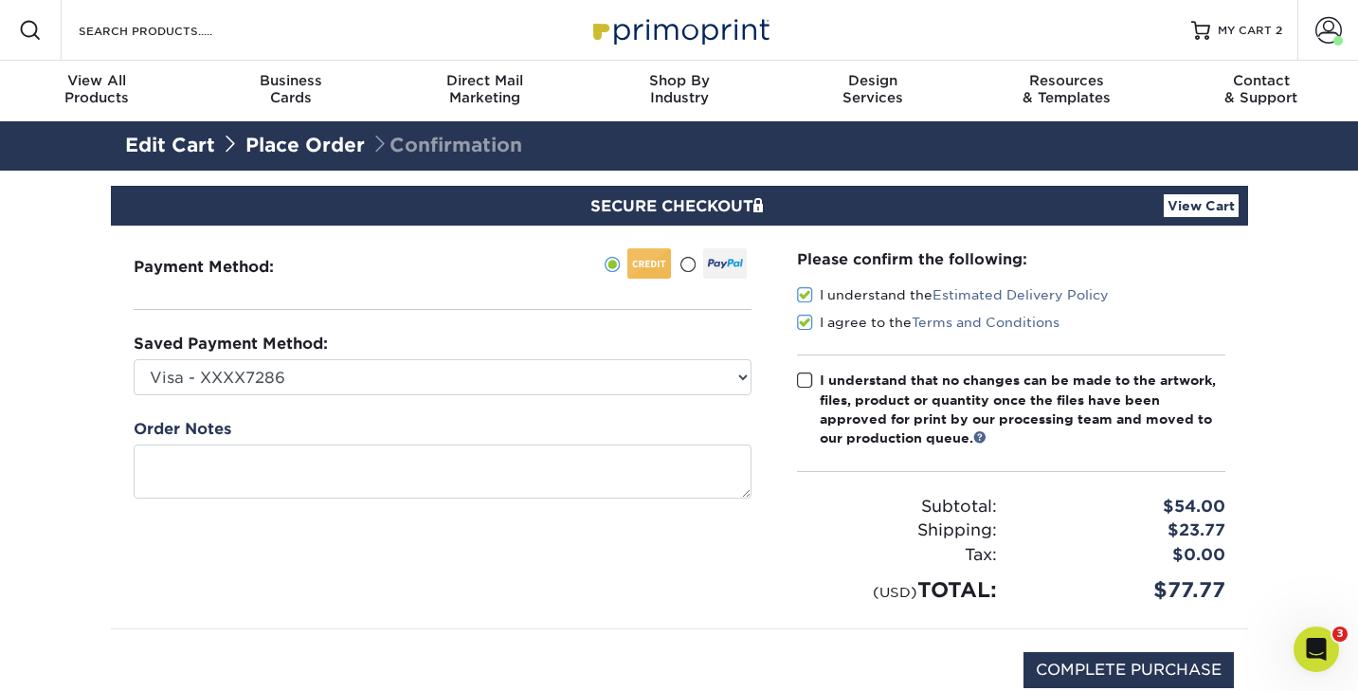
click at [0, 0] on input "I understand that no changes can be made to the artwork, files, product or quan…" at bounding box center [0, 0] width 0 height 0
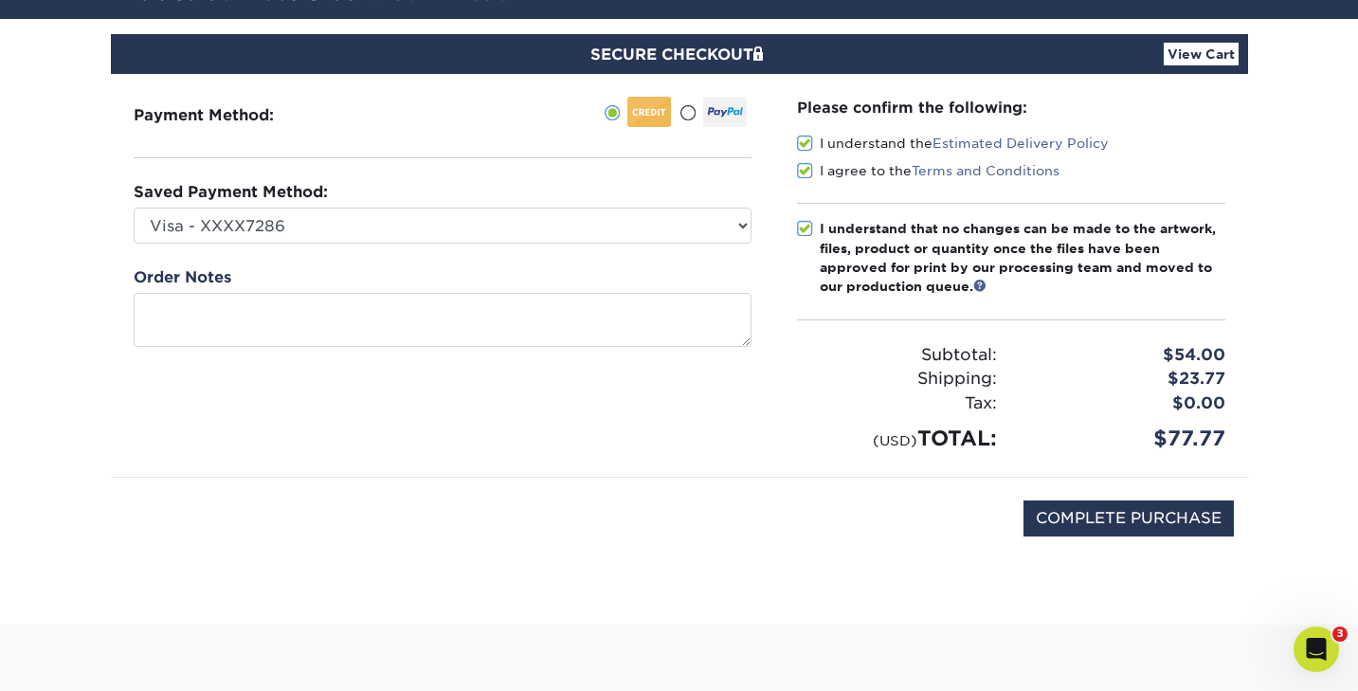
scroll to position [151, 0]
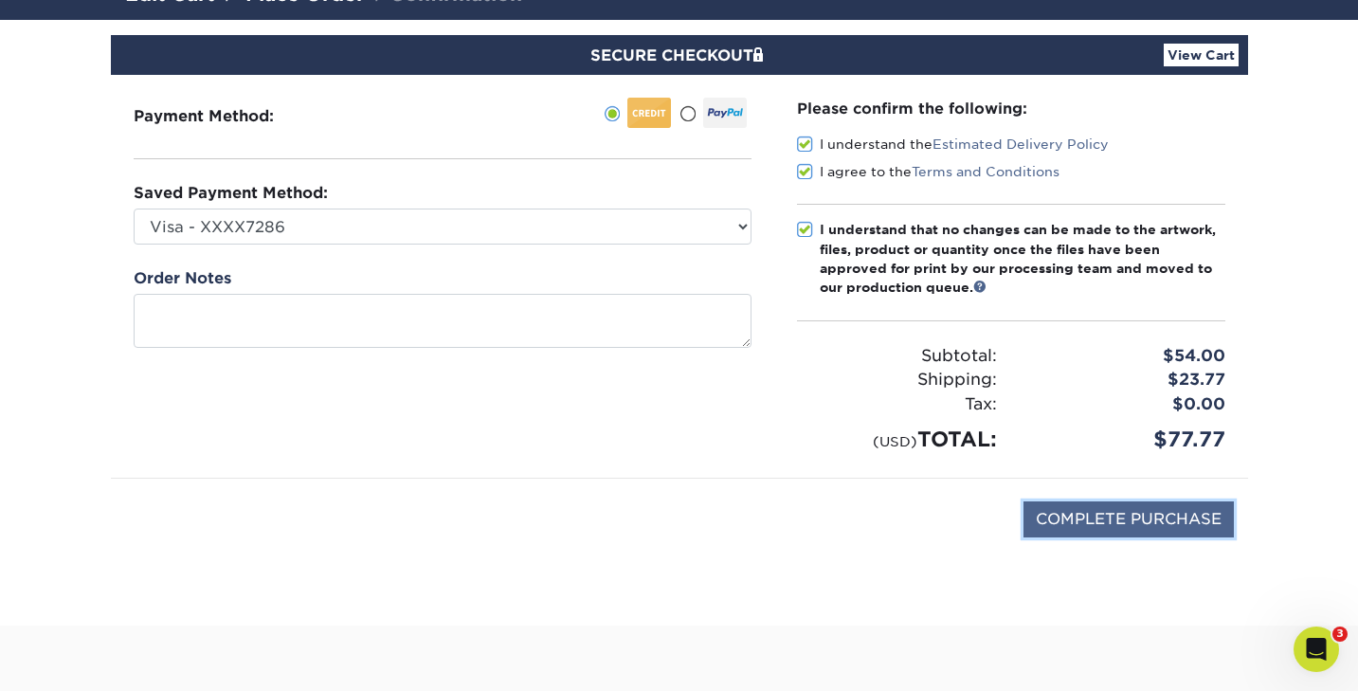
click at [1090, 509] on input "COMPLETE PURCHASE" at bounding box center [1128, 519] width 210 height 36
type input "PROCESSING, PLEASE WAIT..."
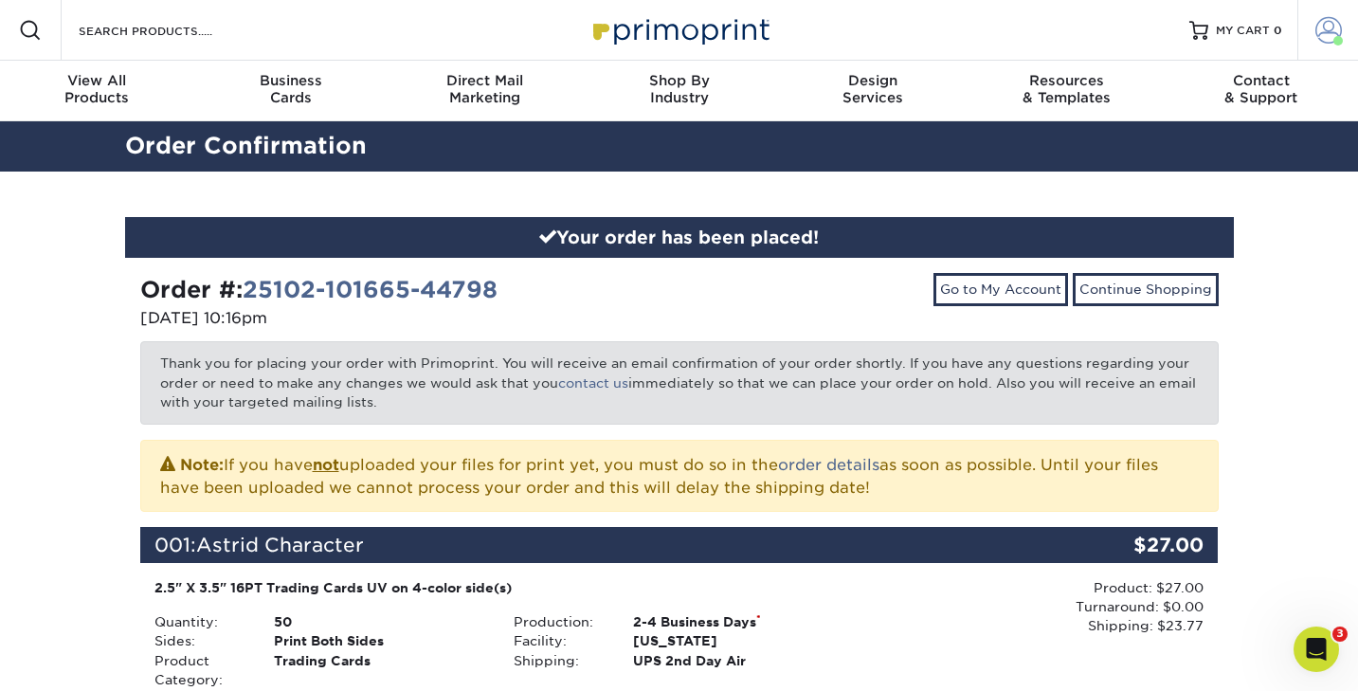
click at [1322, 29] on span at bounding box center [1328, 30] width 27 height 27
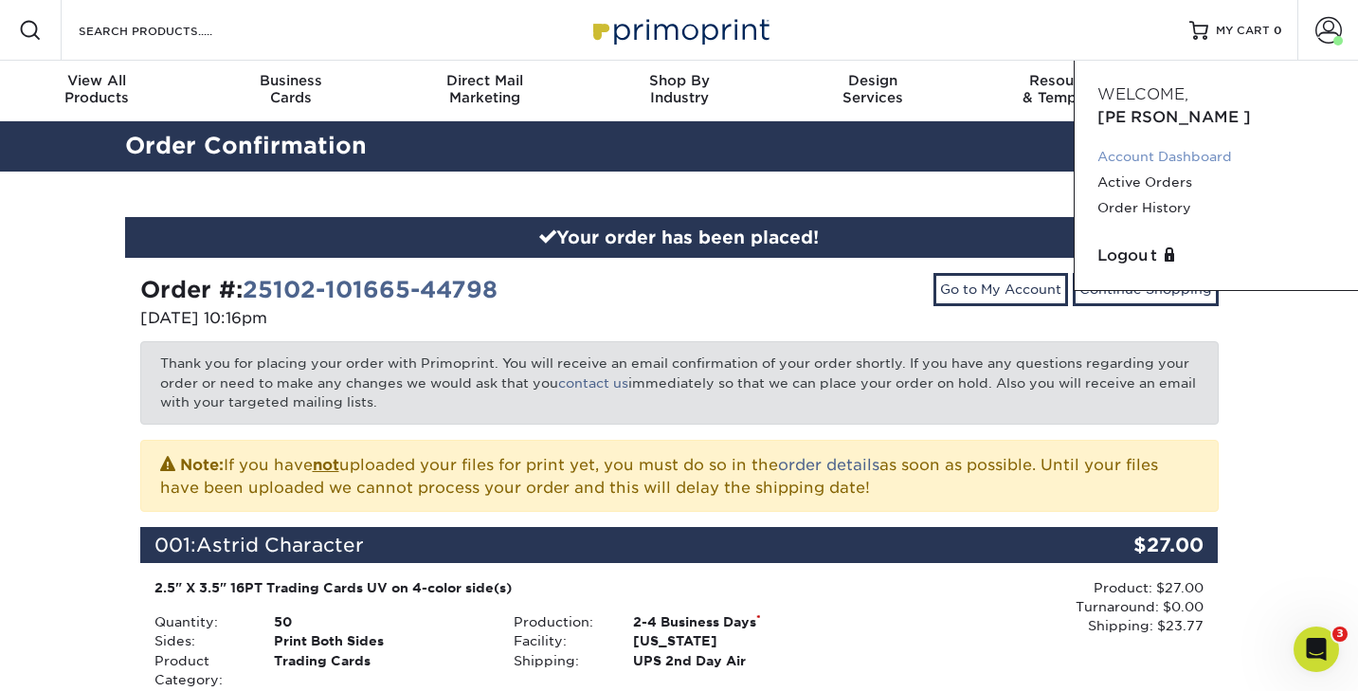
click at [1162, 144] on link "Account Dashboard" at bounding box center [1216, 157] width 238 height 26
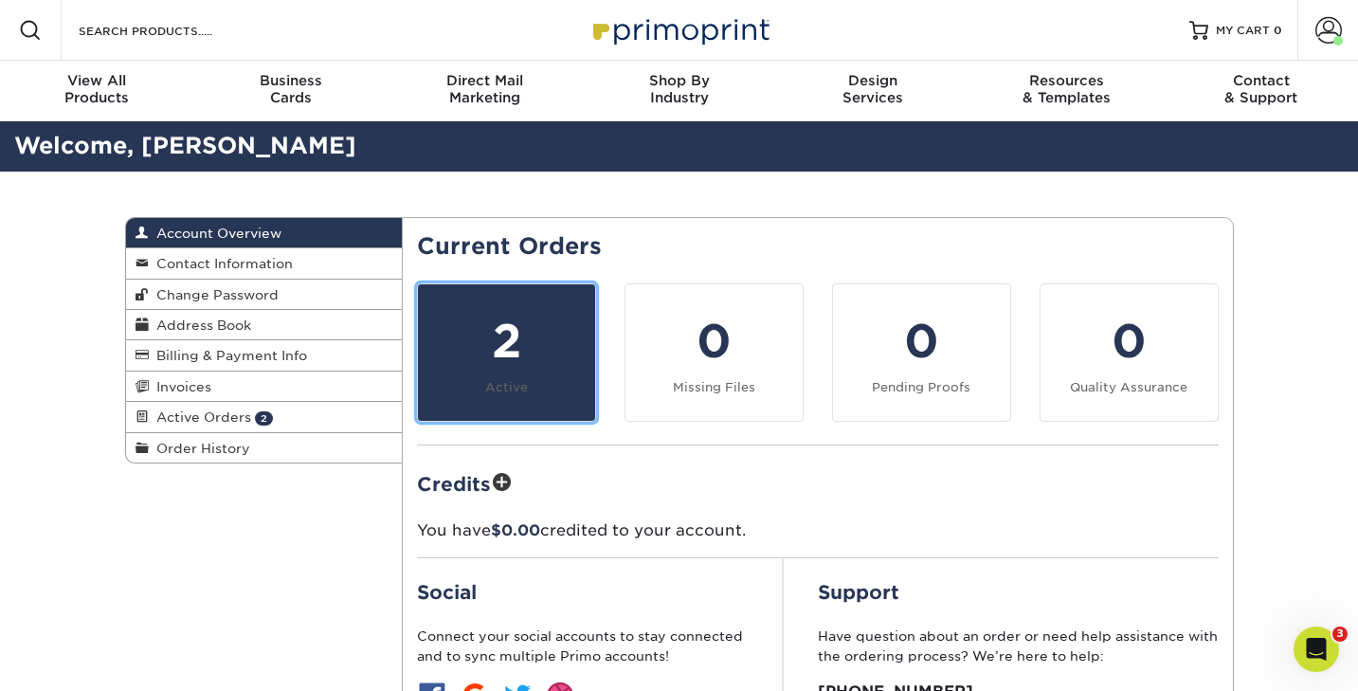
click at [518, 385] on small "Active" at bounding box center [506, 387] width 43 height 14
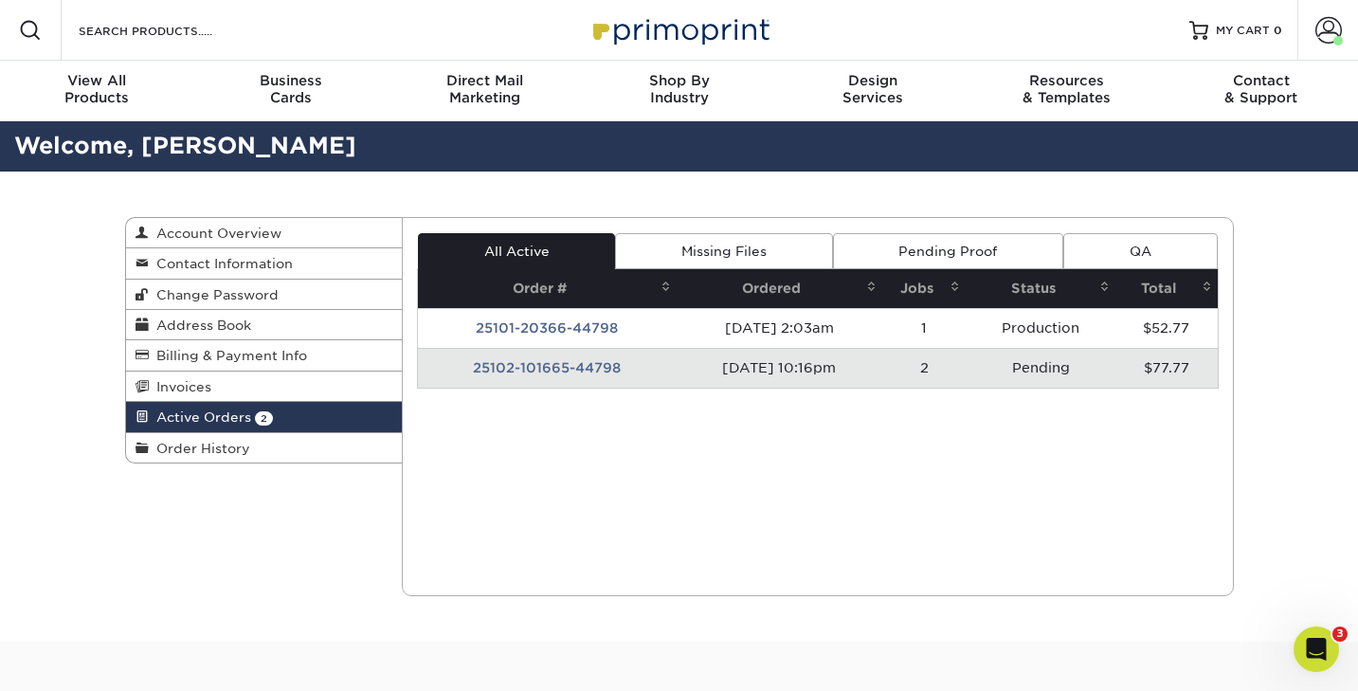
click at [538, 366] on td "25102-101665-44798" at bounding box center [547, 368] width 259 height 40
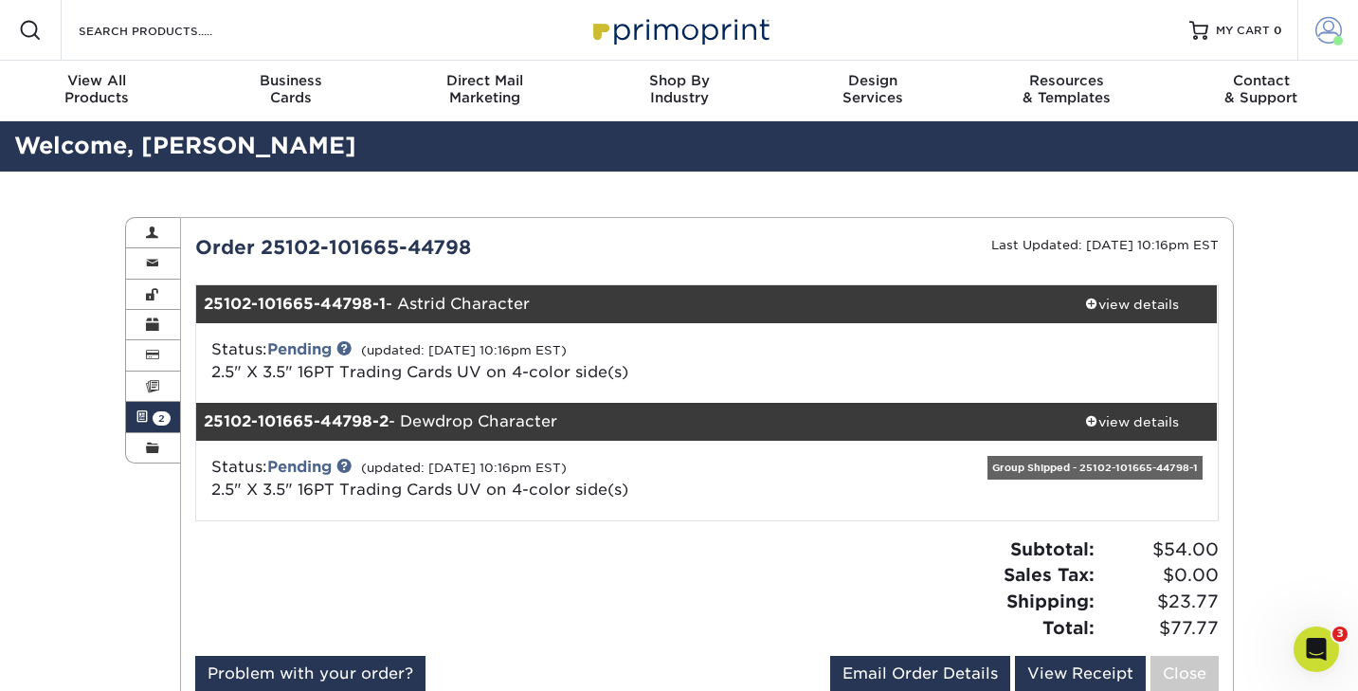
click at [1328, 29] on span at bounding box center [1328, 30] width 27 height 27
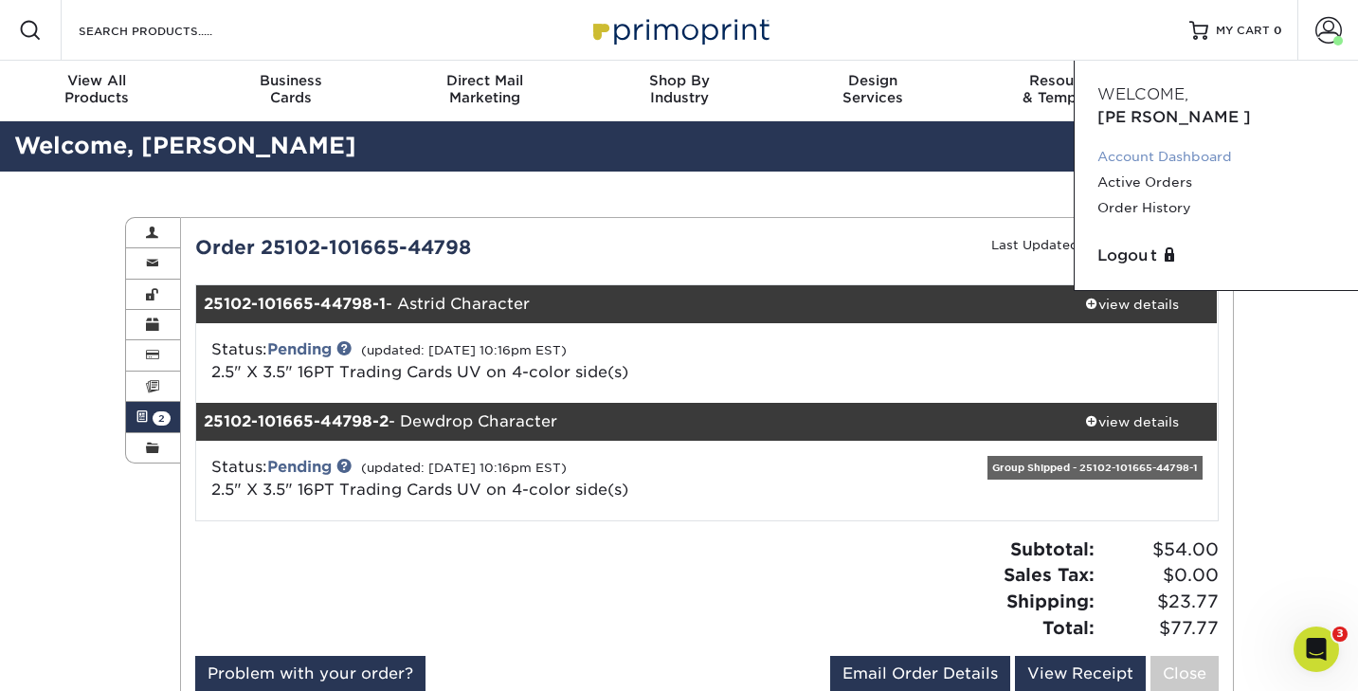
click at [1198, 144] on link "Account Dashboard" at bounding box center [1216, 157] width 238 height 26
